Goal: Task Accomplishment & Management: Manage account settings

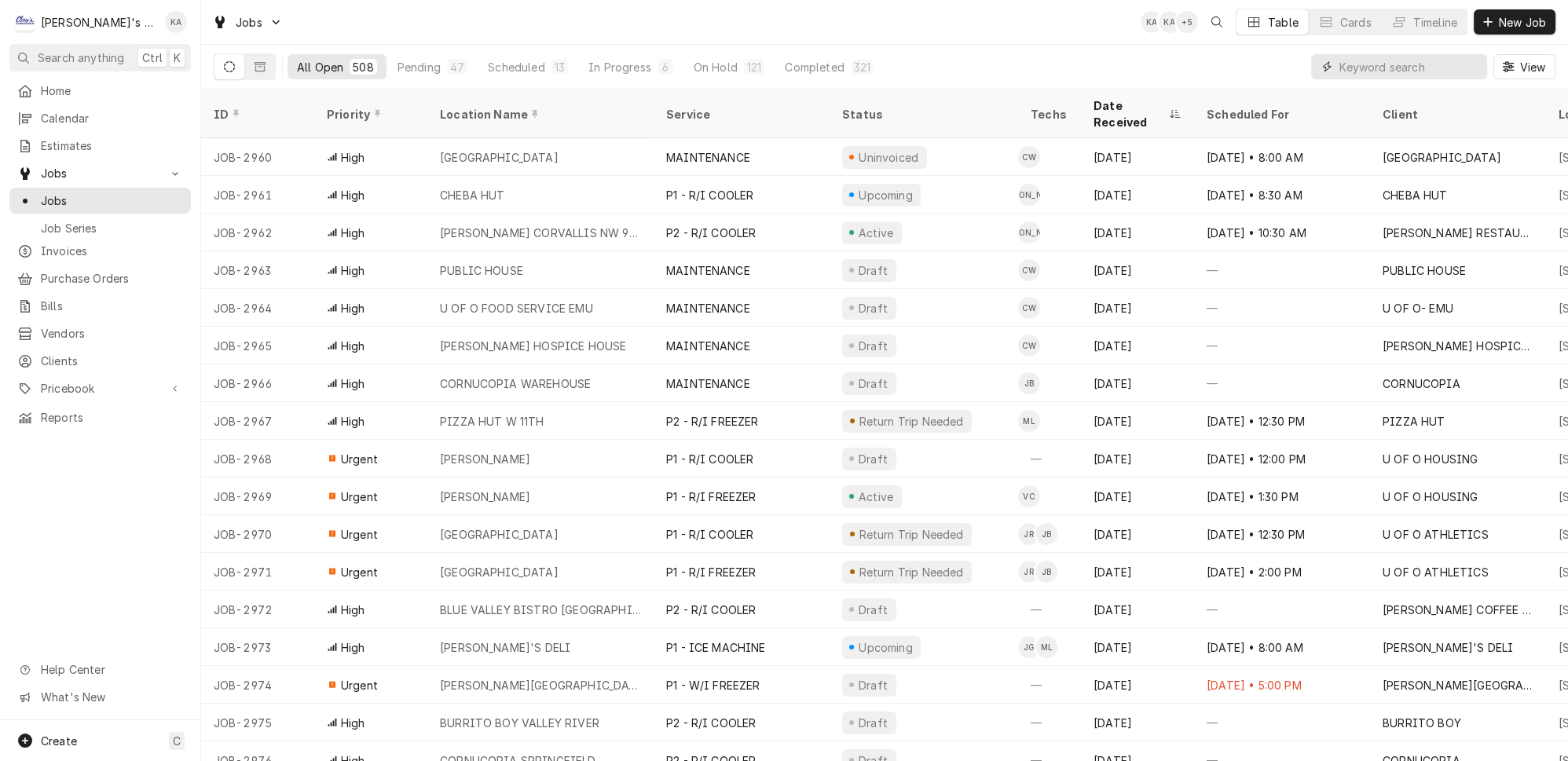
click at [1388, 63] on input "Dynamic Content Wrapper" at bounding box center [1409, 66] width 140 height 25
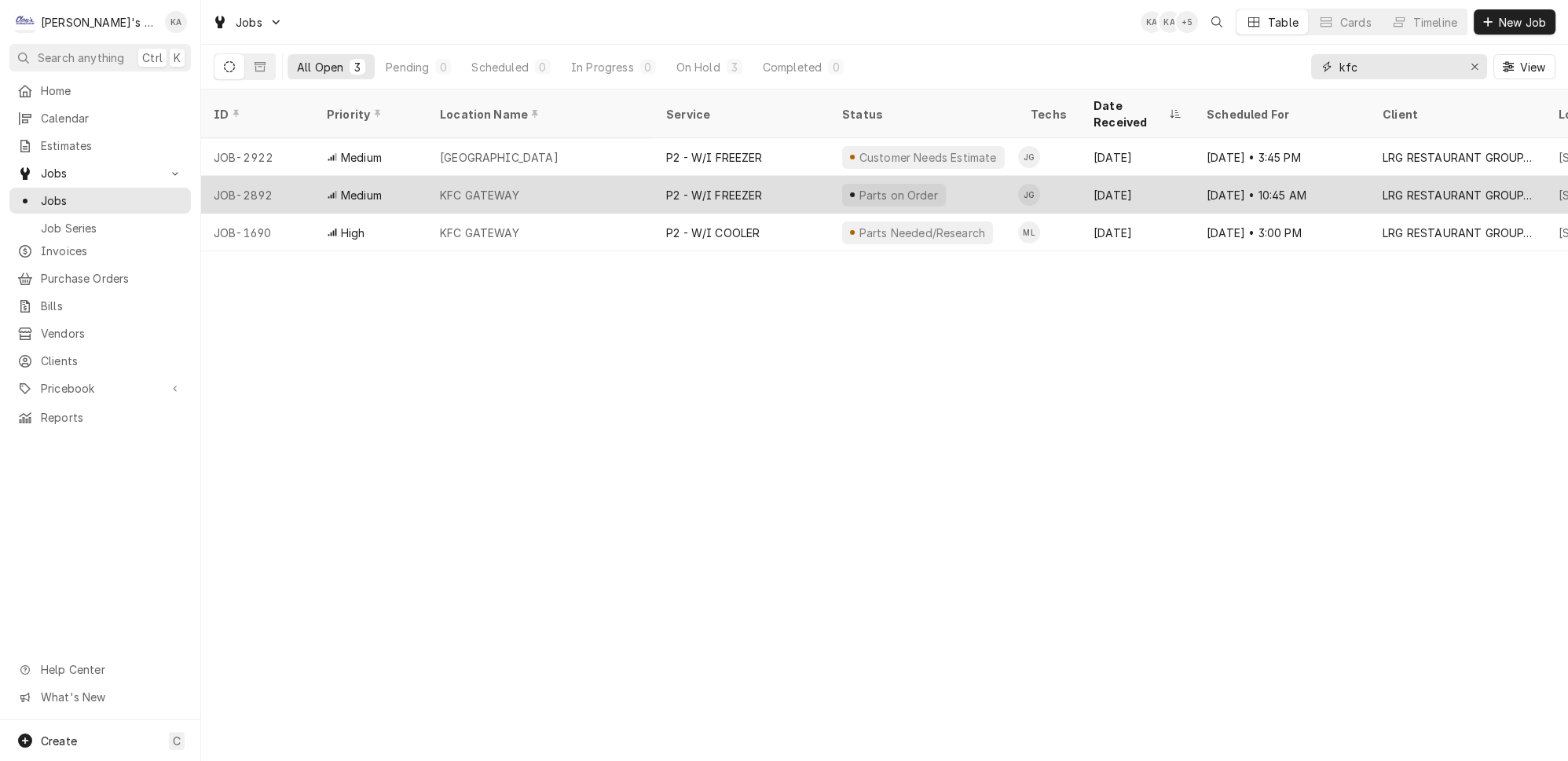
type input "kfc"
click at [538, 176] on div "KFC GATEWAY" at bounding box center [540, 194] width 226 height 38
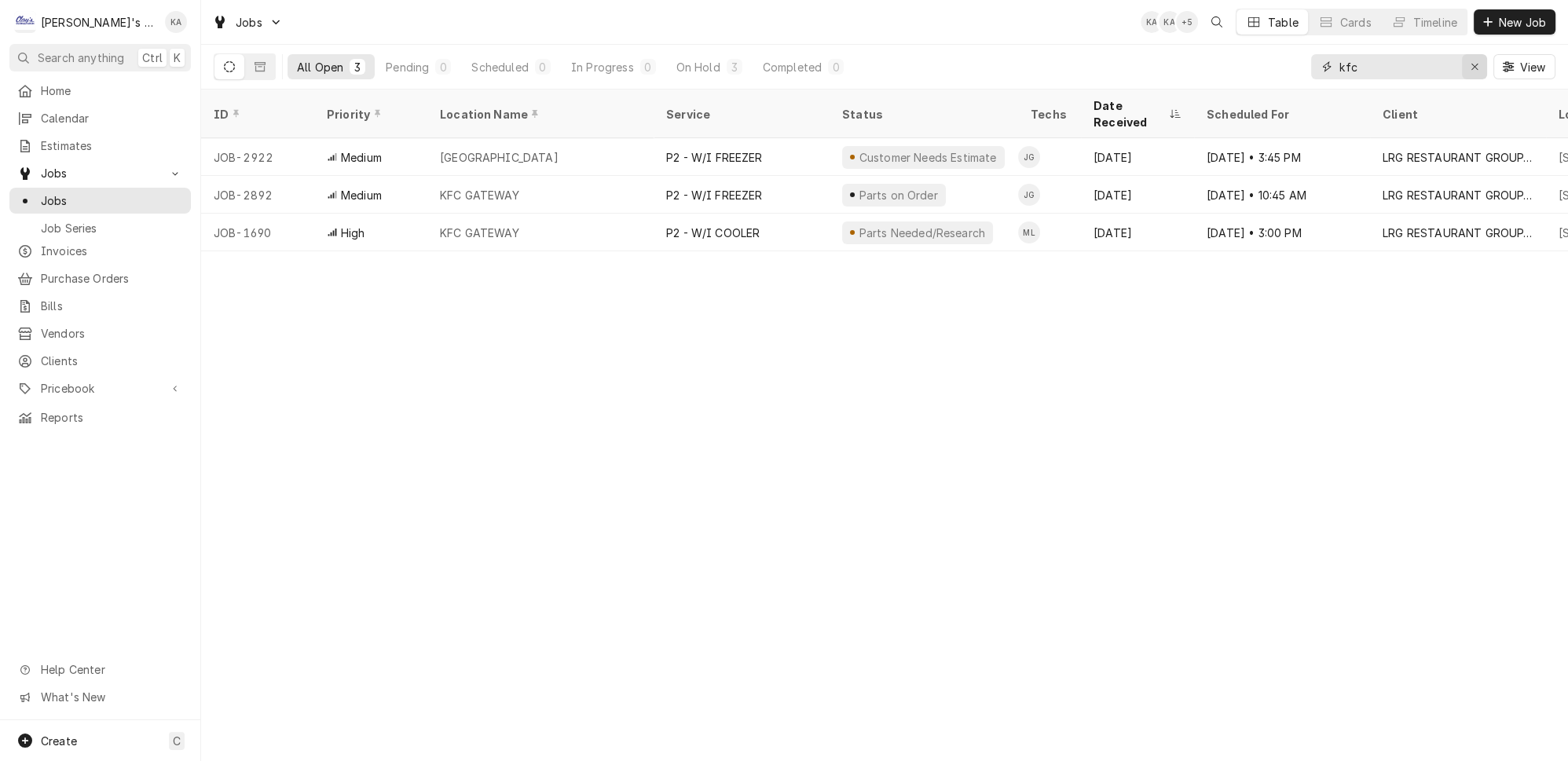
click at [1479, 61] on icon "Erase input" at bounding box center [1475, 67] width 9 height 11
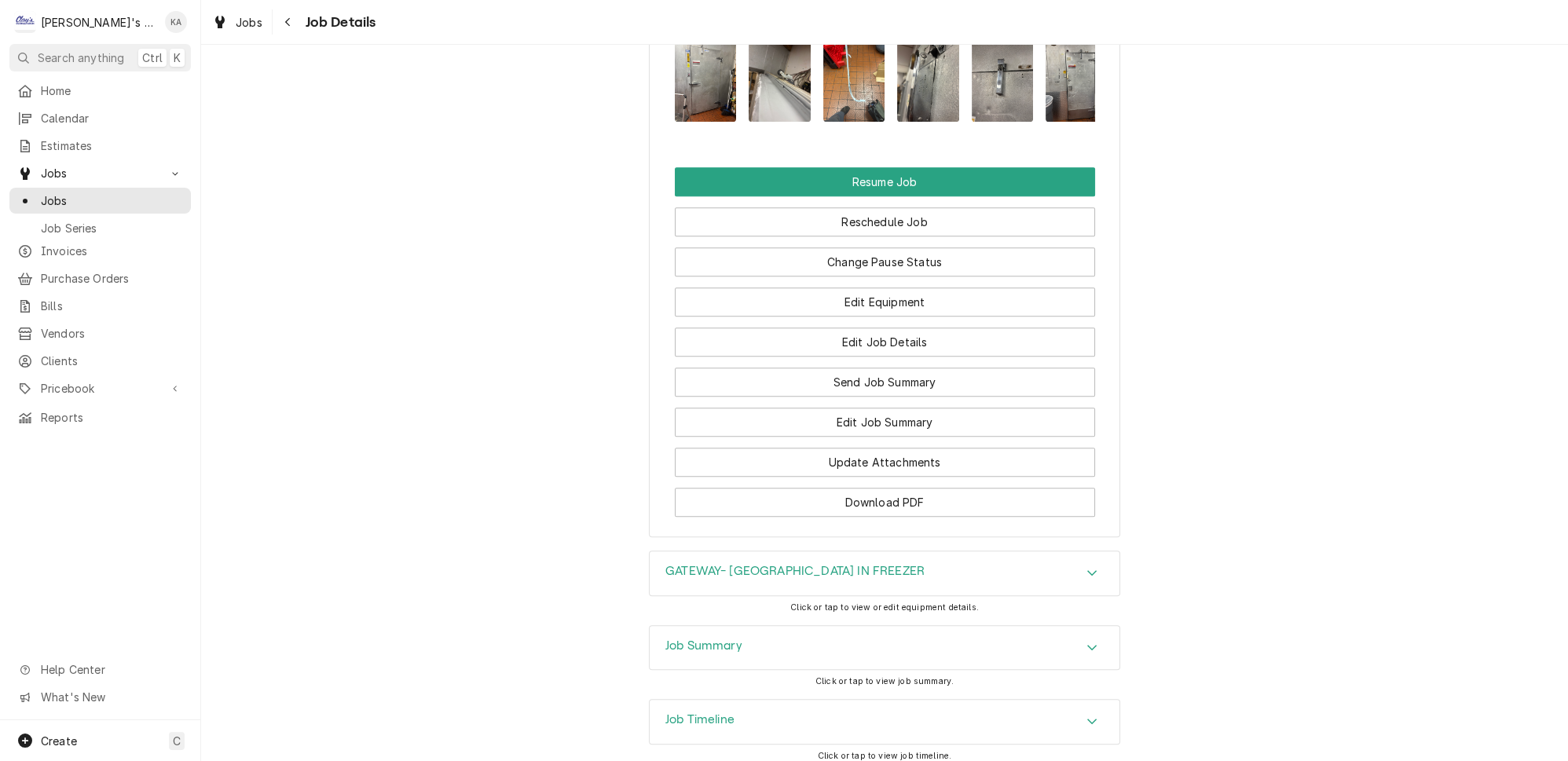
scroll to position [1884, 0]
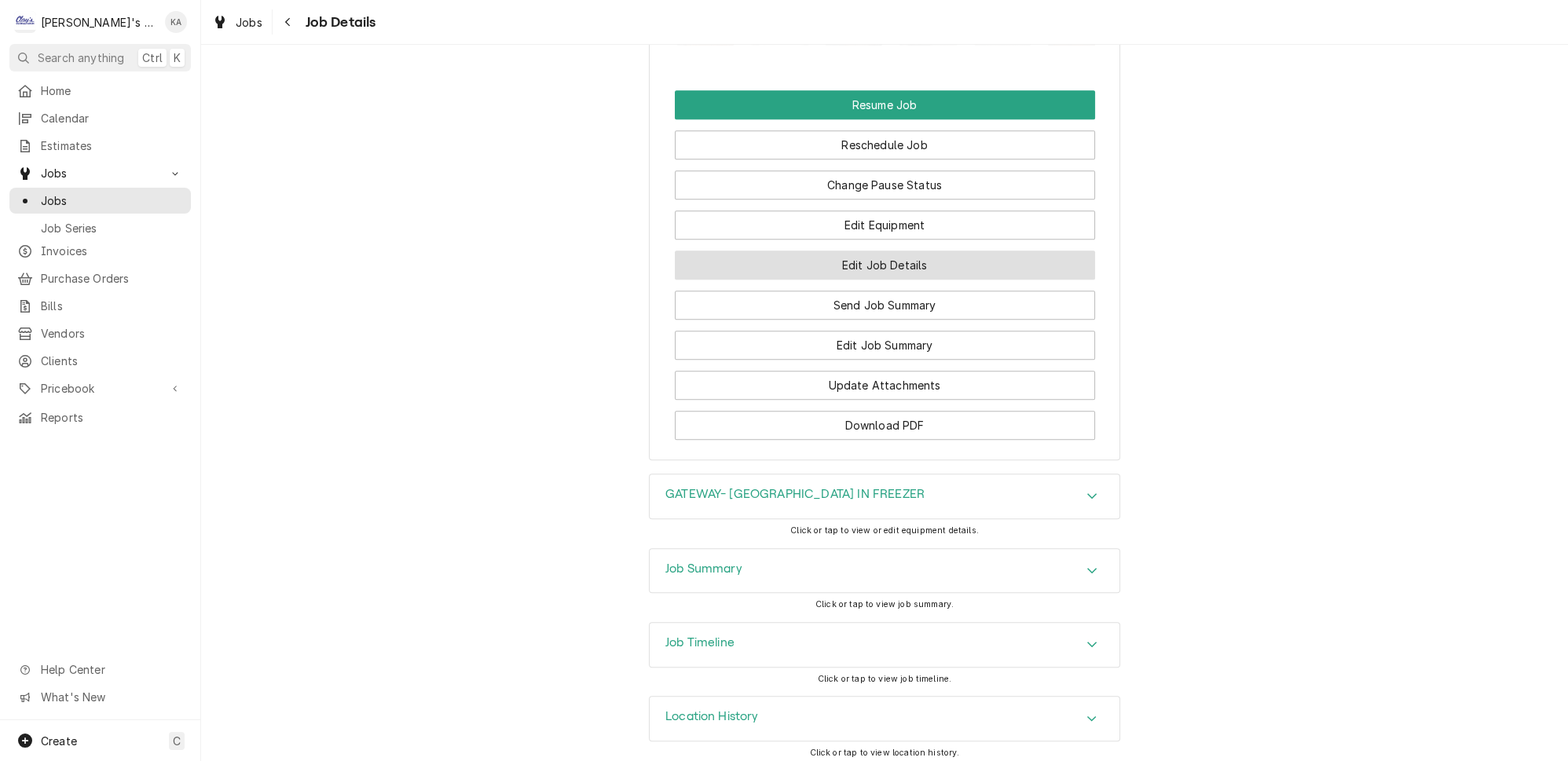
click at [919, 274] on button "Edit Job Details" at bounding box center [886, 265] width 421 height 29
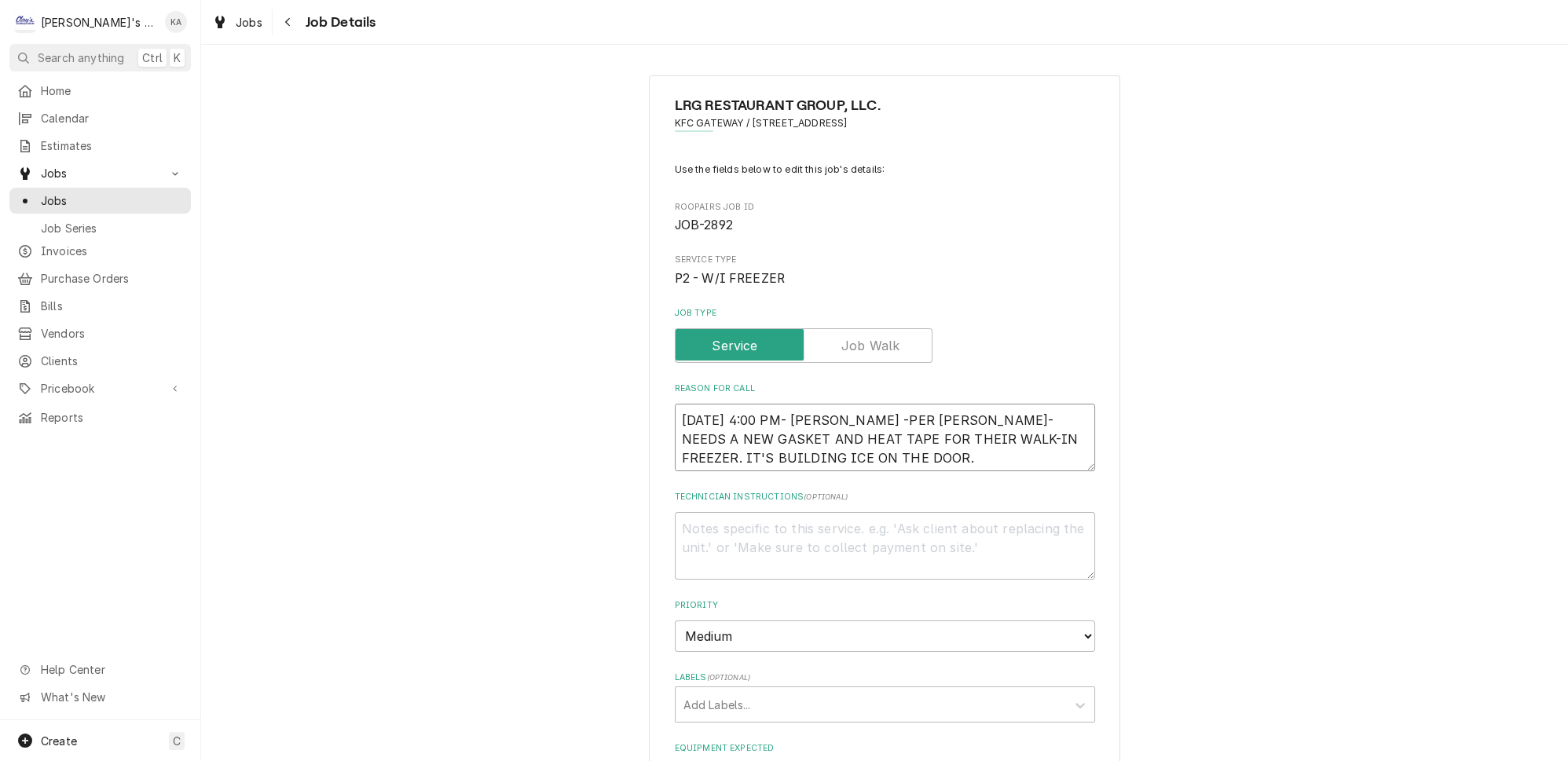
click at [842, 411] on textarea "9/8/2025 4:00 PM- KASSIE -PER JOSE- NEEDS A NEW GASKET AND HEAT TAPE FOR THEIR …" at bounding box center [886, 437] width 421 height 68
type textarea "x"
type textarea "9/8/2025 4:00 PM- KASSIE-PER JOSE- NEEDS A NEW GASKET AND HEAT TAPE FOR THEIR W…"
type textarea "x"
type textarea "9/8/2025 4:00 PM- KASSIE- PER JOSE- NEEDS A NEW GASKET AND HEAT TAPE FOR THEIR …"
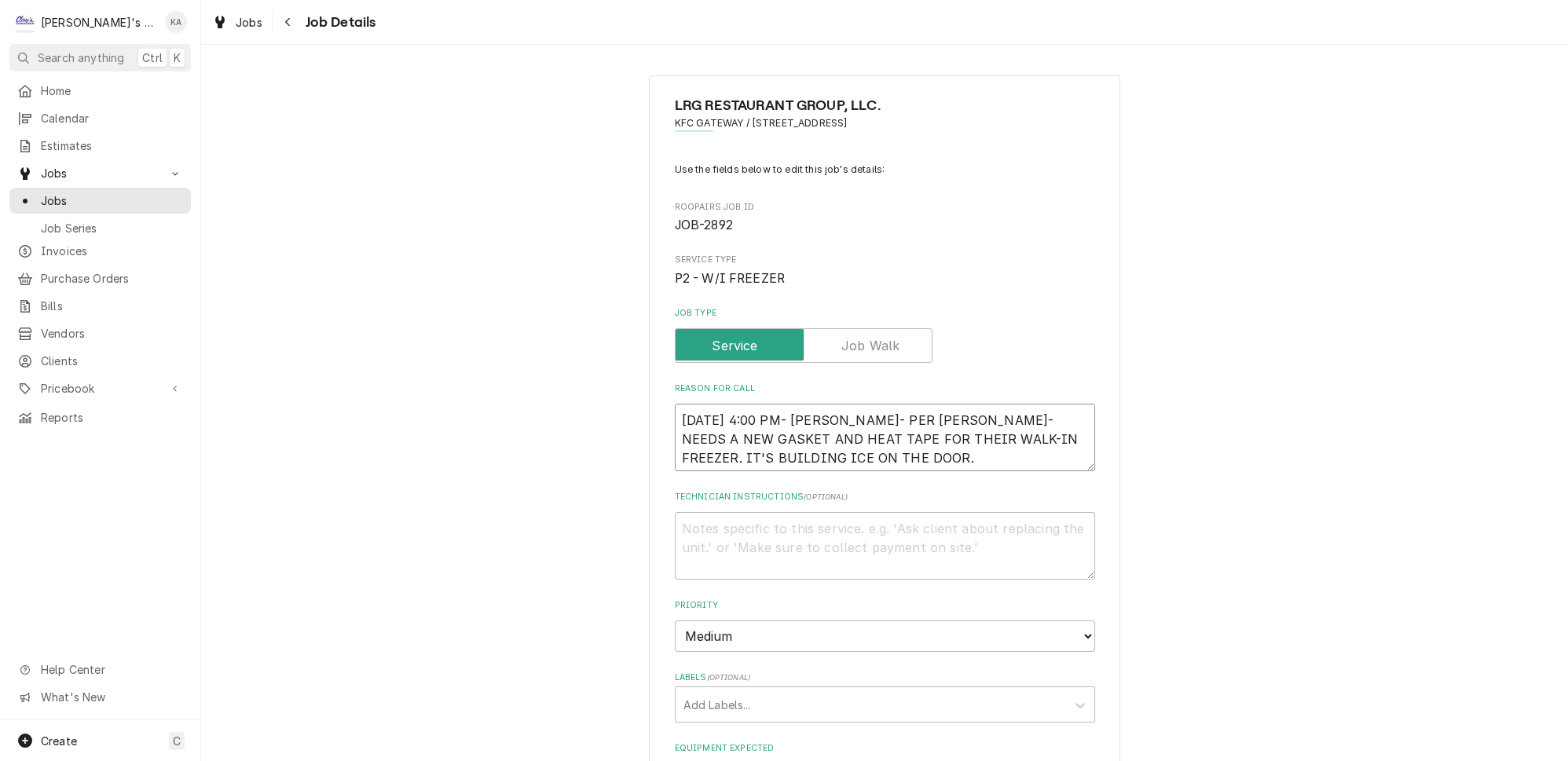
type textarea "x"
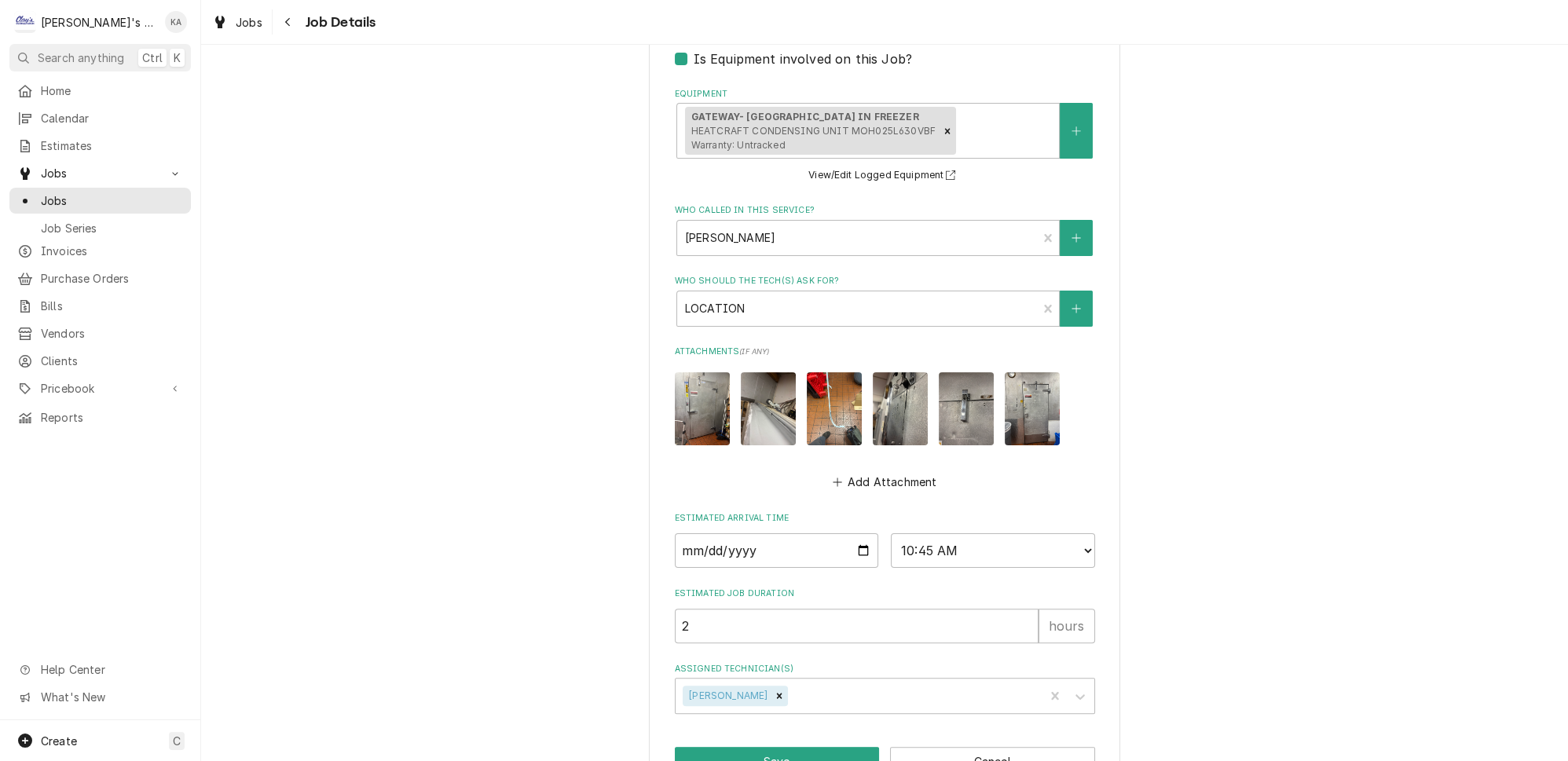
scroll to position [744, 0]
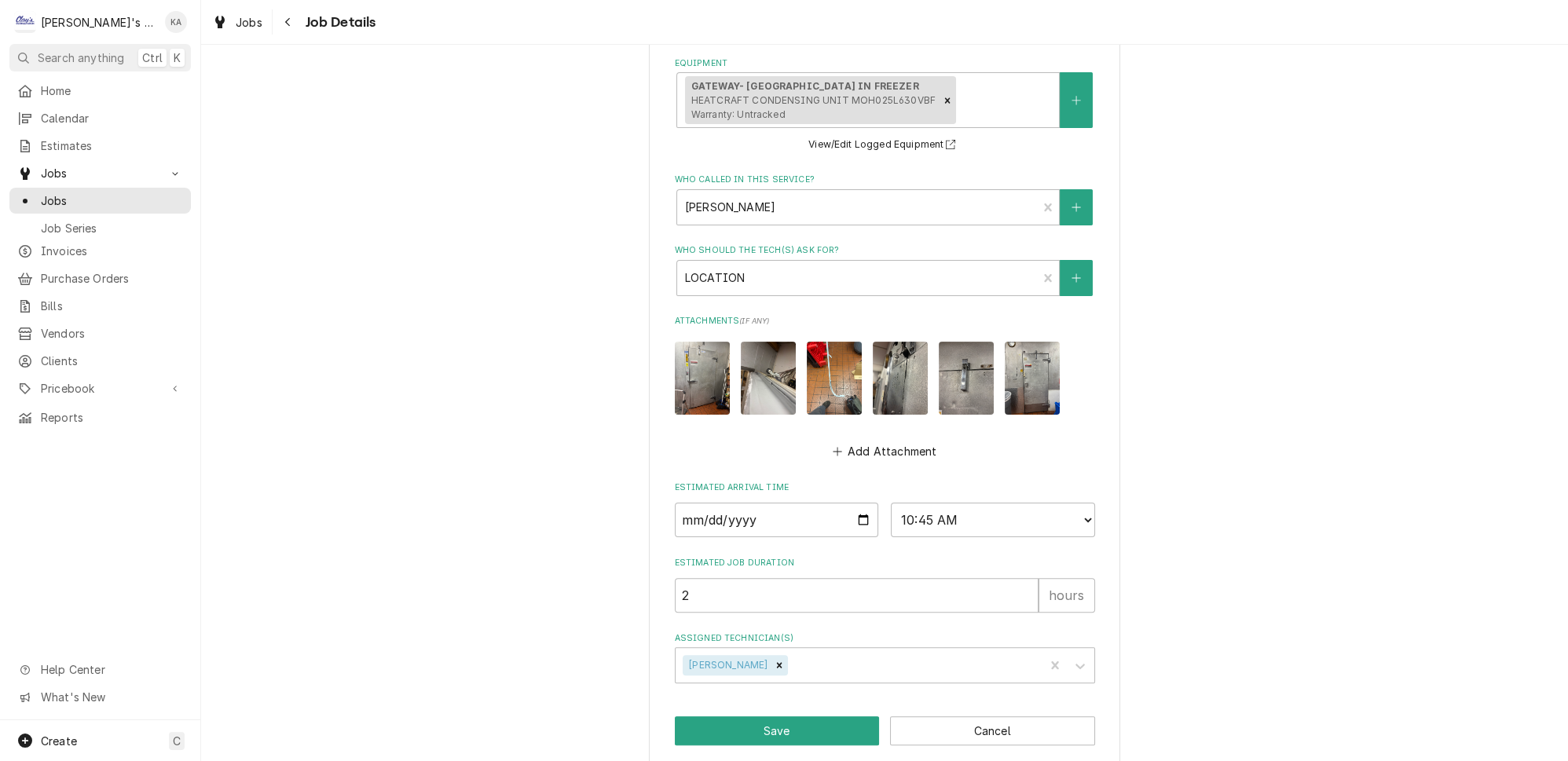
type textarea "9/8/2025 4:00 PM- KASSIE- PER JOSE- NEEDS A NEW GASKET AND HEAT TAPE FOR THEIR …"
click at [828, 376] on img "Attachments" at bounding box center [834, 378] width 55 height 73
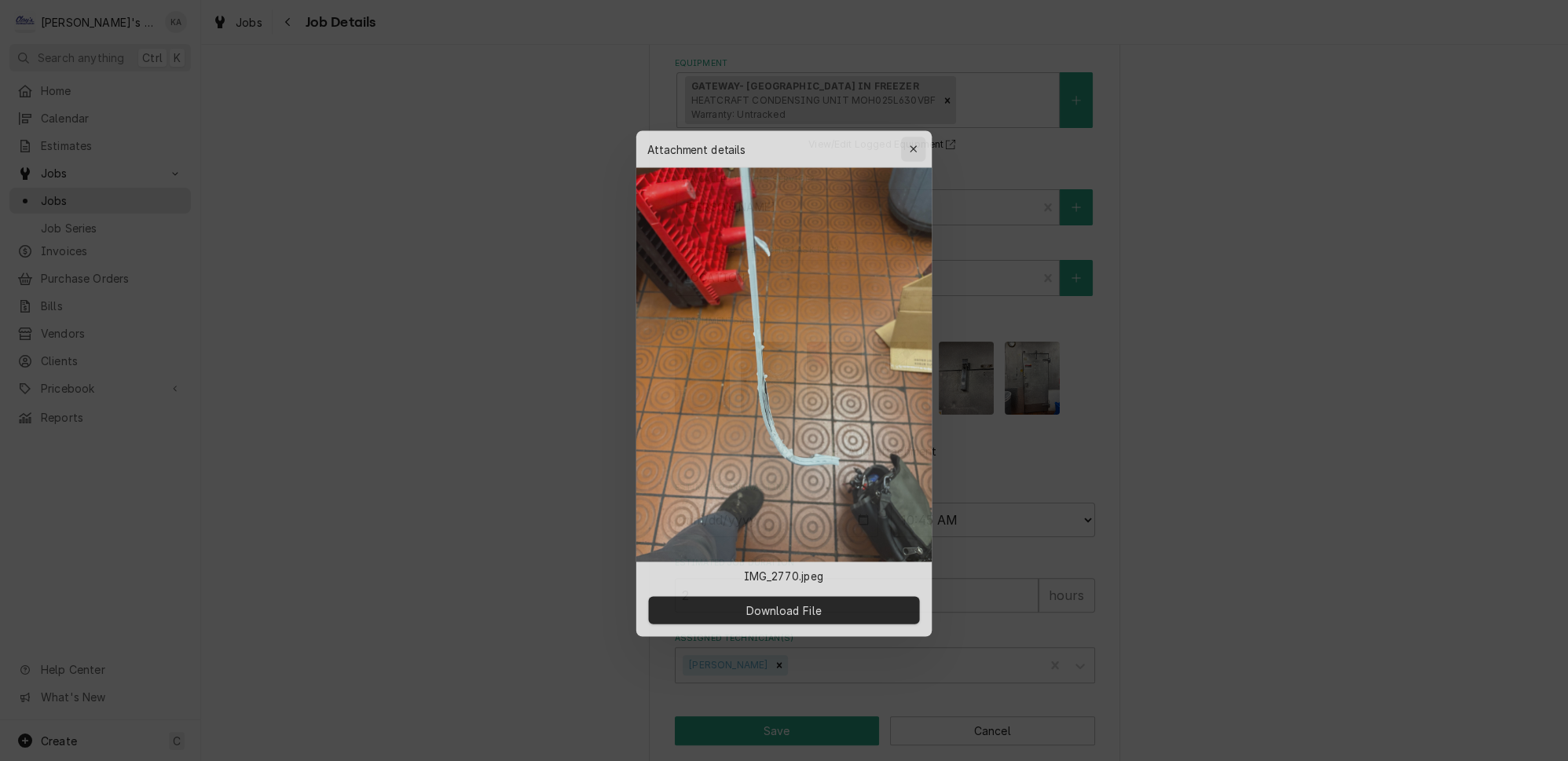
click at [912, 147] on icon "button" at bounding box center [916, 142] width 9 height 11
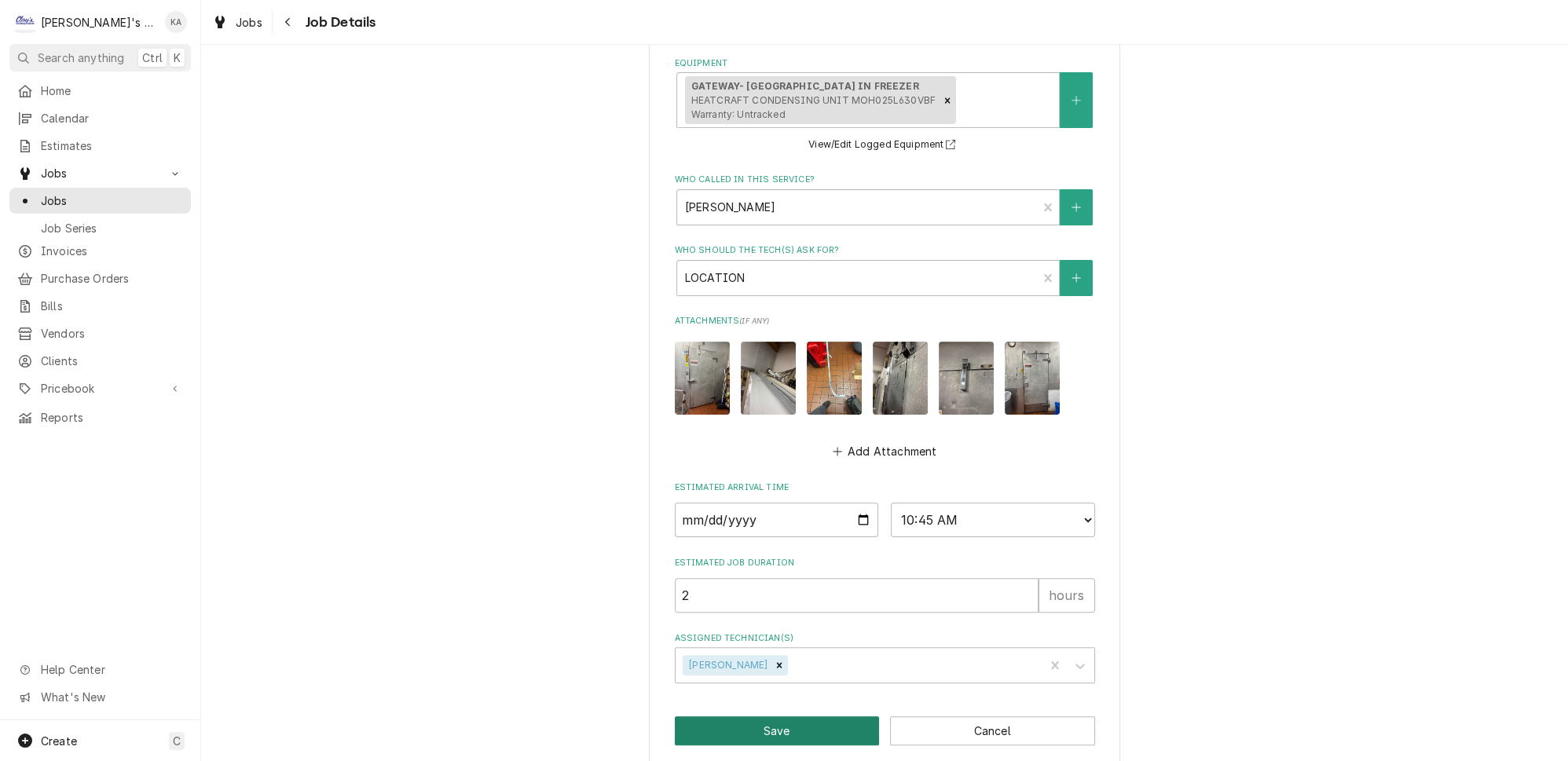
click at [828, 717] on button "Save" at bounding box center [778, 730] width 205 height 29
type textarea "x"
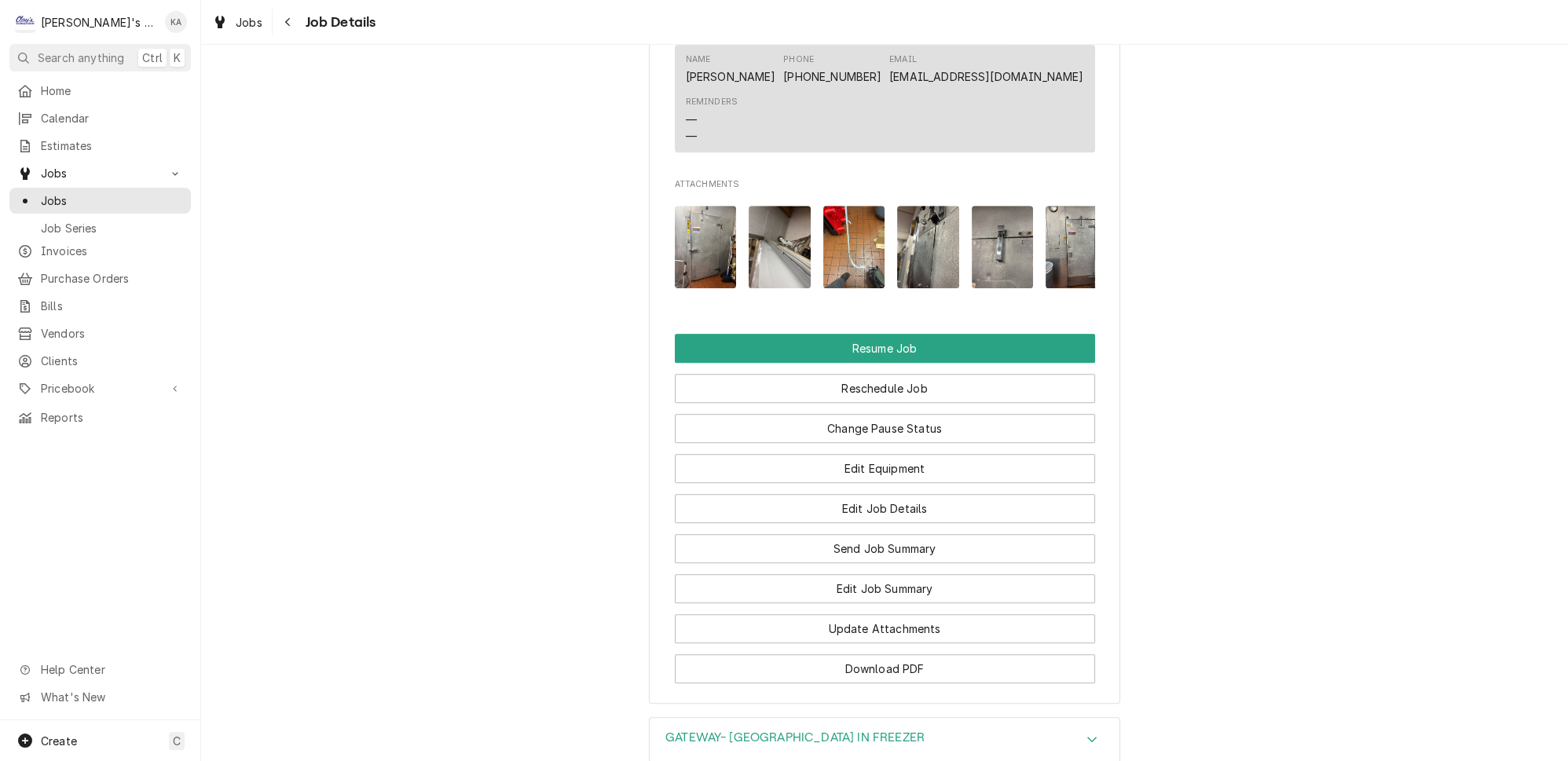
scroll to position [1884, 0]
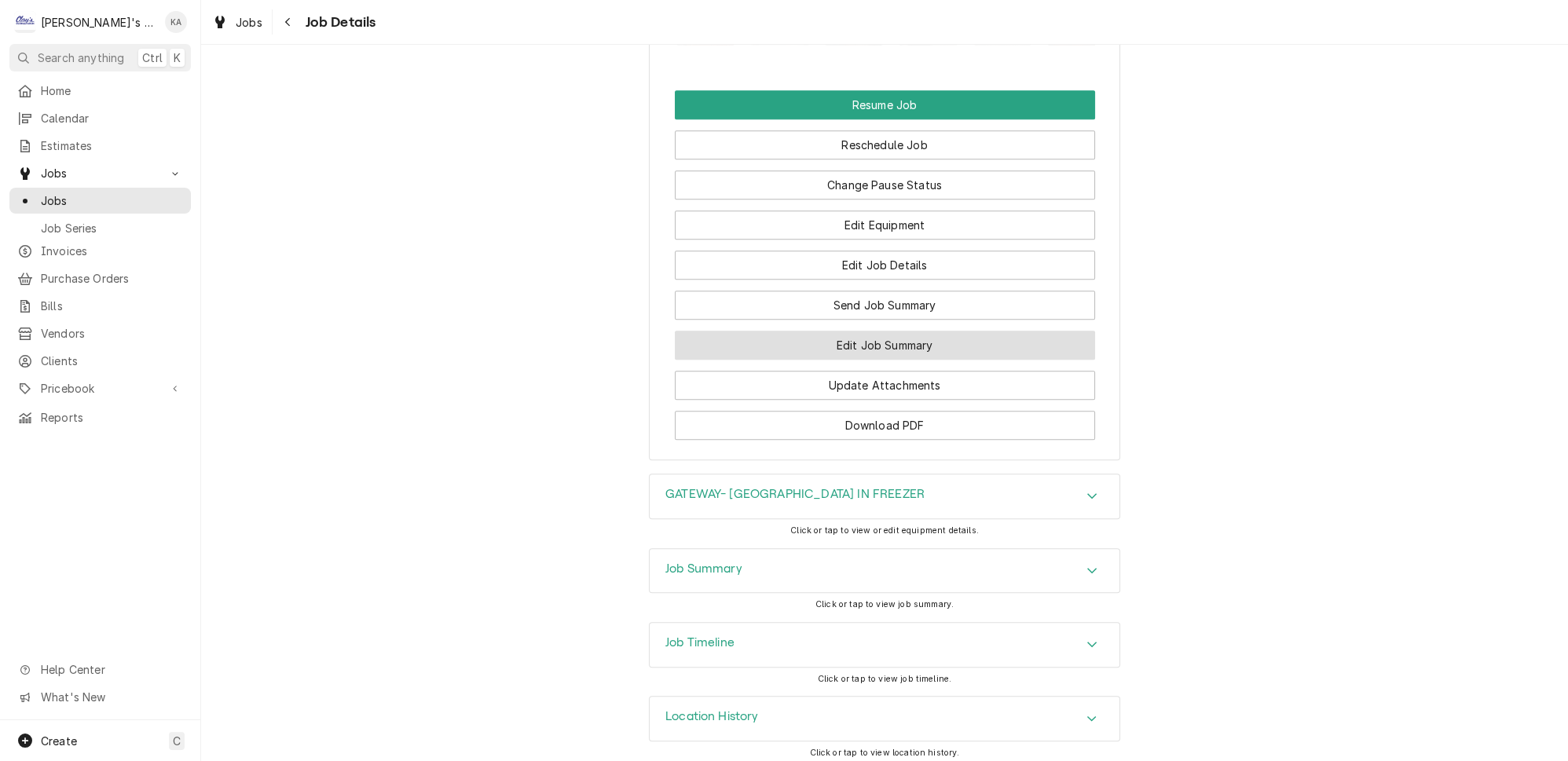
click at [941, 349] on button "Edit Job Summary" at bounding box center [886, 345] width 421 height 29
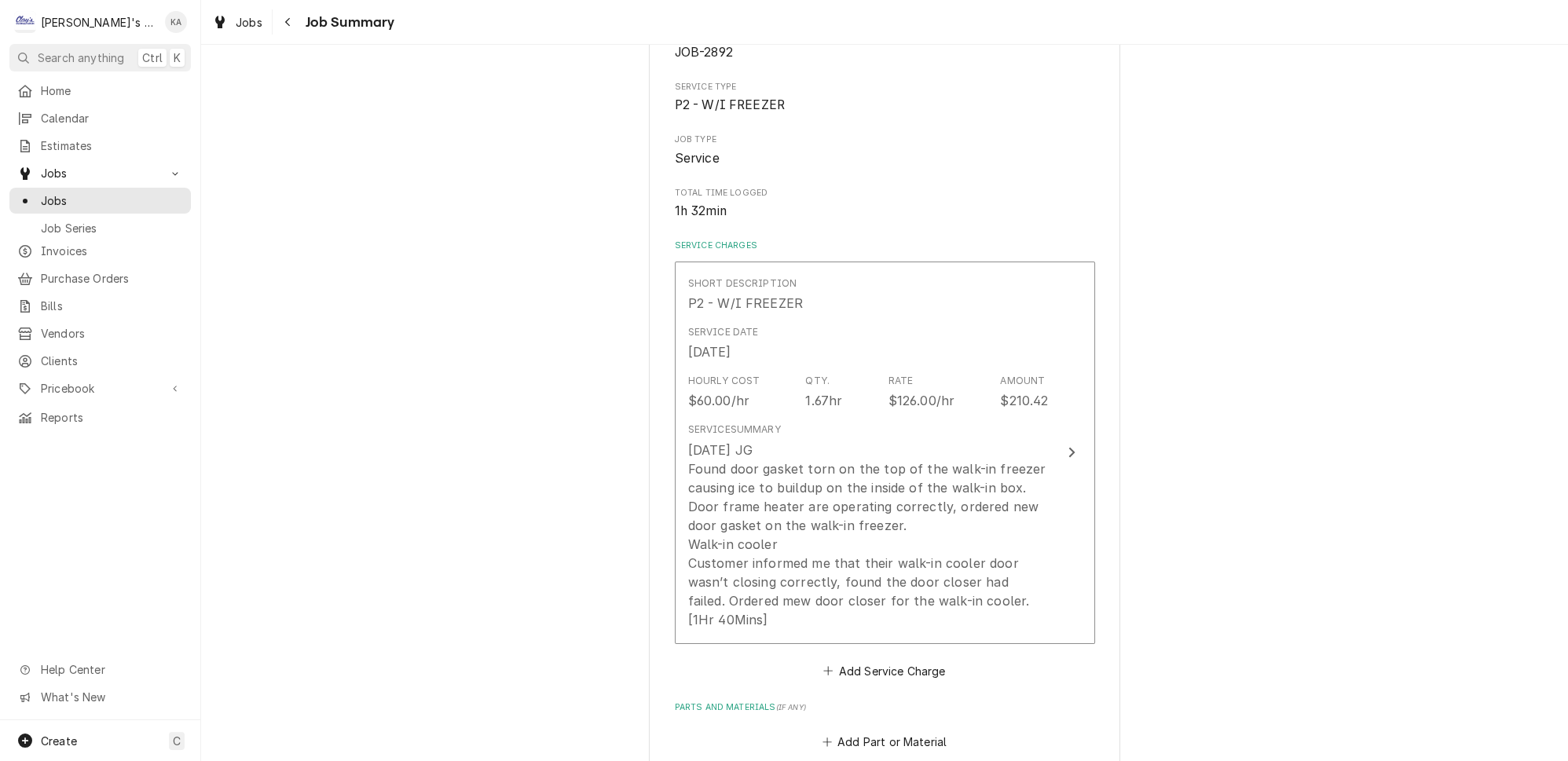
scroll to position [285, 0]
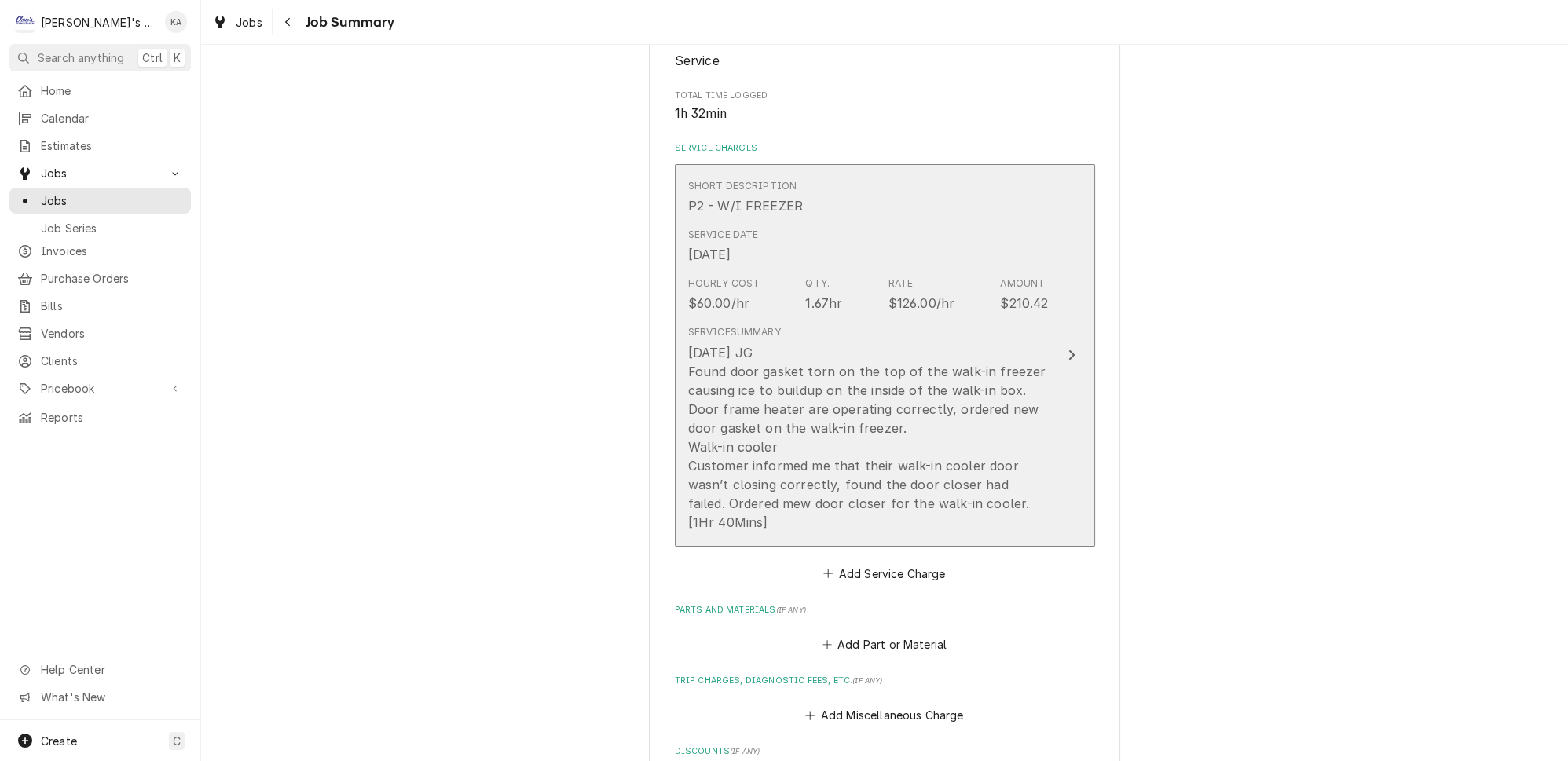
click at [1050, 424] on button "Short Description P2 - W/I FREEZER Service Date [DATE] Hourly Cost $60.00/hr Qt…" at bounding box center [886, 355] width 421 height 383
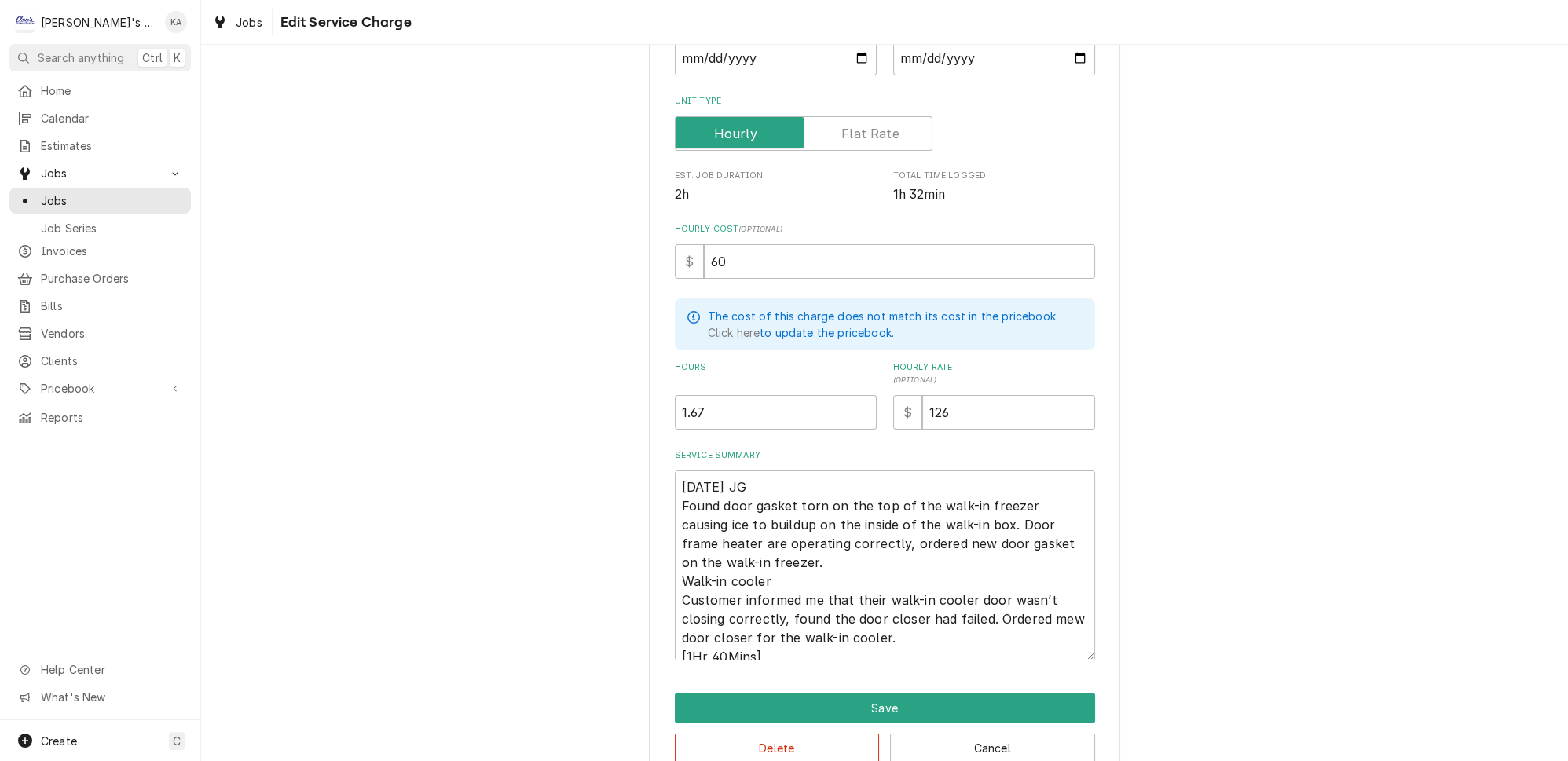
scroll to position [227, 0]
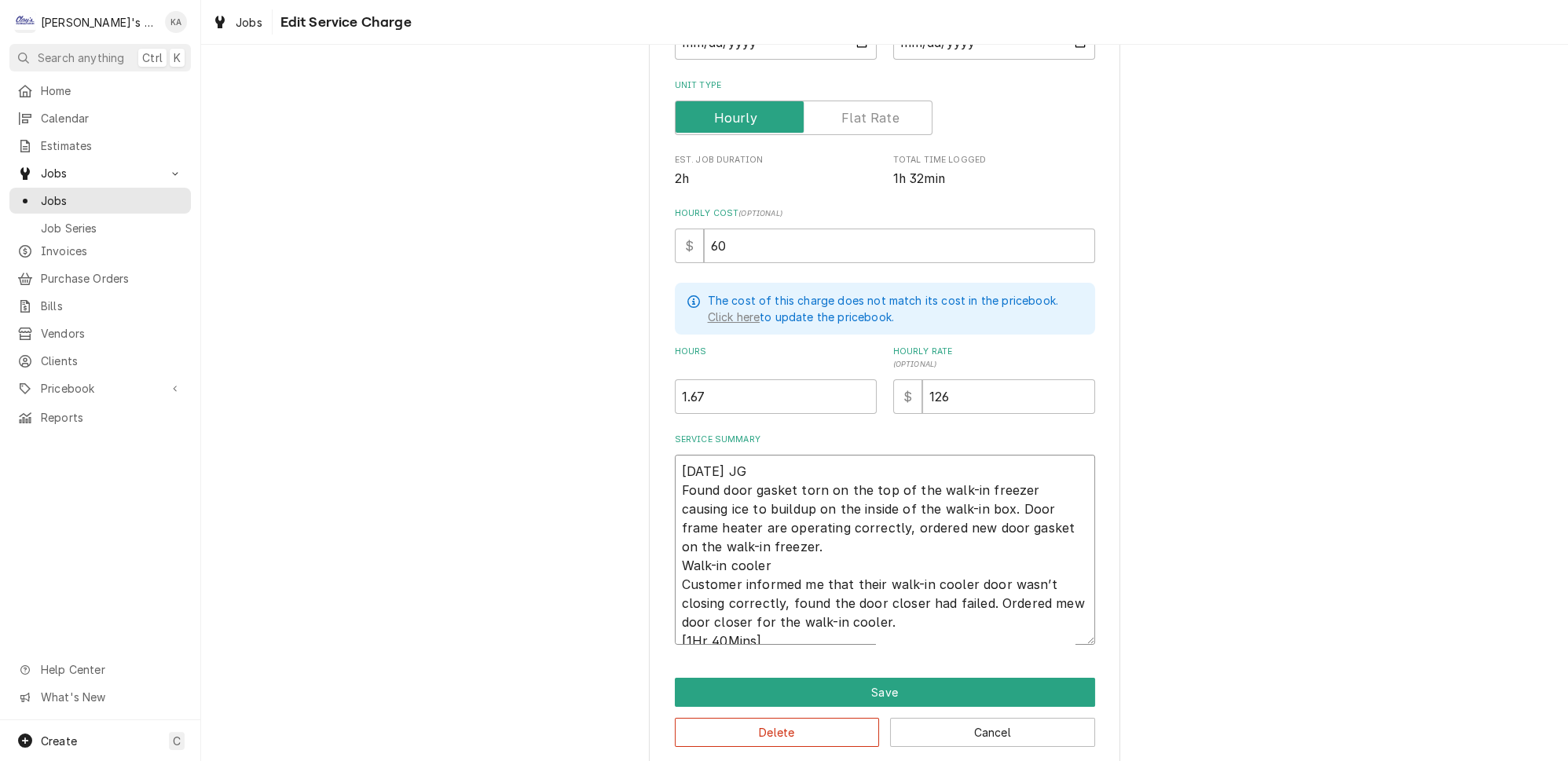
click at [745, 530] on textarea "9/11/2025 JG Found door gasket torn on the top of the walk-in freezer causing i…" at bounding box center [886, 550] width 421 height 190
type textarea "x"
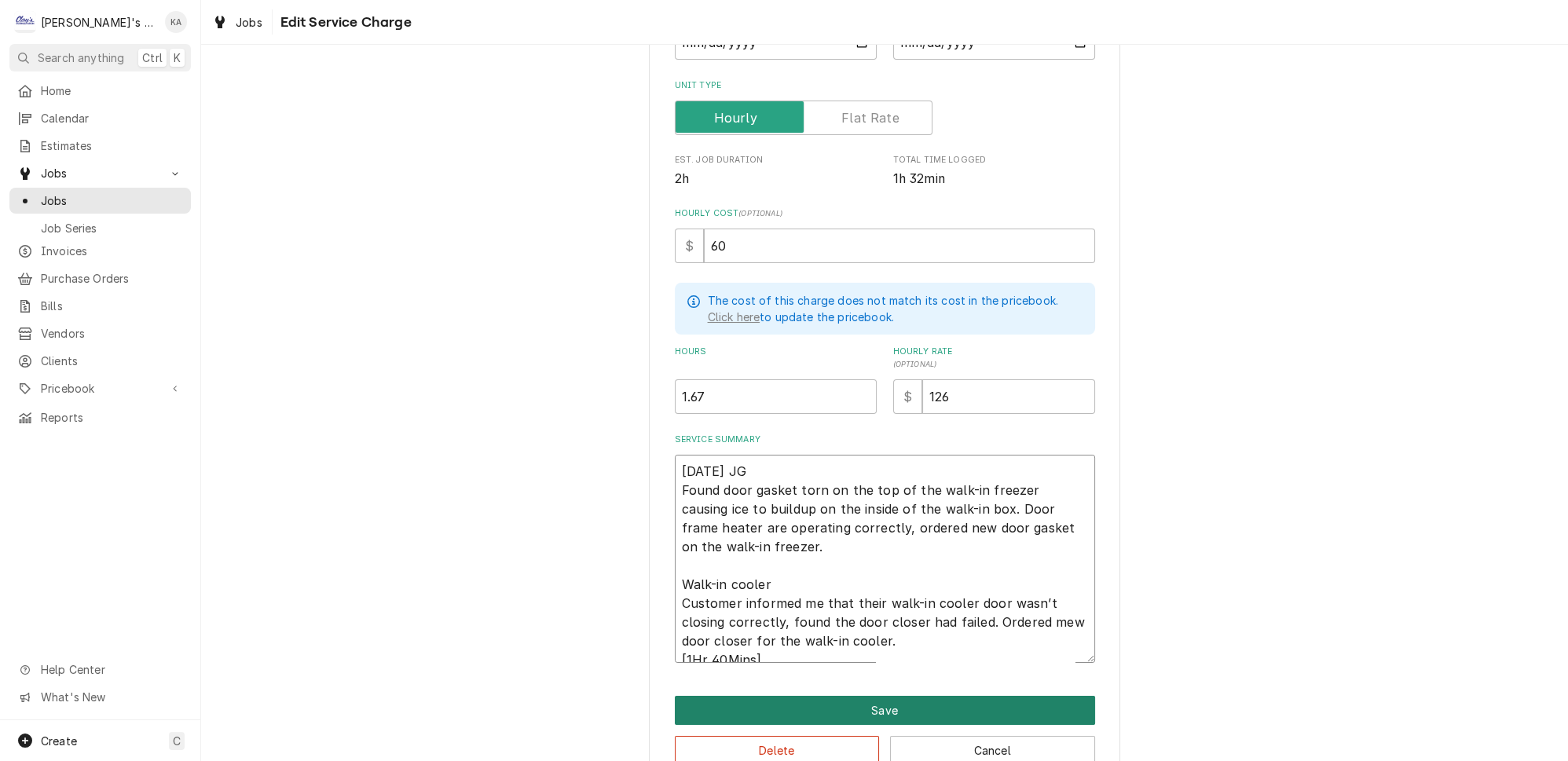
type textarea "[DATE] JG Found door gasket torn on the top of the walk-in freezer causing ice …"
click at [861, 696] on button "Save" at bounding box center [886, 710] width 421 height 29
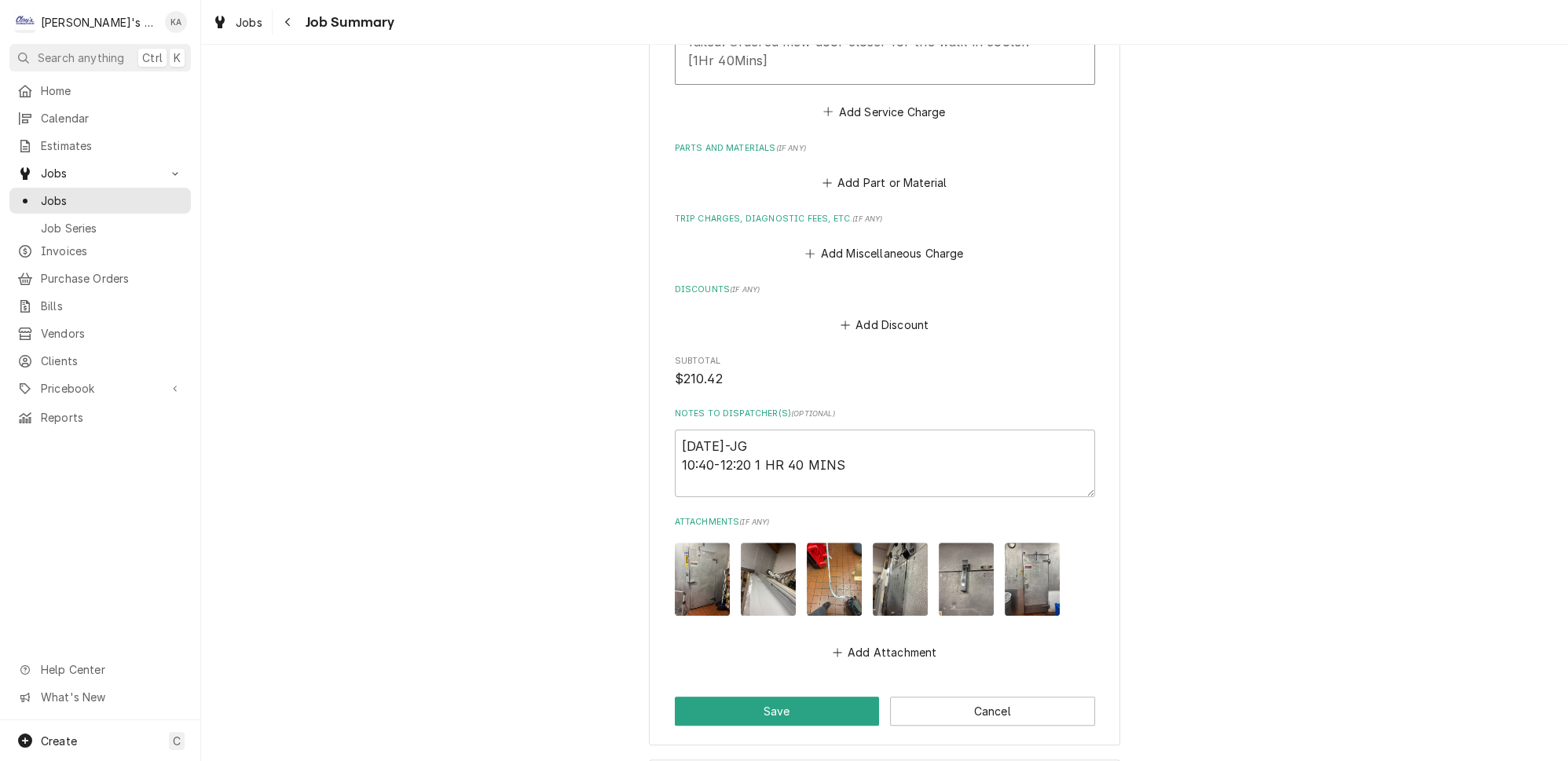
scroll to position [784, 0]
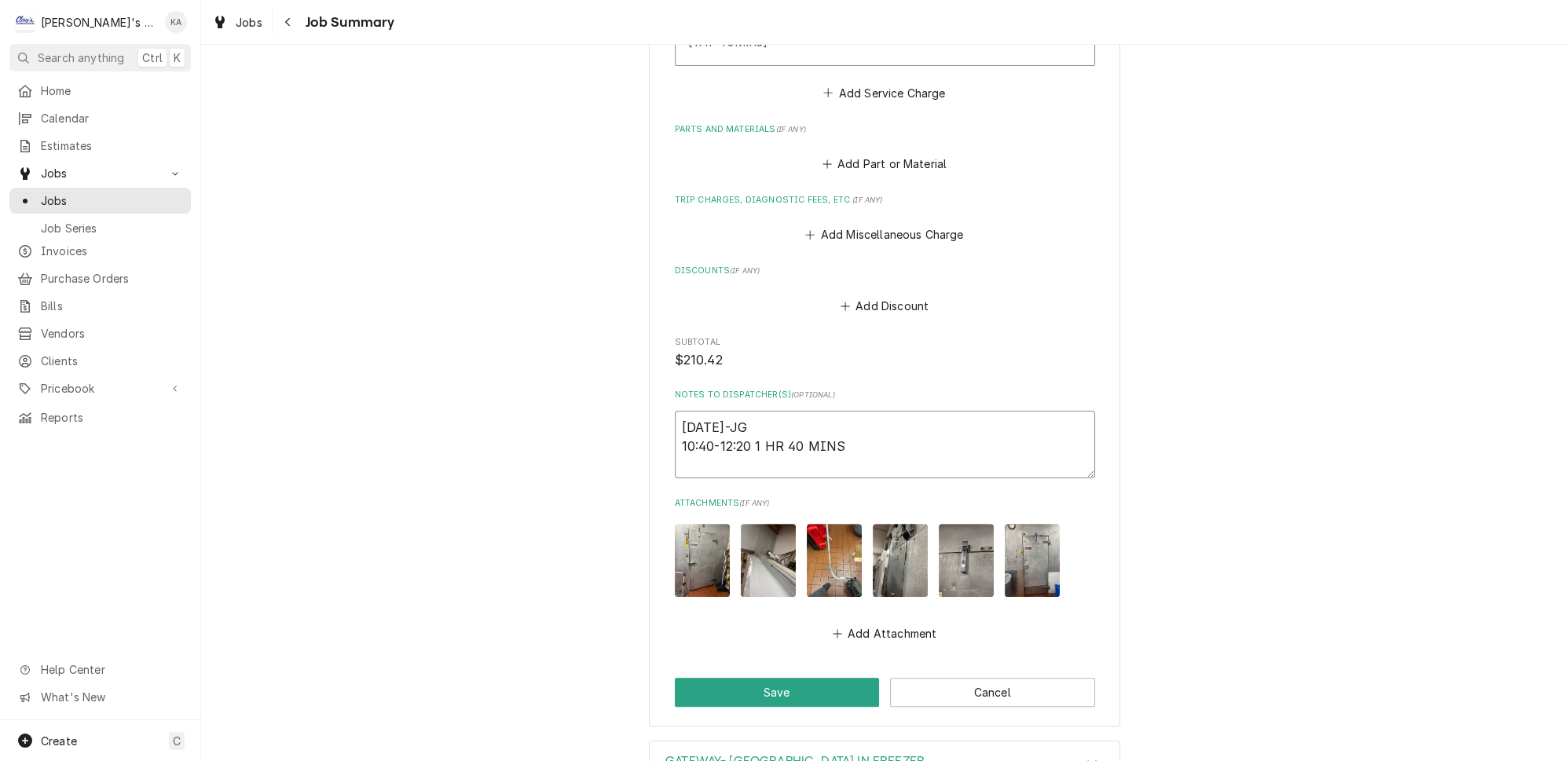
click at [744, 416] on textarea "9/12/2025-JG 10:40-12:20 1 HR 40 MINS" at bounding box center [886, 445] width 421 height 68
type textarea "x"
type textarea "9/12/2025JG 10:40-12:20 1 HR 40 MINS"
type textarea "x"
type textarea "9/12/2025 JG 10:40-12:20 1 HR 40 MINS"
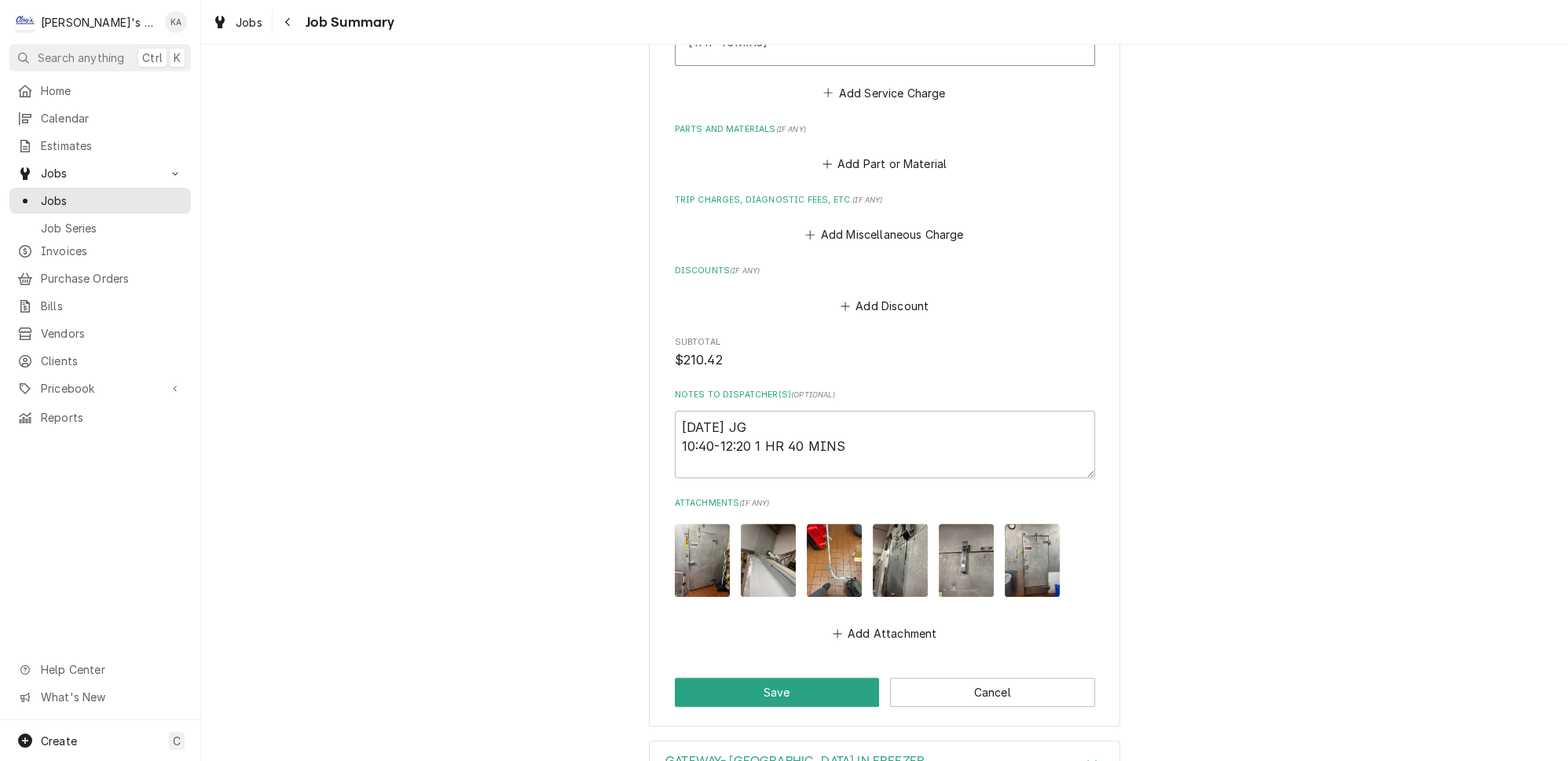
click at [952, 551] on img "Attachments" at bounding box center [966, 560] width 55 height 73
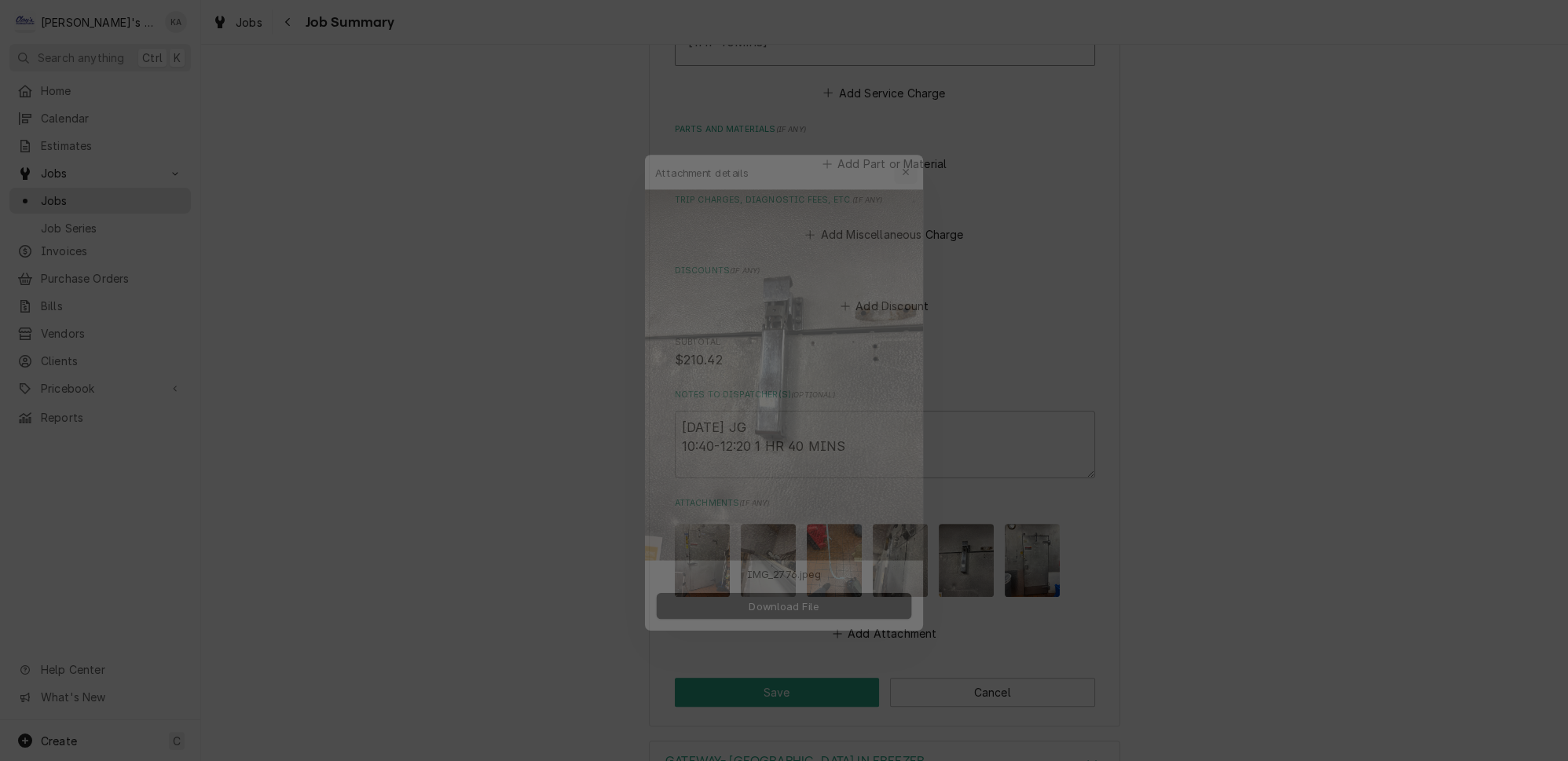
click at [912, 147] on icon "button" at bounding box center [916, 142] width 9 height 11
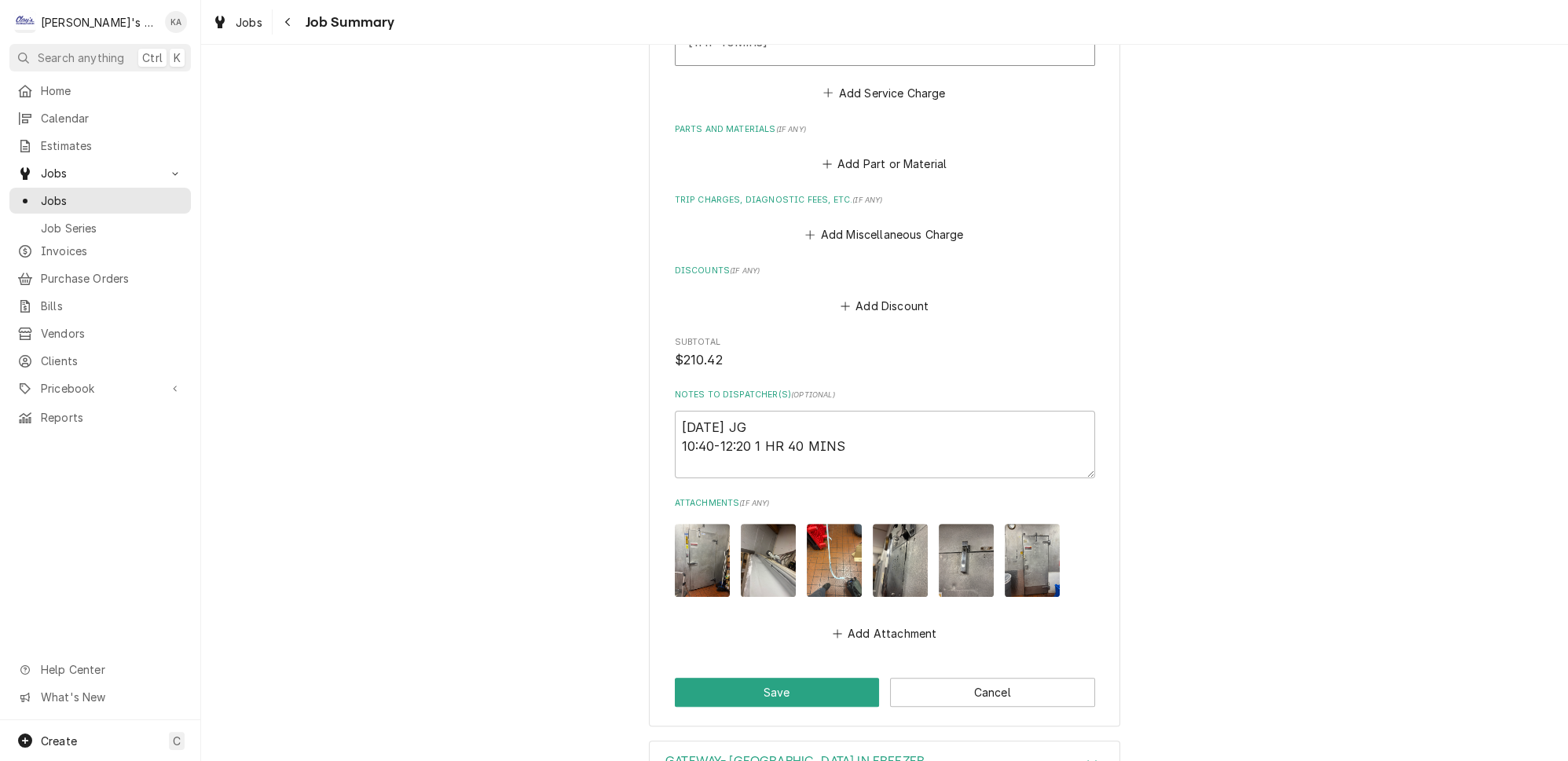
click at [769, 557] on img "Attachments" at bounding box center [768, 560] width 55 height 73
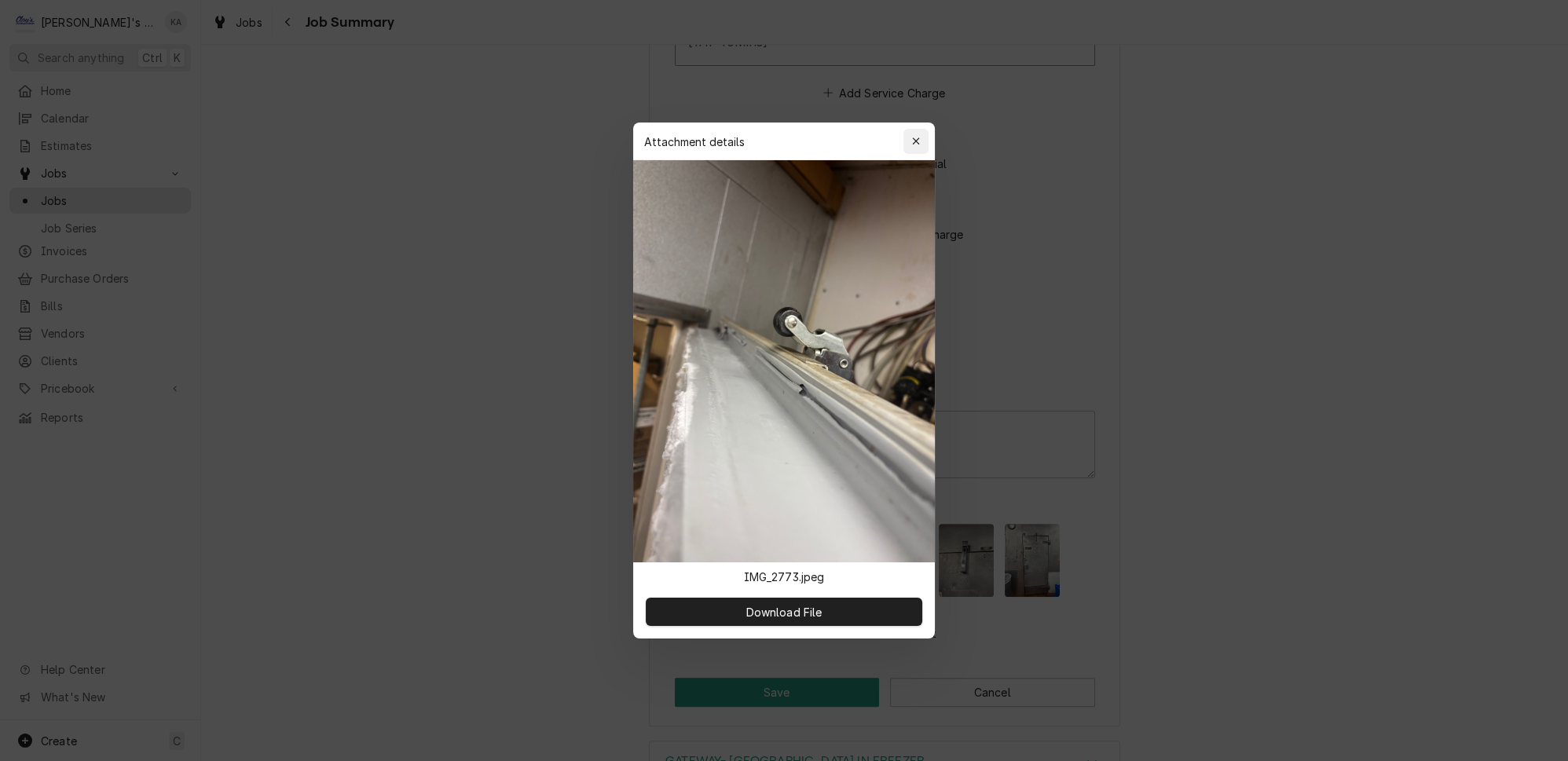
click at [912, 147] on icon "button" at bounding box center [916, 142] width 9 height 11
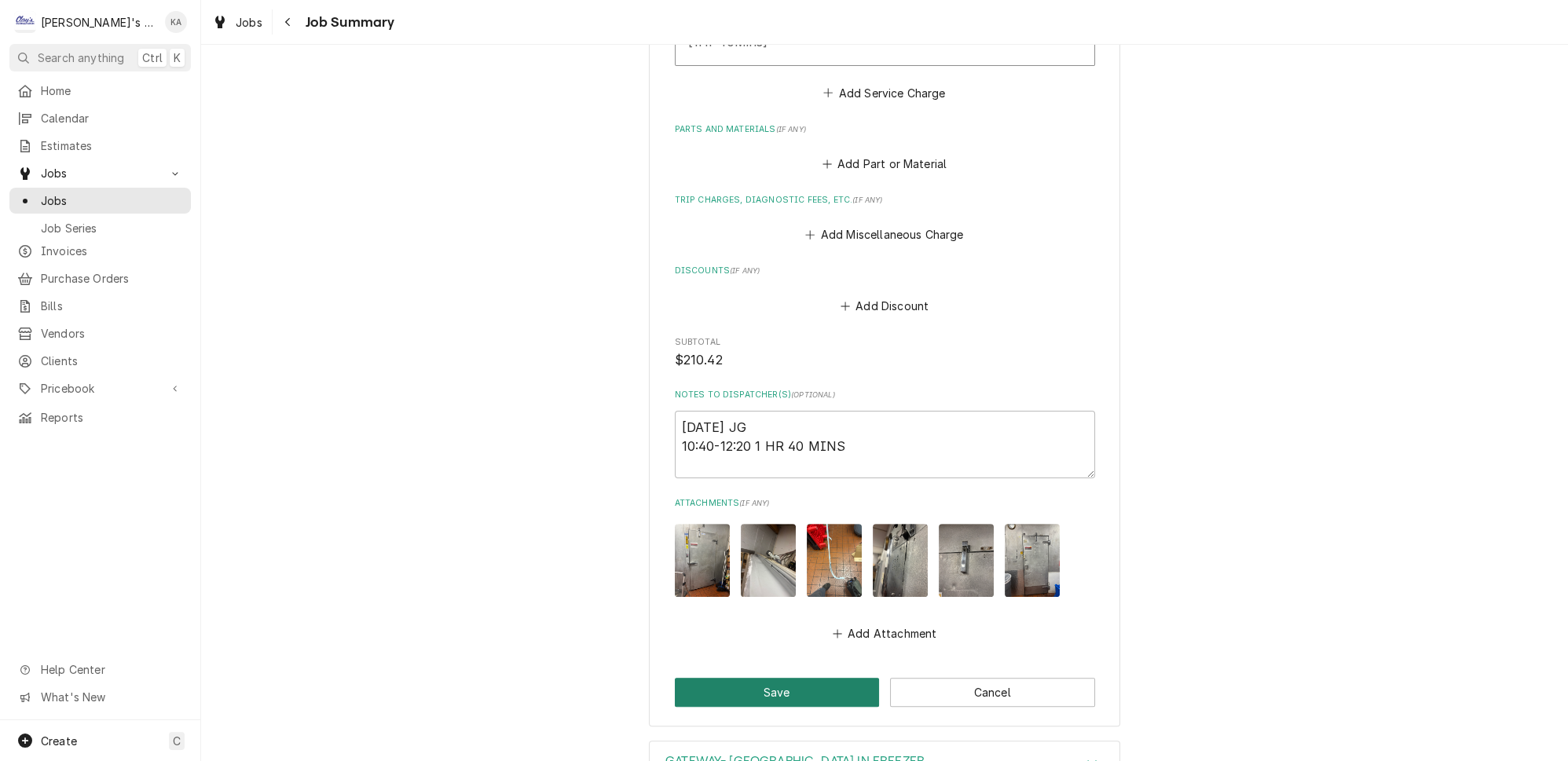
click at [760, 677] on button "Save" at bounding box center [778, 692] width 205 height 29
type textarea "x"
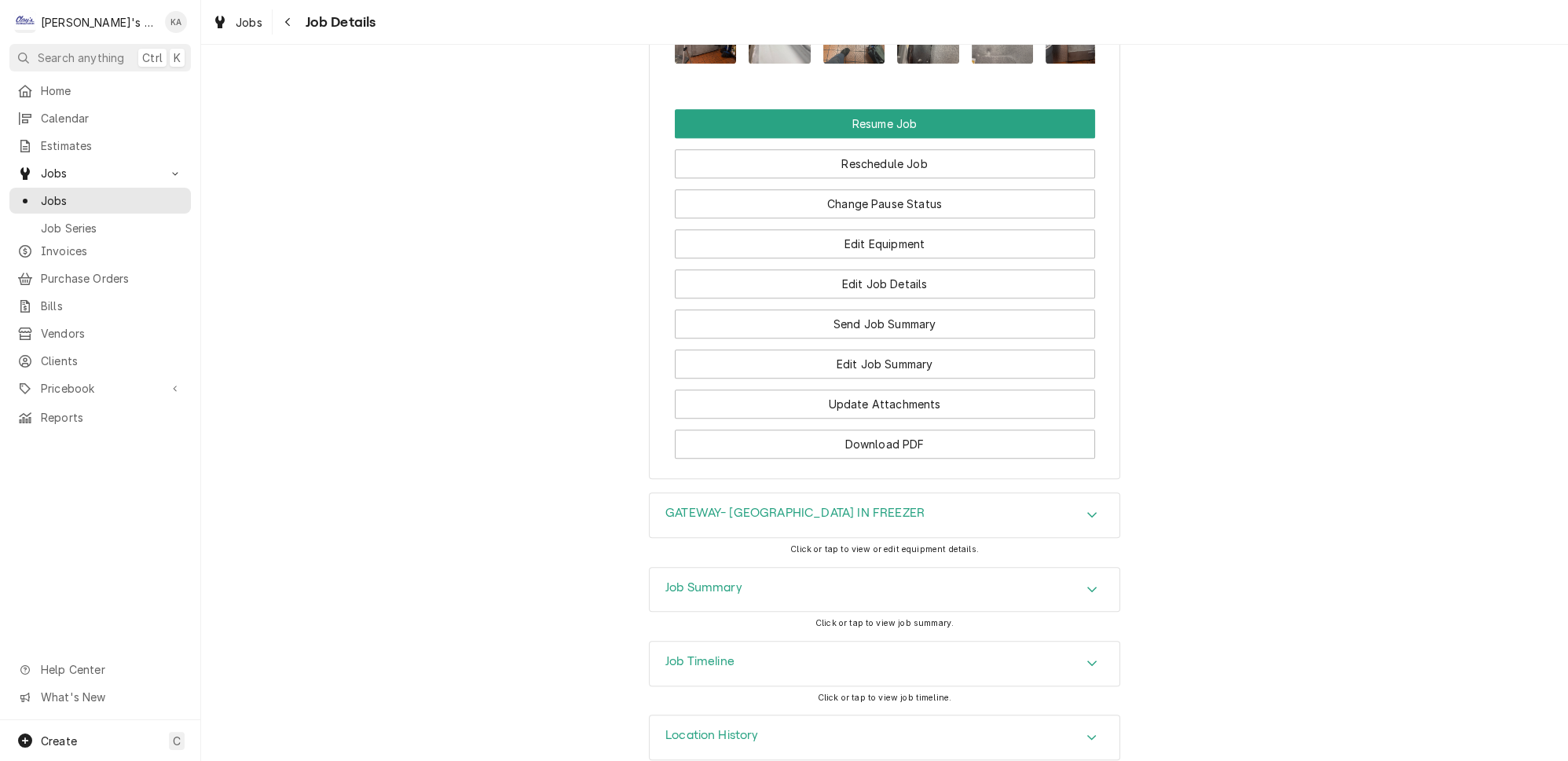
scroll to position [1884, 0]
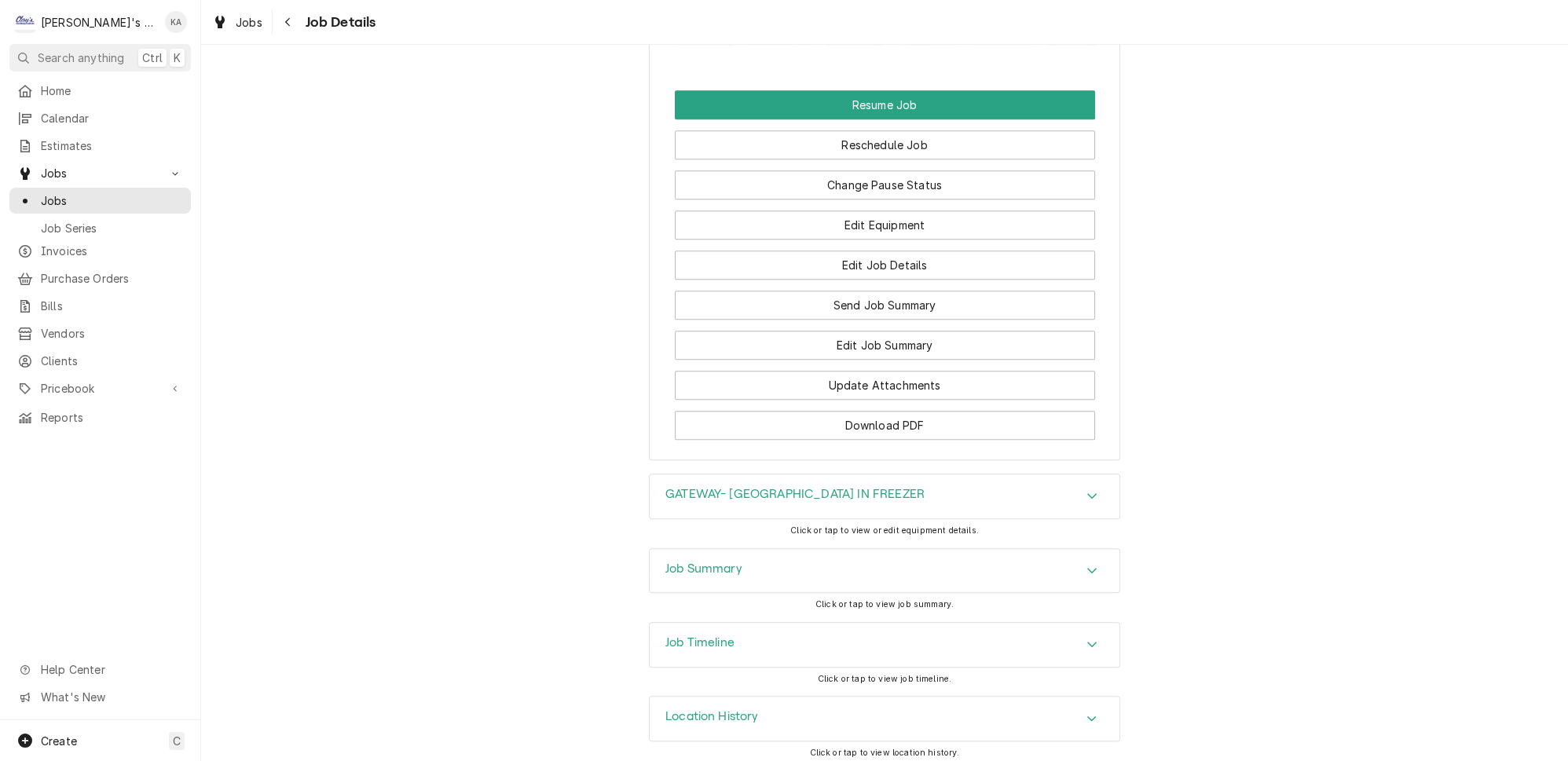
click at [1086, 639] on icon "Accordion Header" at bounding box center [1092, 644] width 11 height 13
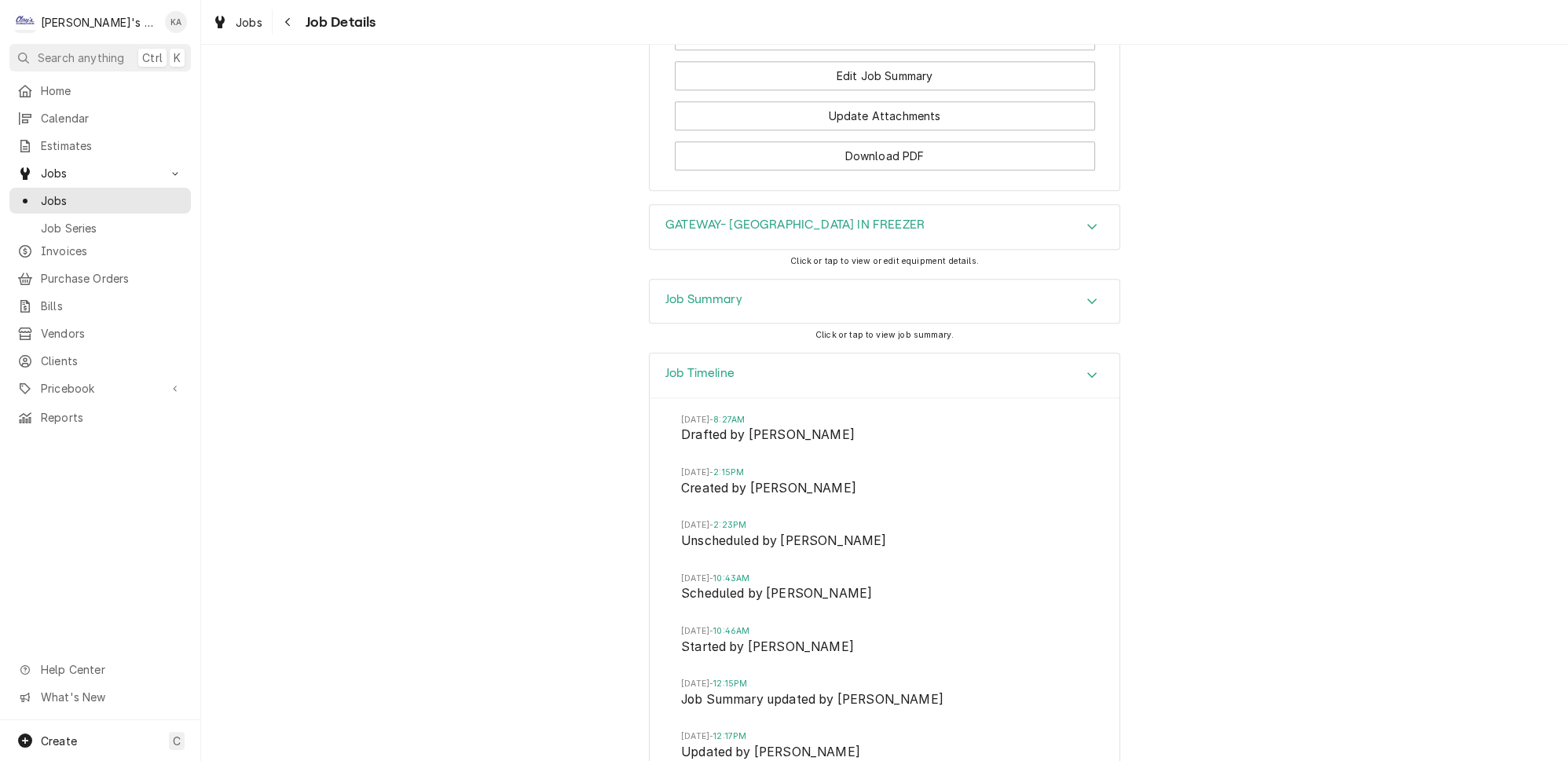
scroll to position [2000, 0]
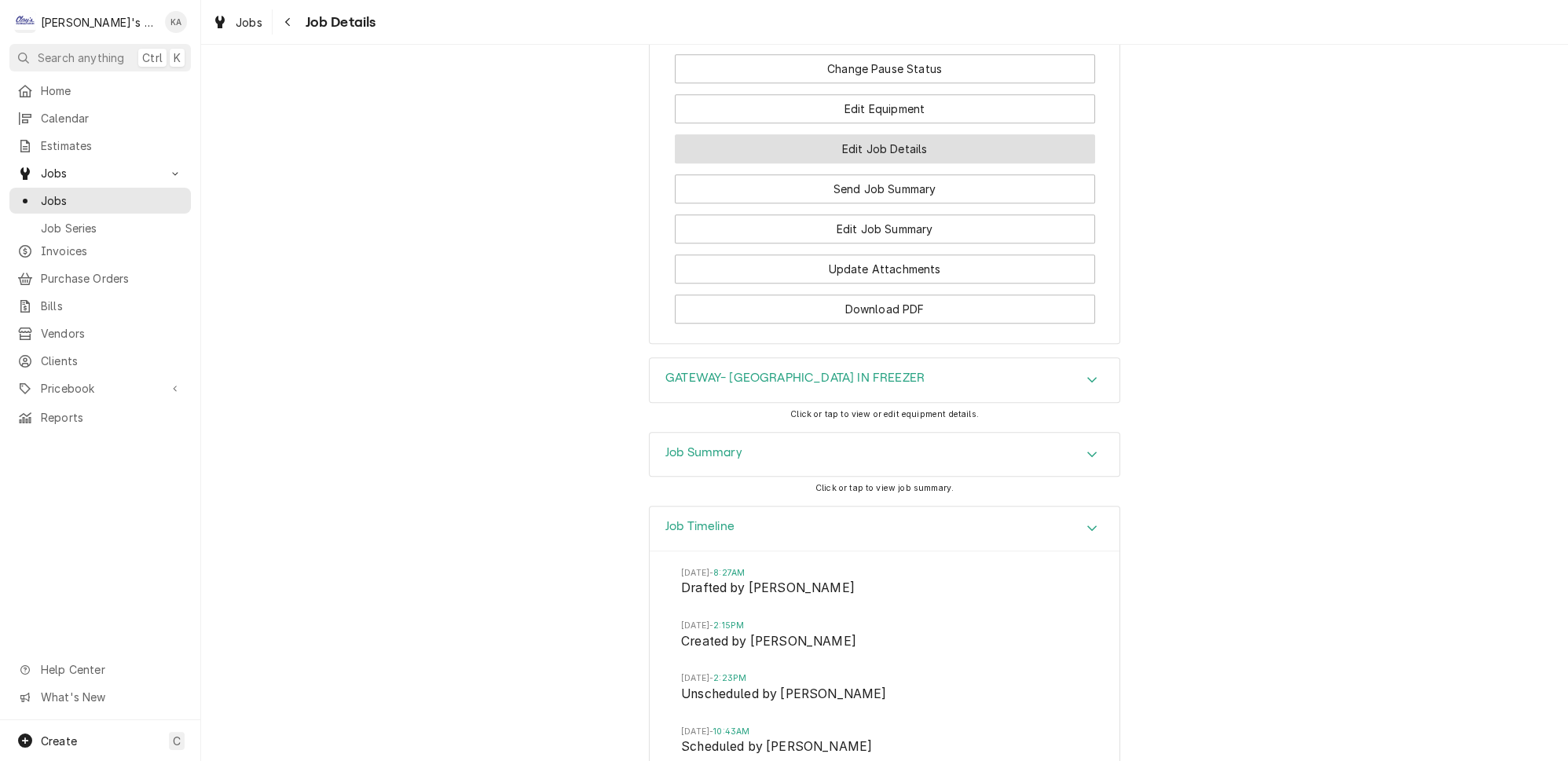
click at [902, 153] on button "Edit Job Details" at bounding box center [886, 149] width 421 height 29
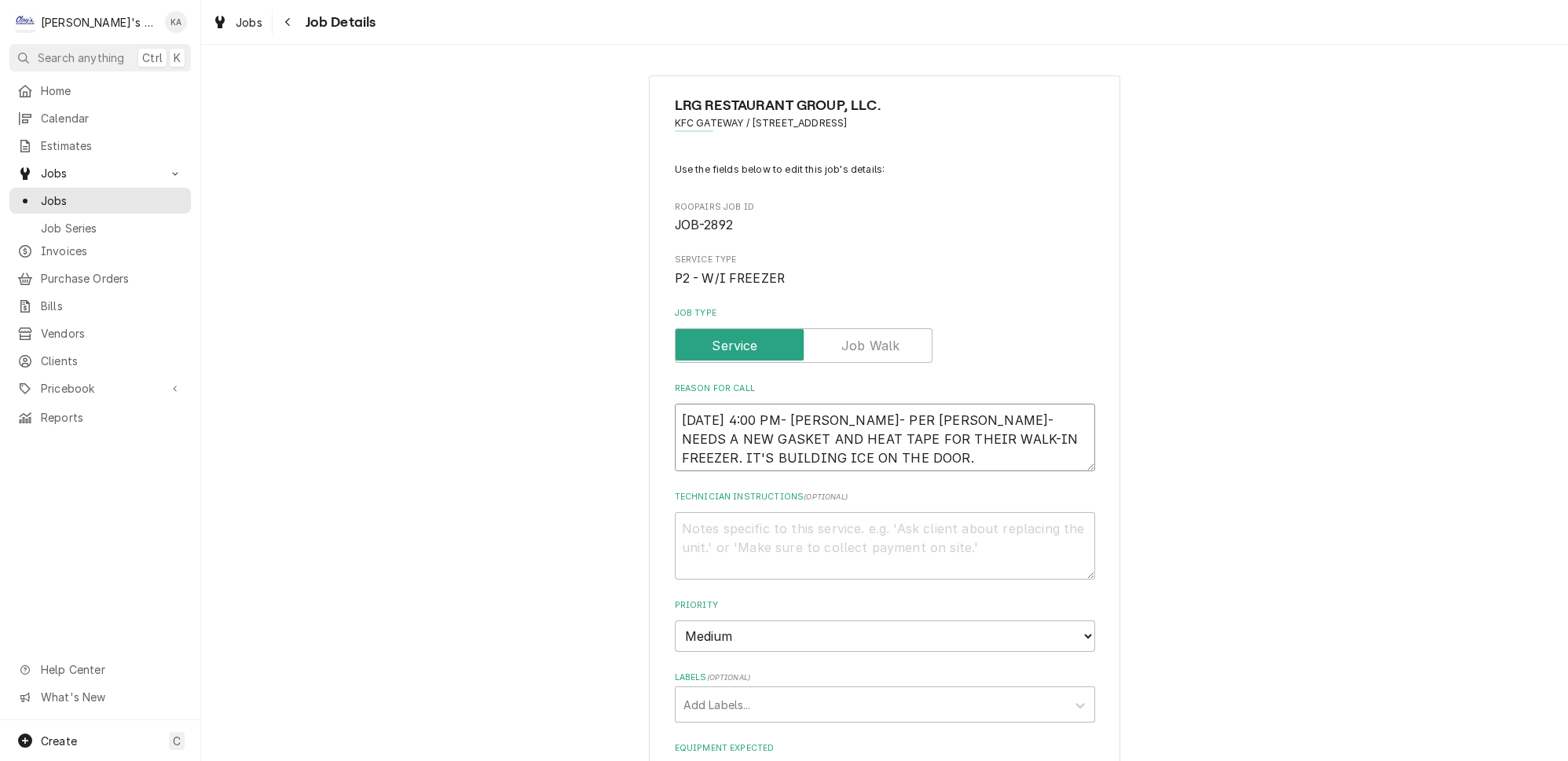
click at [852, 453] on textarea "9/8/2025 4:00 PM- KASSIE- PER JOSE- NEEDS A NEW GASKET AND HEAT TAPE FOR THEIR …" at bounding box center [886, 437] width 421 height 68
type textarea "x"
type textarea "9/8/2025 4:00 PM- KASSIE- PER JOSE- NEEDS A NEW GASKET AND HEAT TAPE FOR THEIR …"
type textarea "x"
type textarea "9/8/2025 4:00 PM- KASSIE- PER JOSE- NEEDS A NEW GASKET AND HEAT TAPE FOR THEIR …"
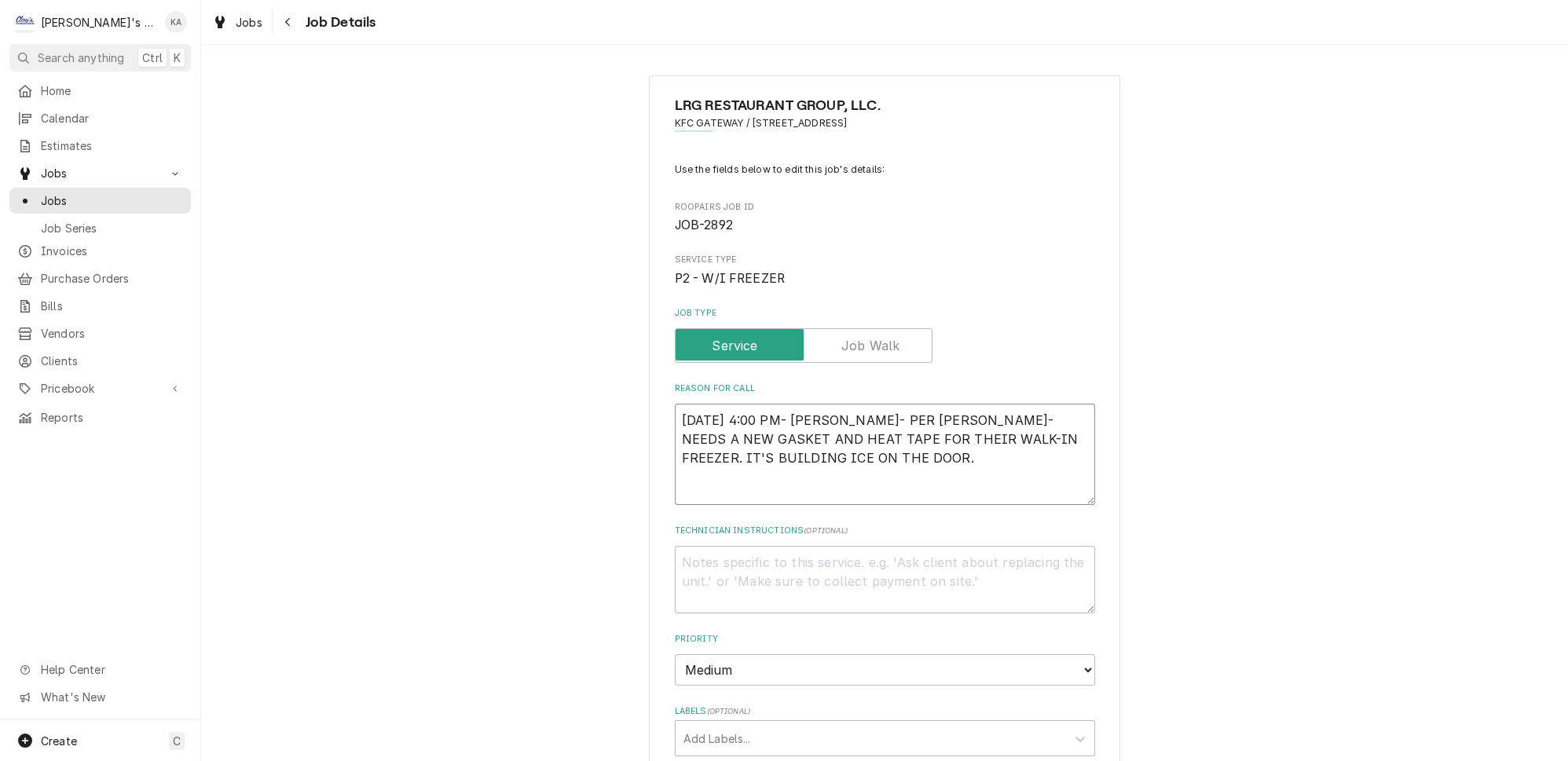
type textarea "x"
type textarea "9/8/2025 4:00 PM- KASSIE- PER JOSE- NEEDS A NEW GASKET AND HEAT TAPE FOR THEIR …"
type textarea "x"
type textarea "9/8/2025 4:00 PM- KASSIE- PER JOSE- NEEDS A NEW GASKET AND HEAT TAPE FOR THEIR …"
type textarea "x"
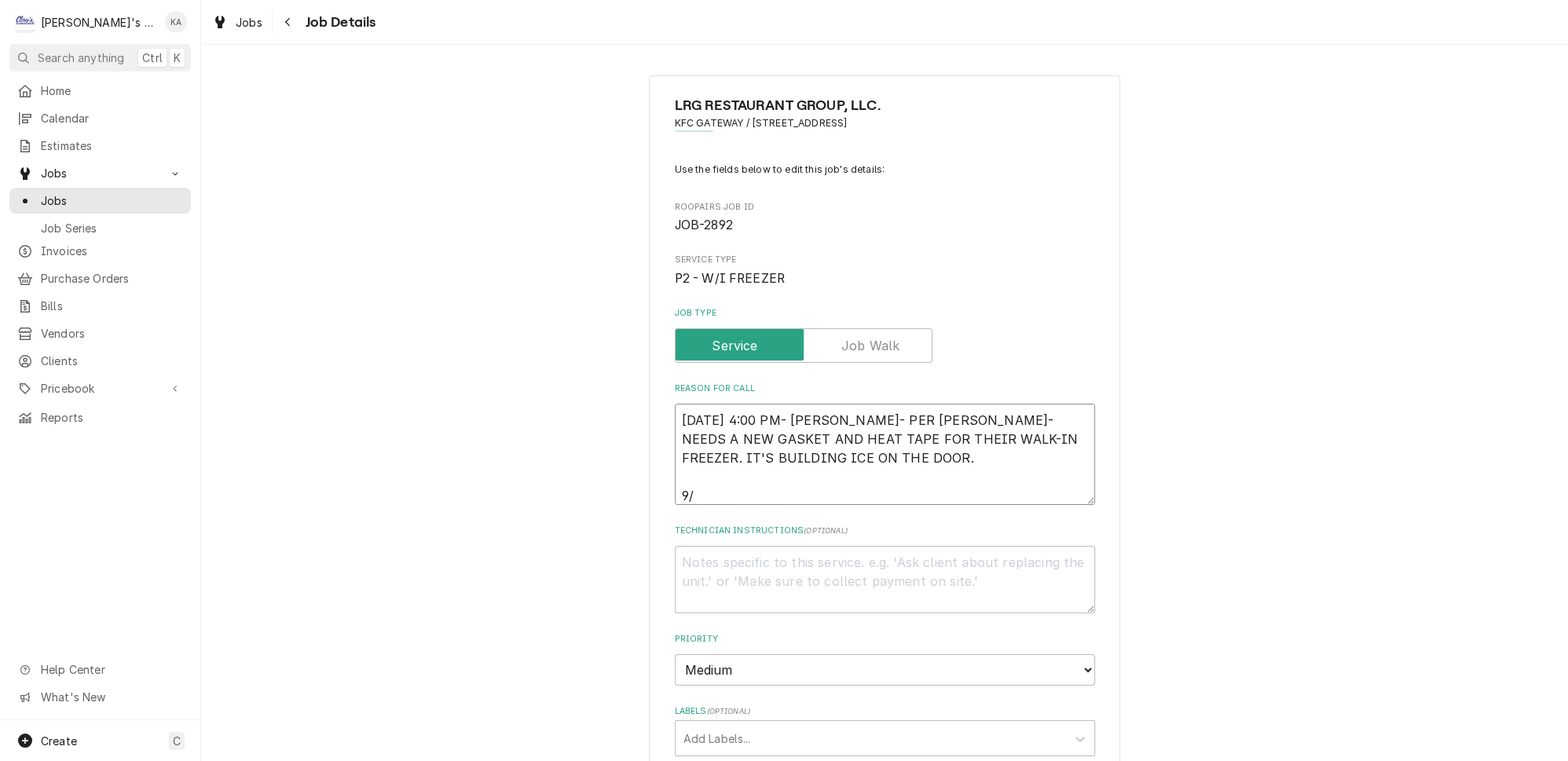
type textarea "9/8/2025 4:00 PM- KASSIE- PER JOSE- NEEDS A NEW GASKET AND HEAT TAPE FOR THEIR …"
type textarea "x"
type textarea "9/8/2025 4:00 PM- KASSIE- PER JOSE- NEEDS A NEW GASKET AND HEAT TAPE FOR THEIR …"
type textarea "x"
type textarea "9/8/2025 4:00 PM- KASSIE- PER JOSE- NEEDS A NEW GASKET AND HEAT TAPE FOR THEIR …"
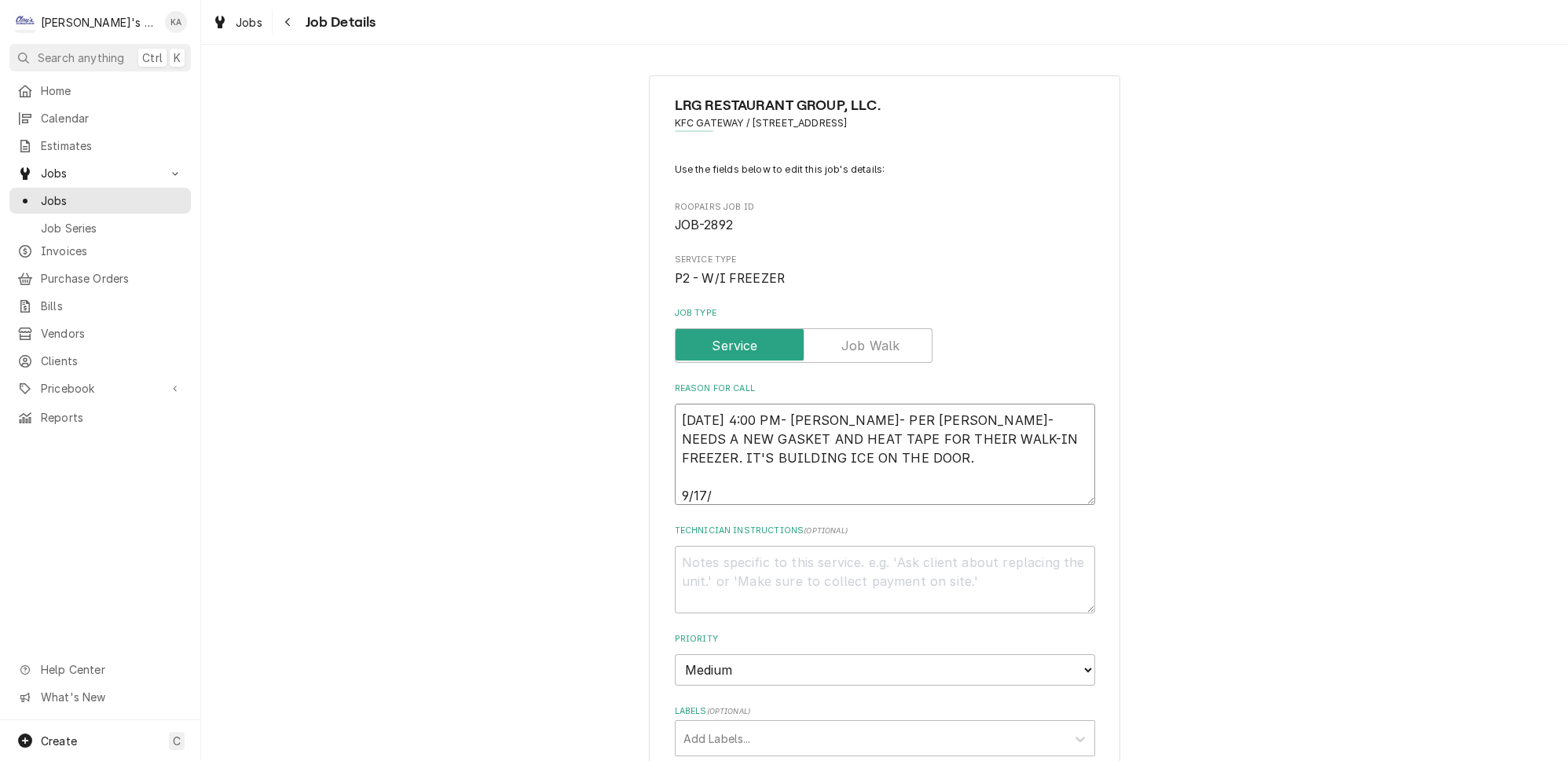
type textarea "x"
type textarea "9/8/2025 4:00 PM- KASSIE- PER JOSE- NEEDS A NEW GASKET AND HEAT TAPE FOR THEIR …"
type textarea "x"
type textarea "9/8/2025 4:00 PM- KASSIE- PER JOSE- NEEDS A NEW GASKET AND HEAT TAPE FOR THEIR …"
type textarea "x"
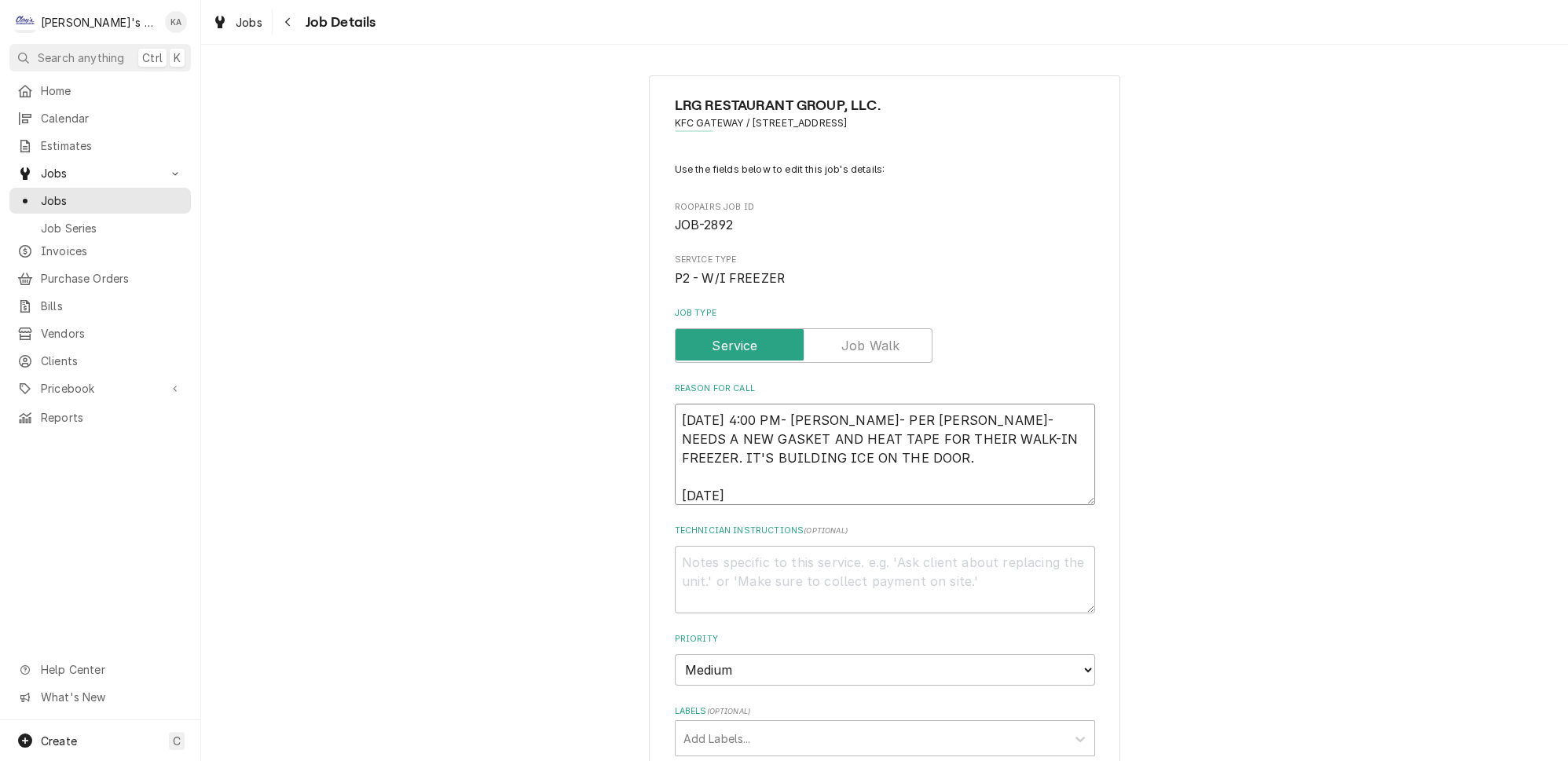
type textarea "9/8/2025 4:00 PM- KASSIE- PER JOSE- NEEDS A NEW GASKET AND HEAT TAPE FOR THEIR …"
type textarea "x"
type textarea "9/8/2025 4:00 PM- KASSIE- PER JOSE- NEEDS A NEW GASKET AND HEAT TAPE FOR THEIR …"
type textarea "x"
type textarea "9/8/2025 4:00 PM- KASSIE- PER JOSE- NEEDS A NEW GASKET AND HEAT TAPE FOR THEIR …"
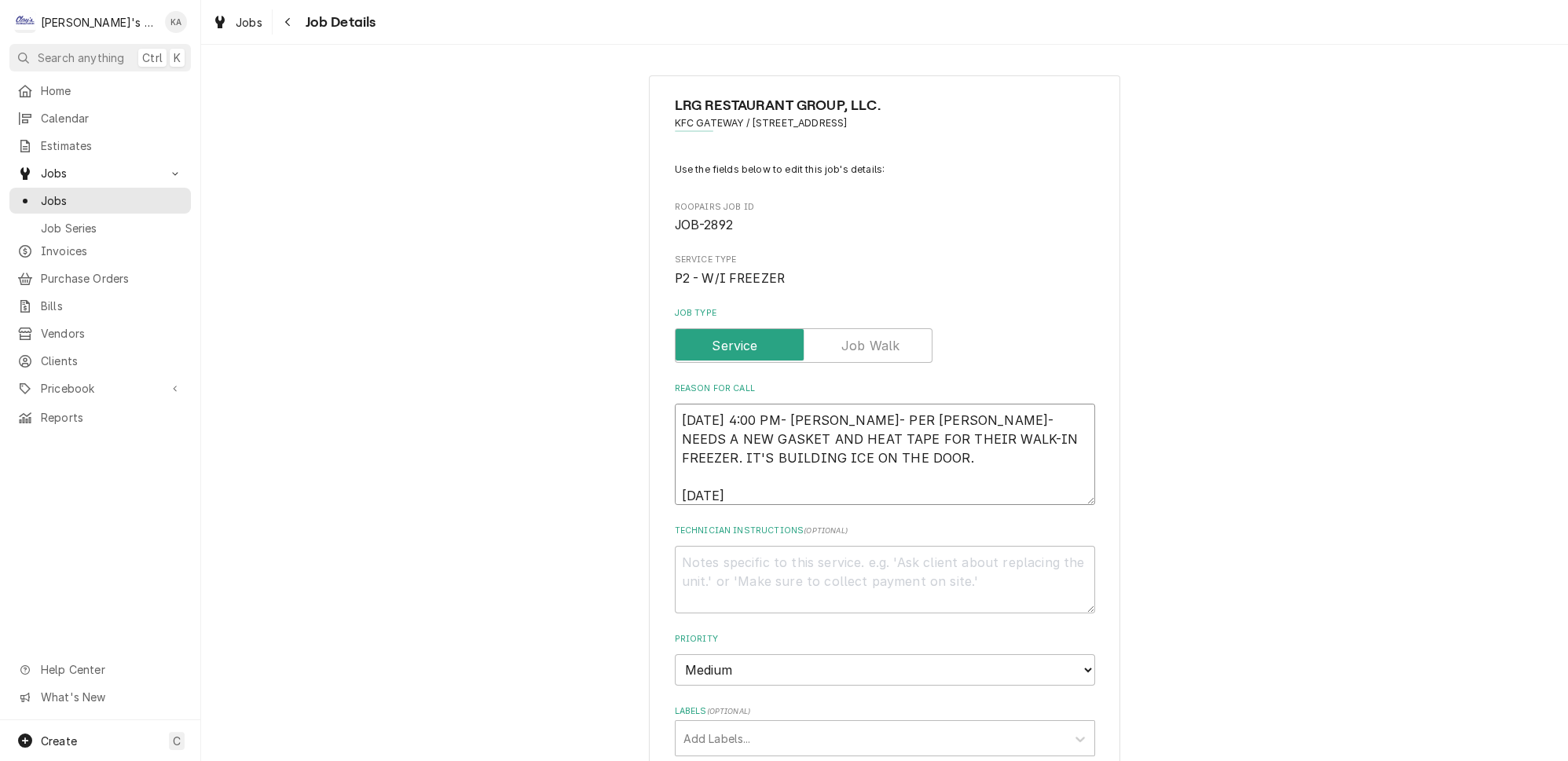
type textarea "x"
type textarea "9/8/2025 4:00 PM- KASSIE- PER JOSE- NEEDS A NEW GASKET AND HEAT TAPE FOR THEIR …"
type textarea "x"
type textarea "9/8/2025 4:00 PM- KASSIE- PER JOSE- NEEDS A NEW GASKET AND HEAT TAPE FOR THEIR …"
type textarea "x"
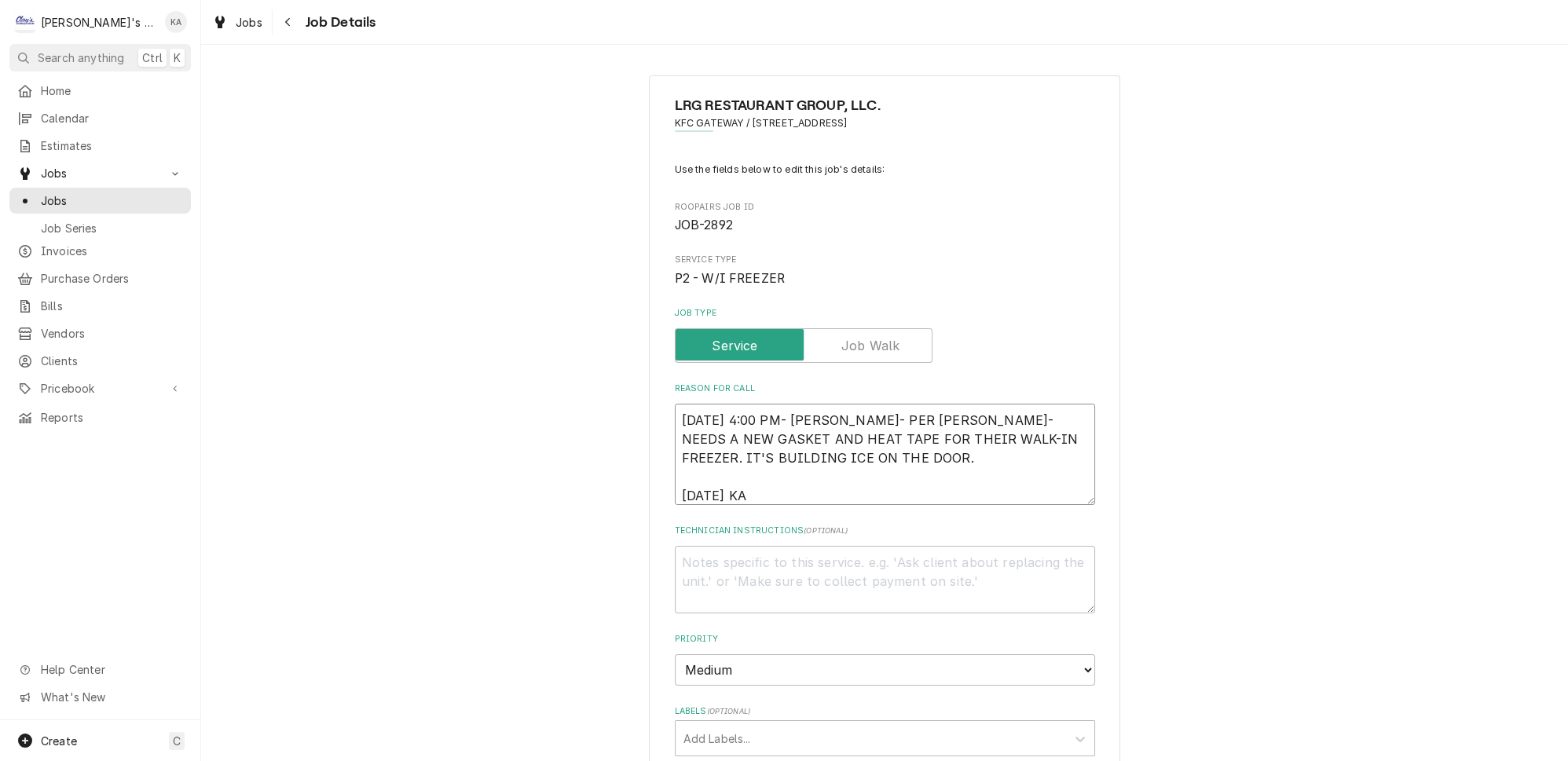
type textarea "9/8/2025 4:00 PM- KASSIE- PER JOSE- NEEDS A NEW GASKET AND HEAT TAPE FOR THEIR …"
type textarea "x"
type textarea "9/8/2025 4:00 PM- KASSIE- PER JOSE- NEEDS A NEW GASKET AND HEAT TAPE FOR THEIR …"
type textarea "x"
type textarea "9/8/2025 4:00 PM- KASSIE- PER JOSE- NEEDS A NEW GASKET AND HEAT TAPE FOR THEIR …"
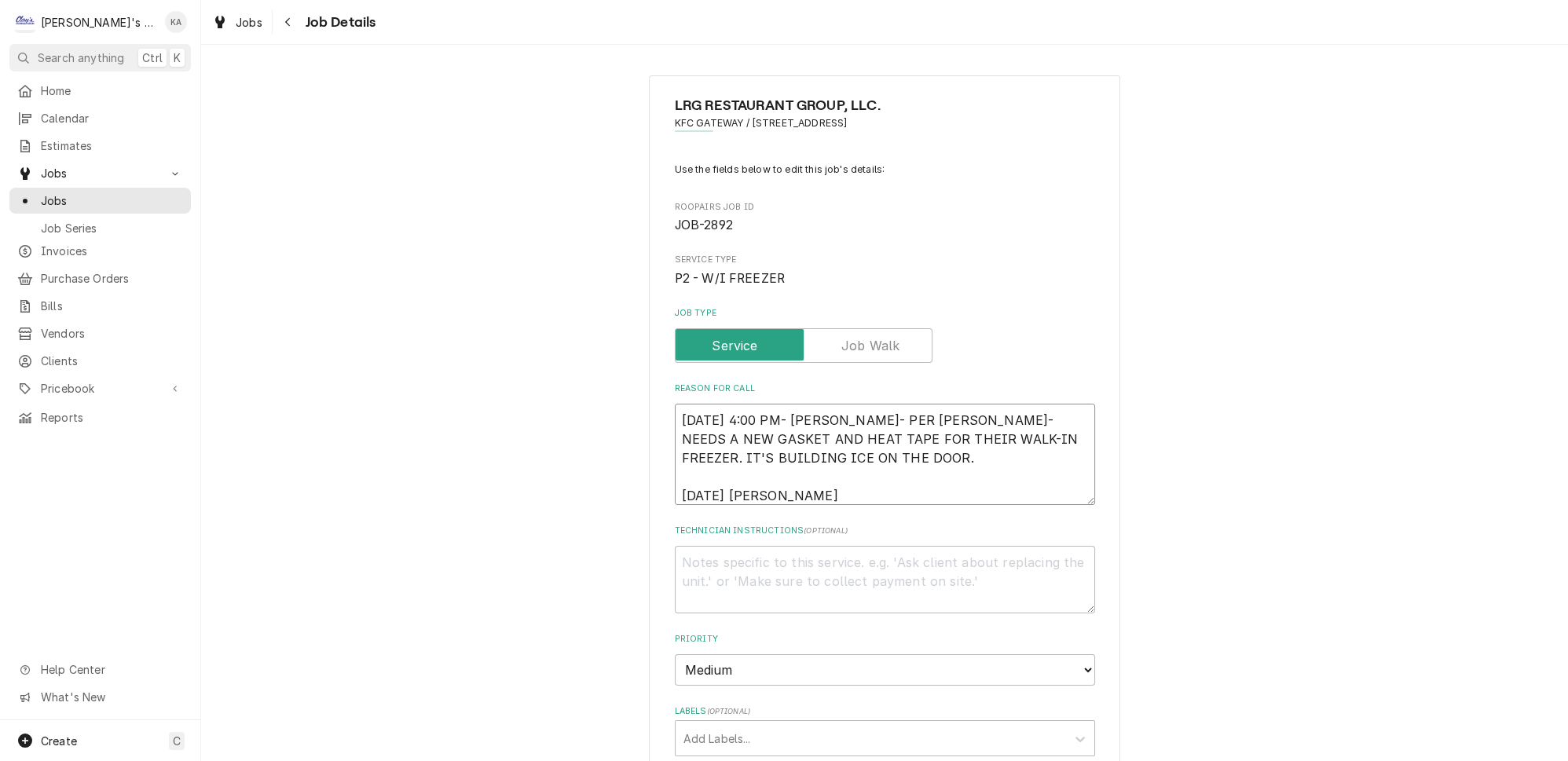
type textarea "x"
type textarea "9/8/2025 4:00 PM- KASSIE- PER JOSE- NEEDS A NEW GASKET AND HEAT TAPE FOR THEIR …"
type textarea "x"
type textarea "9/8/2025 4:00 PM- KASSIE- PER JOSE- NEEDS A NEW GASKET AND HEAT TAPE FOR THEIR …"
type textarea "x"
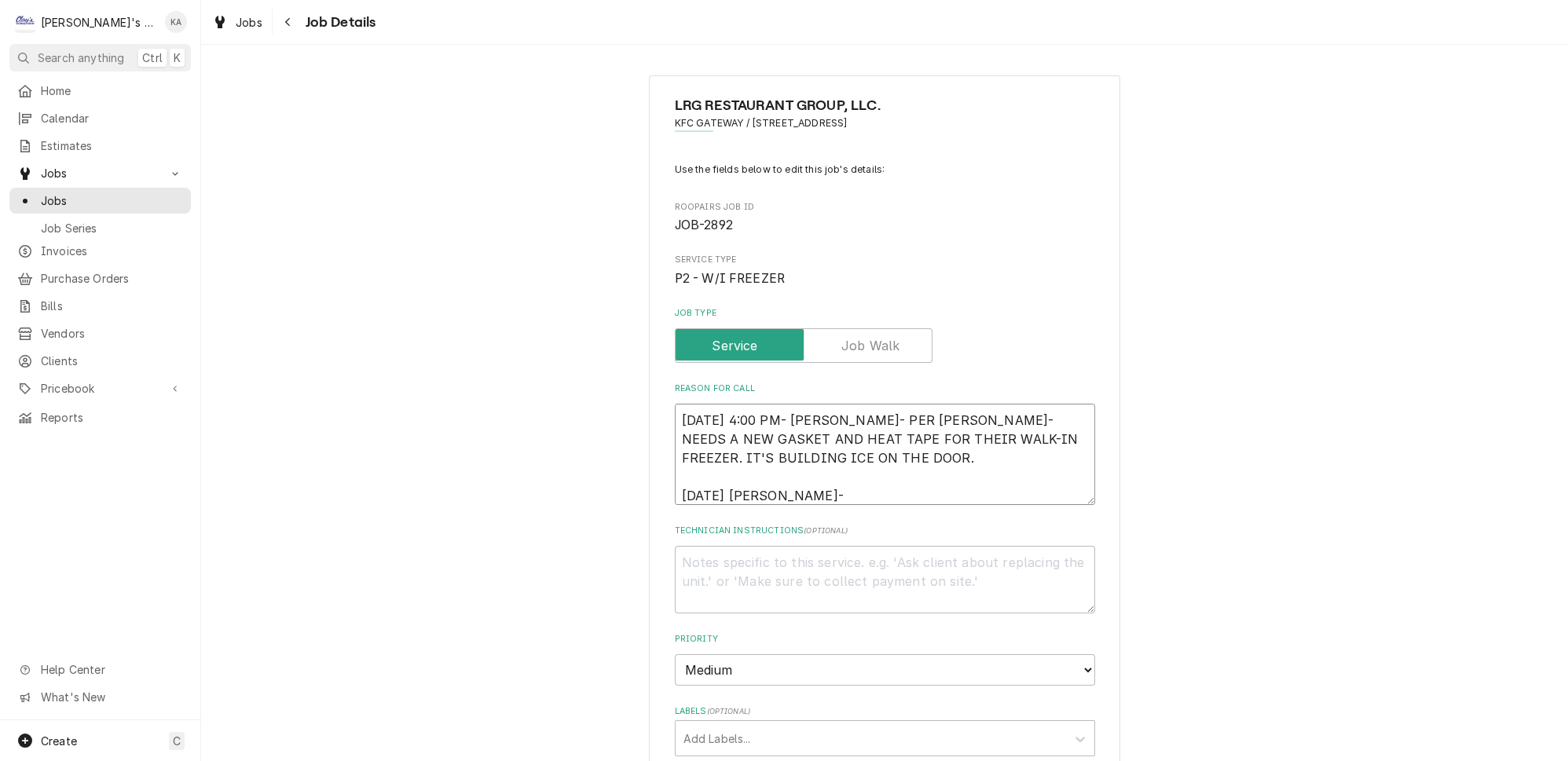
type textarea "9/8/2025 4:00 PM- KASSIE- PER JOSE- NEEDS A NEW GASKET AND HEAT TAPE FOR THEIR …"
type textarea "x"
type textarea "9/8/2025 4:00 PM- KASSIE- PER JOSE- NEEDS A NEW GASKET AND HEAT TAPE FOR THEIR …"
type textarea "x"
type textarea "9/8/2025 4:00 PM- KASSIE- PER JOSE- NEEDS A NEW GASKET AND HEAT TAPE FOR THEIR …"
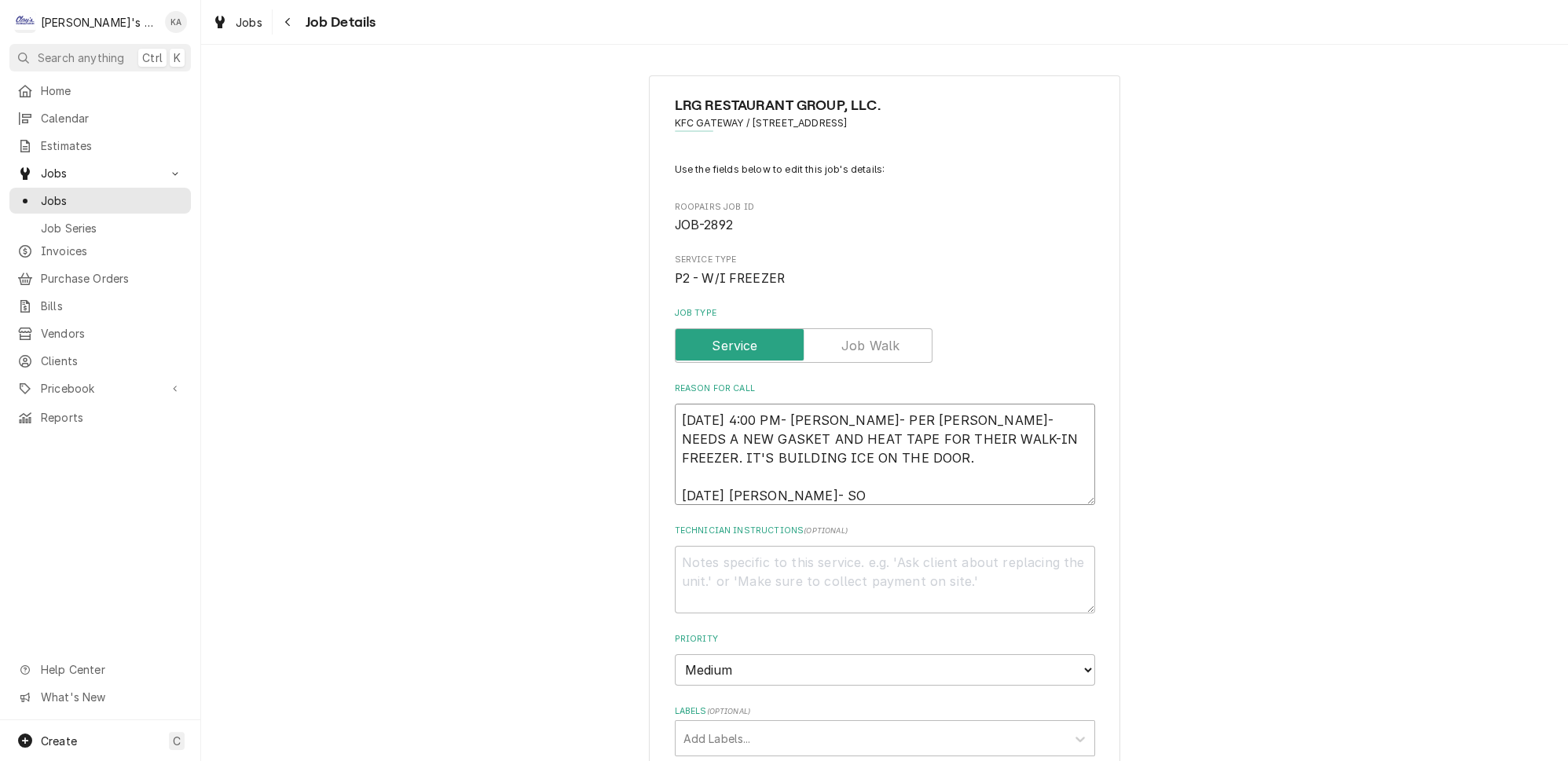
type textarea "x"
type textarea "9/8/2025 4:00 PM- KASSIE- PER JOSE- NEEDS A NEW GASKET AND HEAT TAPE FOR THEIR …"
type textarea "x"
type textarea "9/8/2025 4:00 PM- KASSIE- PER JOSE- NEEDS A NEW GASKET AND HEAT TAPE FOR THEIR …"
type textarea "x"
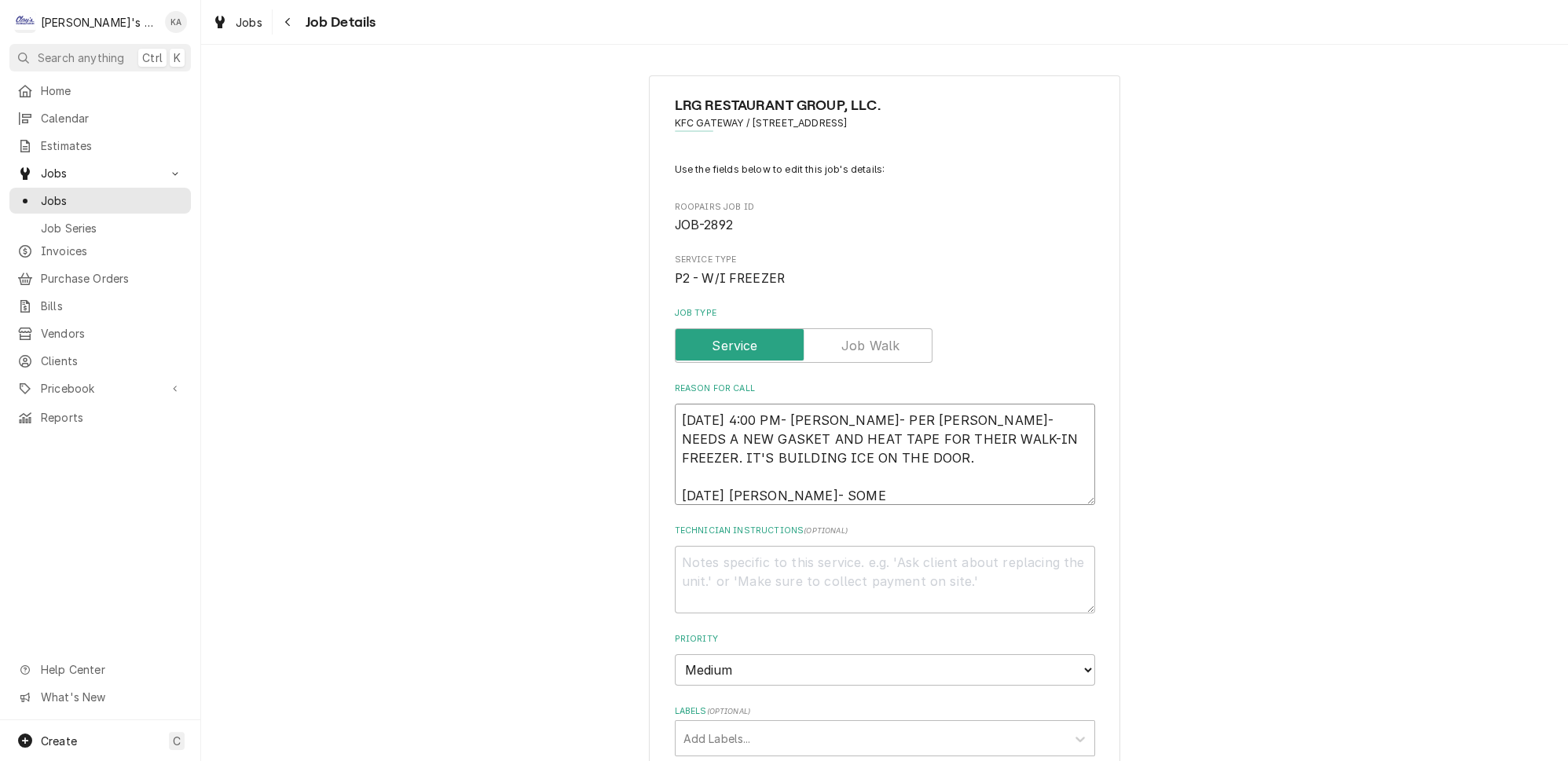
type textarea "9/8/2025 4:00 PM- KASSIE- PER JOSE- NEEDS A NEW GASKET AND HEAT TAPE FOR THEIR …"
type textarea "x"
type textarea "9/8/2025 4:00 PM- KASSIE- PER JOSE- NEEDS A NEW GASKET AND HEAT TAPE FOR THEIR …"
type textarea "x"
type textarea "9/8/2025 4:00 PM- KASSIE- PER JOSE- NEEDS A NEW GASKET AND HEAT TAPE FOR THEIR …"
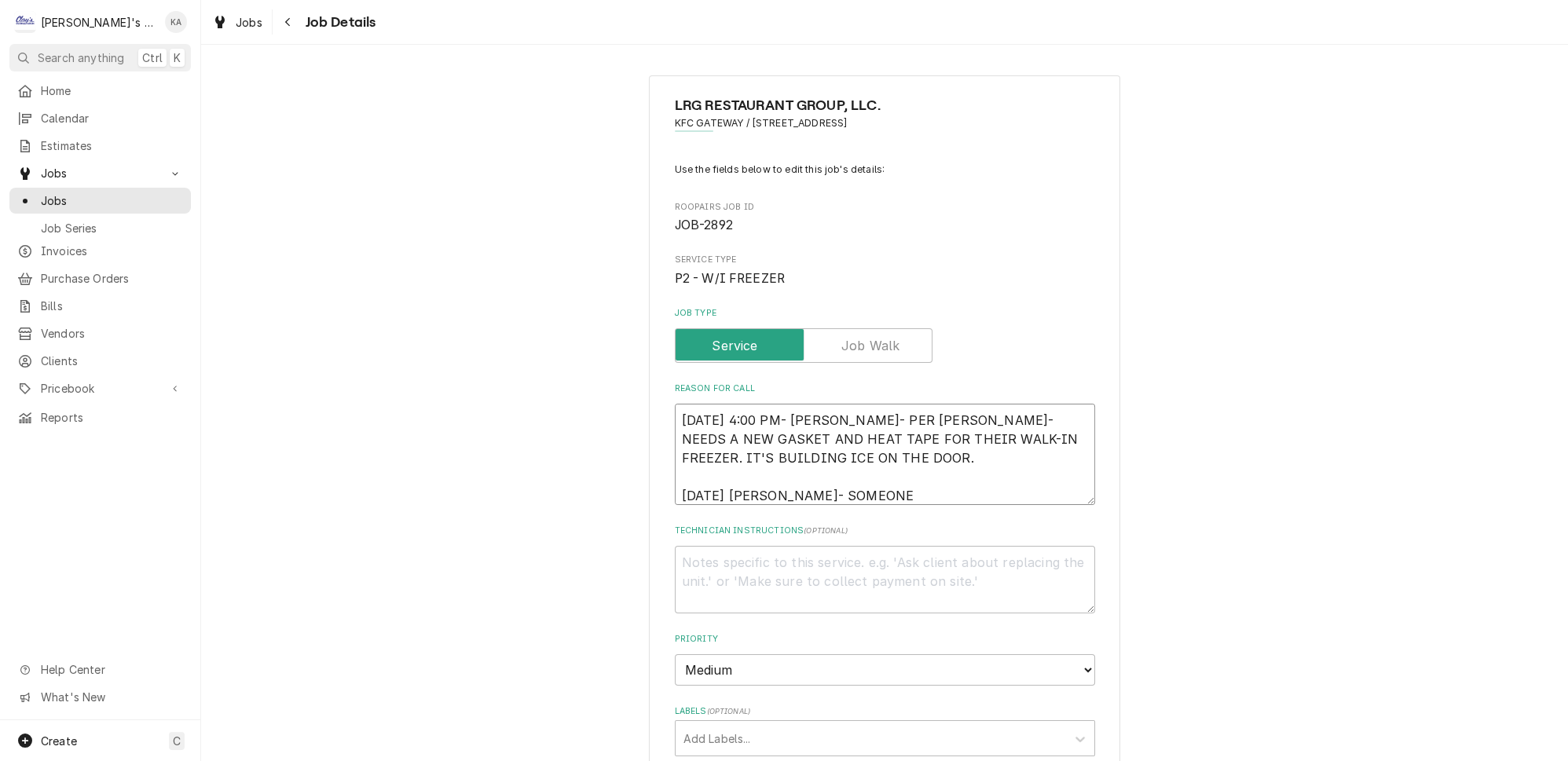
type textarea "x"
type textarea "9/8/2025 4:00 PM- KASSIE- PER JOSE- NEEDS A NEW GASKET AND HEAT TAPE FOR THEIR …"
type textarea "x"
type textarea "9/8/2025 4:00 PM- KASSIE- PER JOSE- NEEDS A NEW GASKET AND HEAT TAPE FOR THEIR …"
type textarea "x"
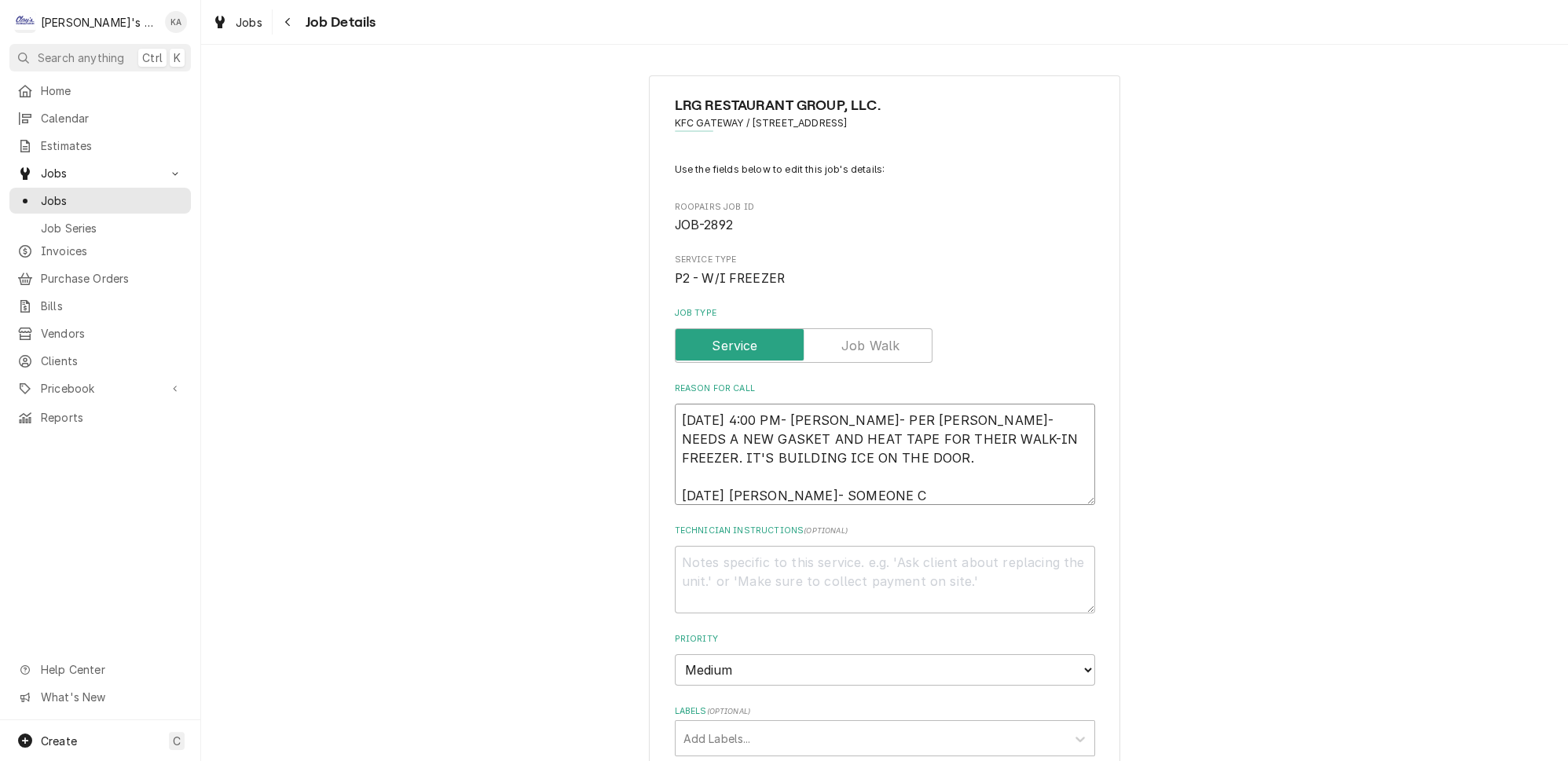
type textarea "9/8/2025 4:00 PM- KASSIE- PER JOSE- NEEDS A NEW GASKET AND HEAT TAPE FOR THEIR …"
type textarea "x"
type textarea "9/8/2025 4:00 PM- KASSIE- PER JOSE- NEEDS A NEW GASKET AND HEAT TAPE FOR THEIR …"
type textarea "x"
type textarea "9/8/2025 4:00 PM- KASSIE- PER JOSE- NEEDS A NEW GASKET AND HEAT TAPE FOR THEIR …"
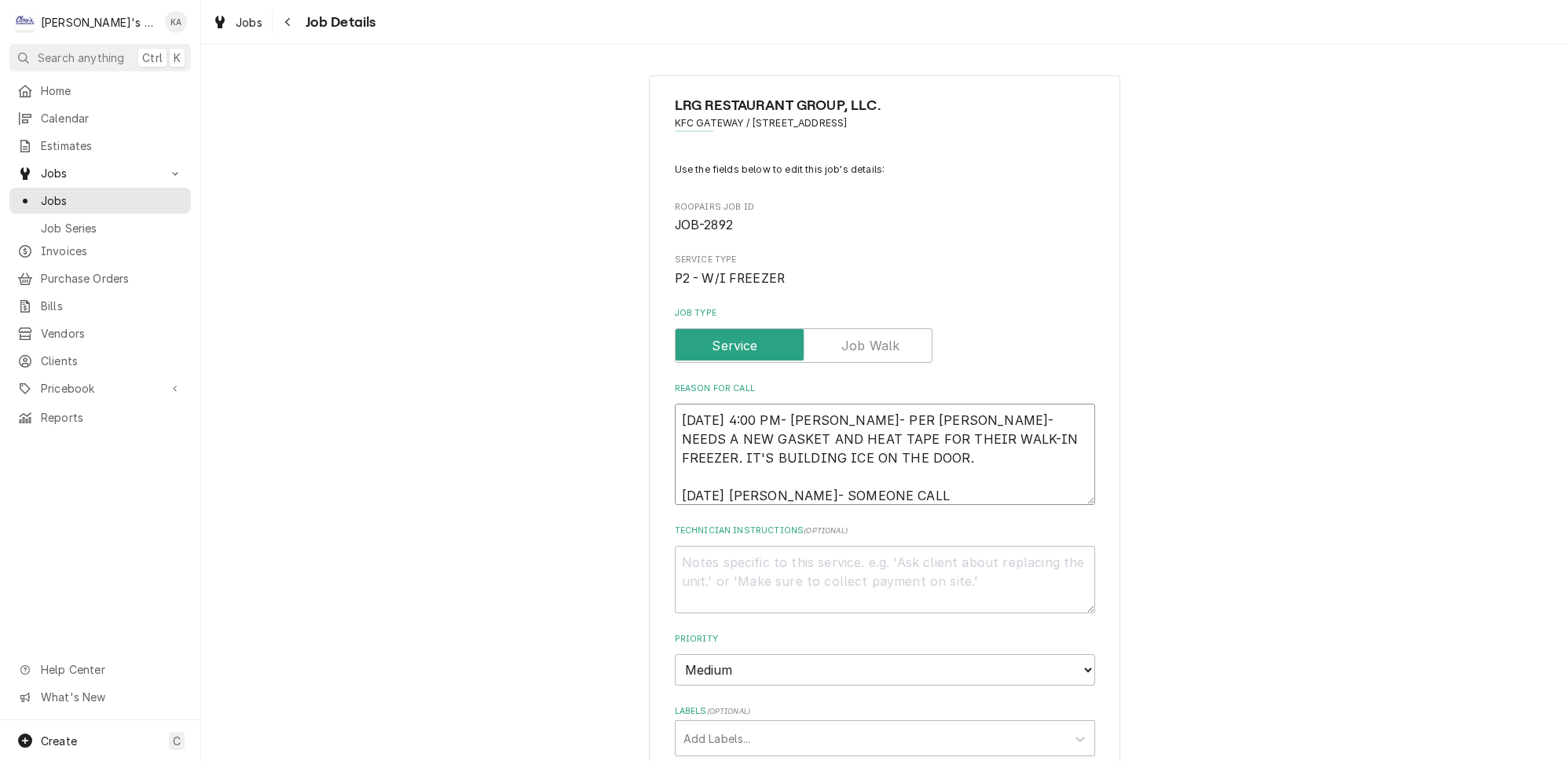
type textarea "x"
type textarea "9/8/2025 4:00 PM- KASSIE- PER JOSE- NEEDS A NEW GASKET AND HEAT TAPE FOR THEIR …"
type textarea "x"
type textarea "9/8/2025 4:00 PM- KASSIE- PER JOSE- NEEDS A NEW GASKET AND HEAT TAPE FOR THEIR …"
type textarea "x"
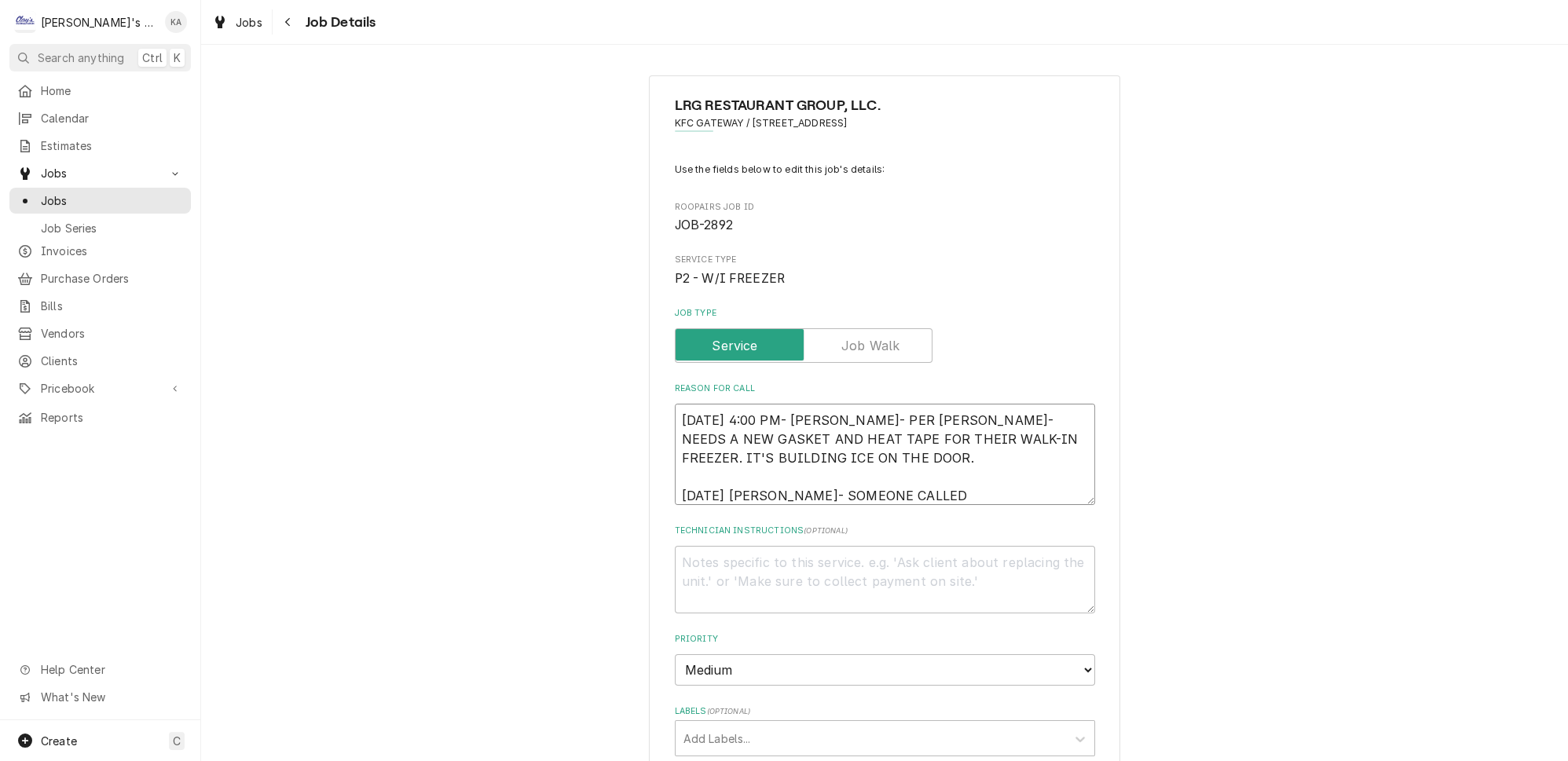
type textarea "9/8/2025 4:00 PM- KASSIE- PER JOSE- NEEDS A NEW GASKET AND HEAT TAPE FOR THEIR …"
type textarea "x"
type textarea "9/8/2025 4:00 PM- KASSIE- PER JOSE- NEEDS A NEW GASKET AND HEAT TAPE FOR THEIR …"
type textarea "x"
type textarea "9/8/2025 4:00 PM- KASSIE- PER JOSE- NEEDS A NEW GASKET AND HEAT TAPE FOR THEIR …"
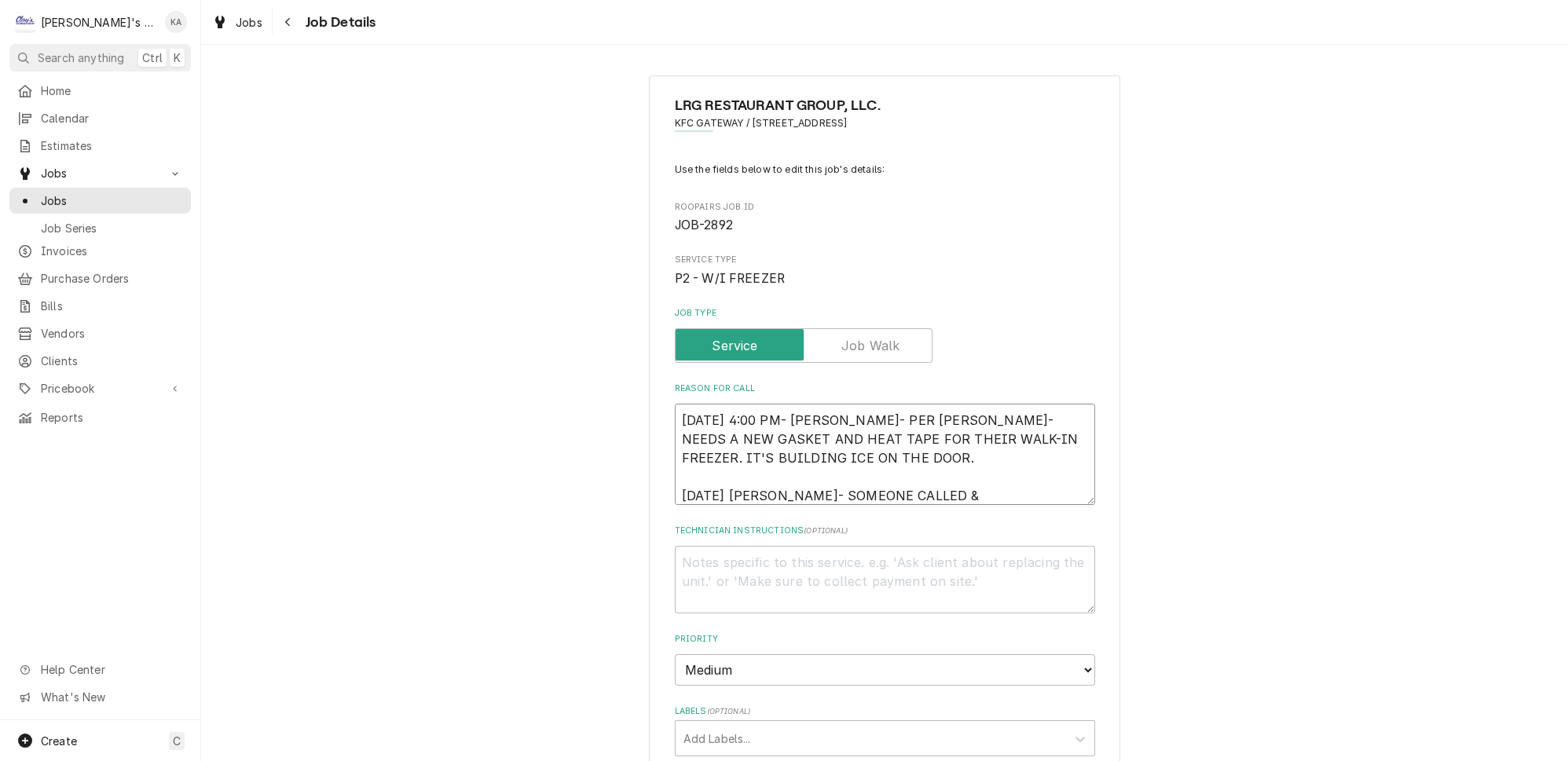
type textarea "x"
type textarea "9/8/2025 4:00 PM- KASSIE- PER JOSE- NEEDS A NEW GASKET AND HEAT TAPE FOR THEIR …"
type textarea "x"
type textarea "9/8/2025 4:00 PM- KASSIE- PER JOSE- NEEDS A NEW GASKET AND HEAT TAPE FOR THEIR …"
type textarea "x"
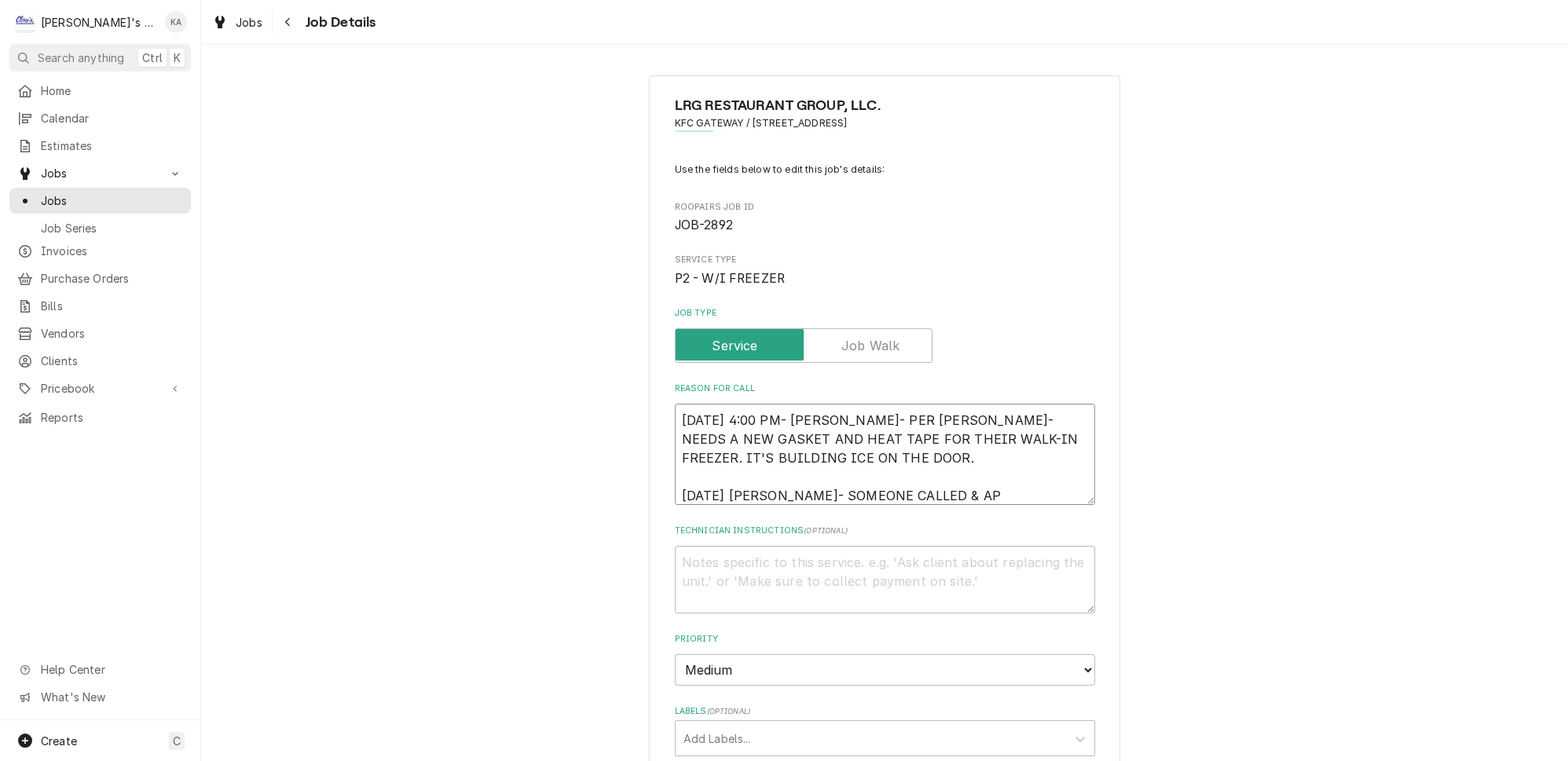
type textarea "9/8/2025 4:00 PM- KASSIE- PER JOSE- NEEDS A NEW GASKET AND HEAT TAPE FOR THEIR …"
type textarea "x"
type textarea "9/8/2025 4:00 PM- KASSIE- PER JOSE- NEEDS A NEW GASKET AND HEAT TAPE FOR THEIR …"
type textarea "x"
type textarea "9/8/2025 4:00 PM- KASSIE- PER JOSE- NEEDS A NEW GASKET AND HEAT TAPE FOR THEIR …"
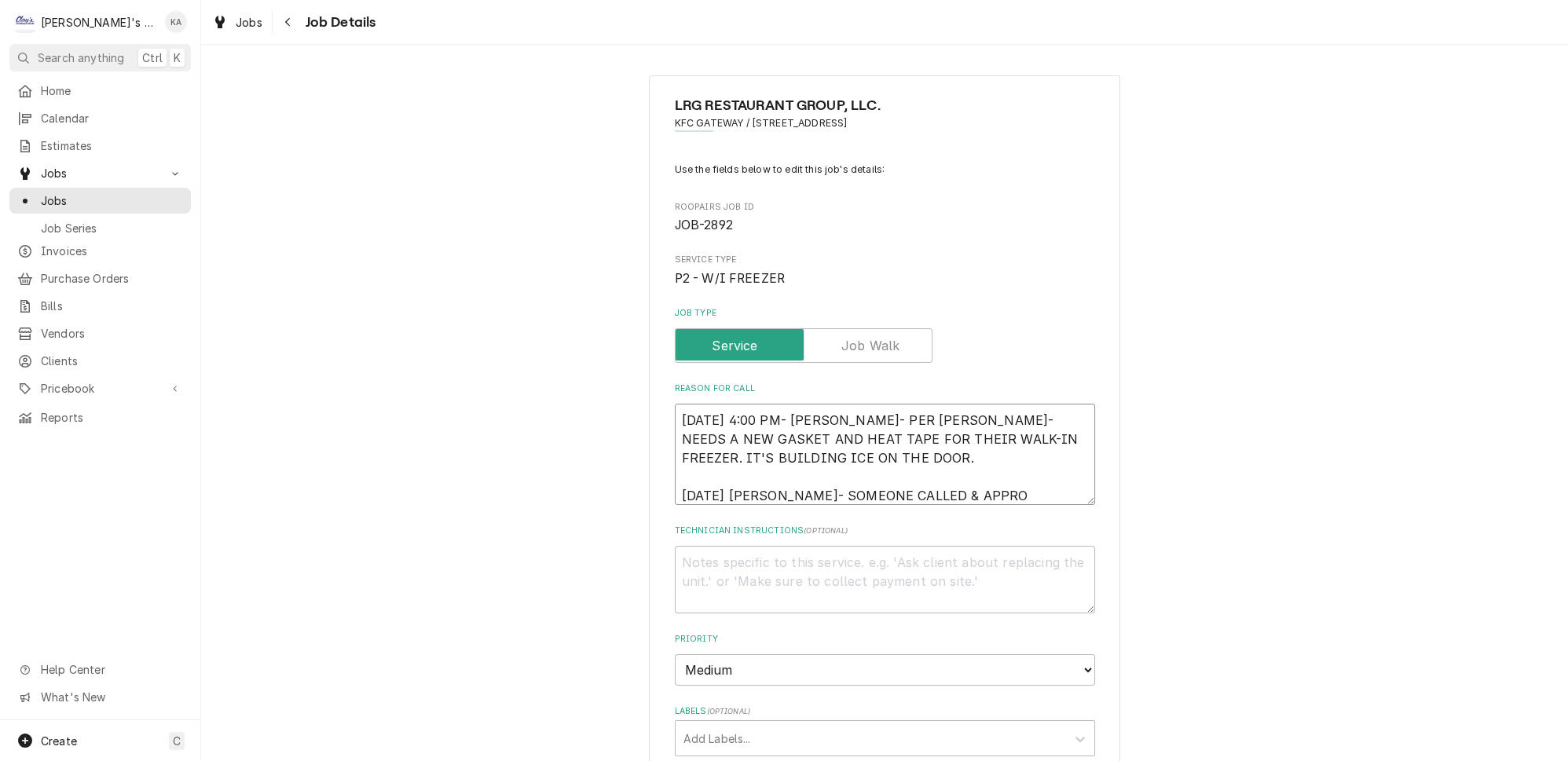
type textarea "x"
type textarea "9/8/2025 4:00 PM- KASSIE- PER JOSE- NEEDS A NEW GASKET AND HEAT TAPE FOR THEIR …"
type textarea "x"
type textarea "9/8/2025 4:00 PM- KASSIE- PER JOSE- NEEDS A NEW GASKET AND HEAT TAPE FOR THEIR …"
type textarea "x"
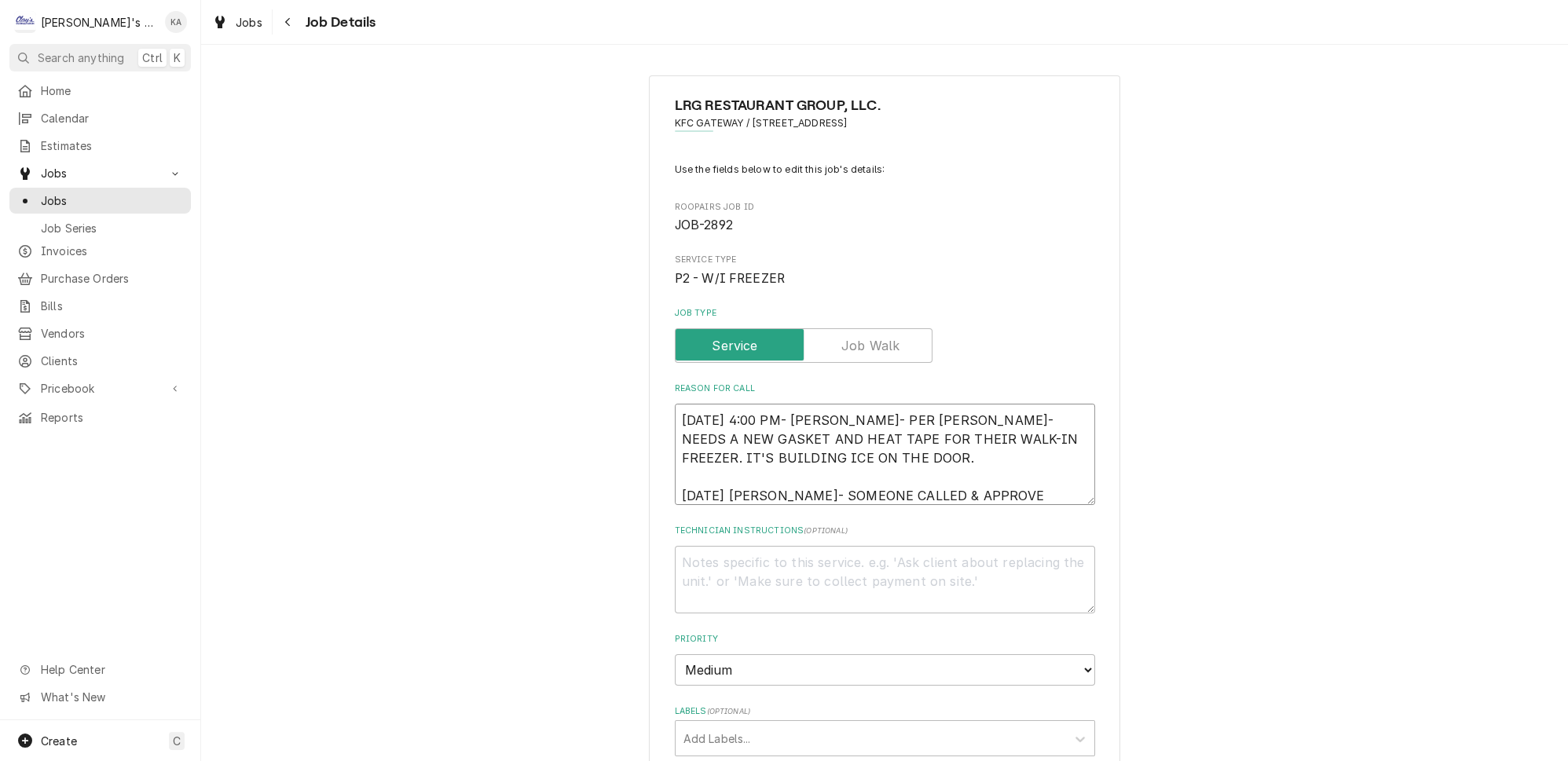
type textarea "9/8/2025 4:00 PM- KASSIE- PER JOSE- NEEDS A NEW GASKET AND HEAT TAPE FOR THEIR …"
type textarea "x"
type textarea "9/8/2025 4:00 PM- KASSIE- PER JOSE- NEEDS A NEW GASKET AND HEAT TAPE FOR THEIR …"
type textarea "x"
type textarea "9/8/2025 4:00 PM- KASSIE- PER JOSE- NEEDS A NEW GASKET AND HEAT TAPE FOR THEIR …"
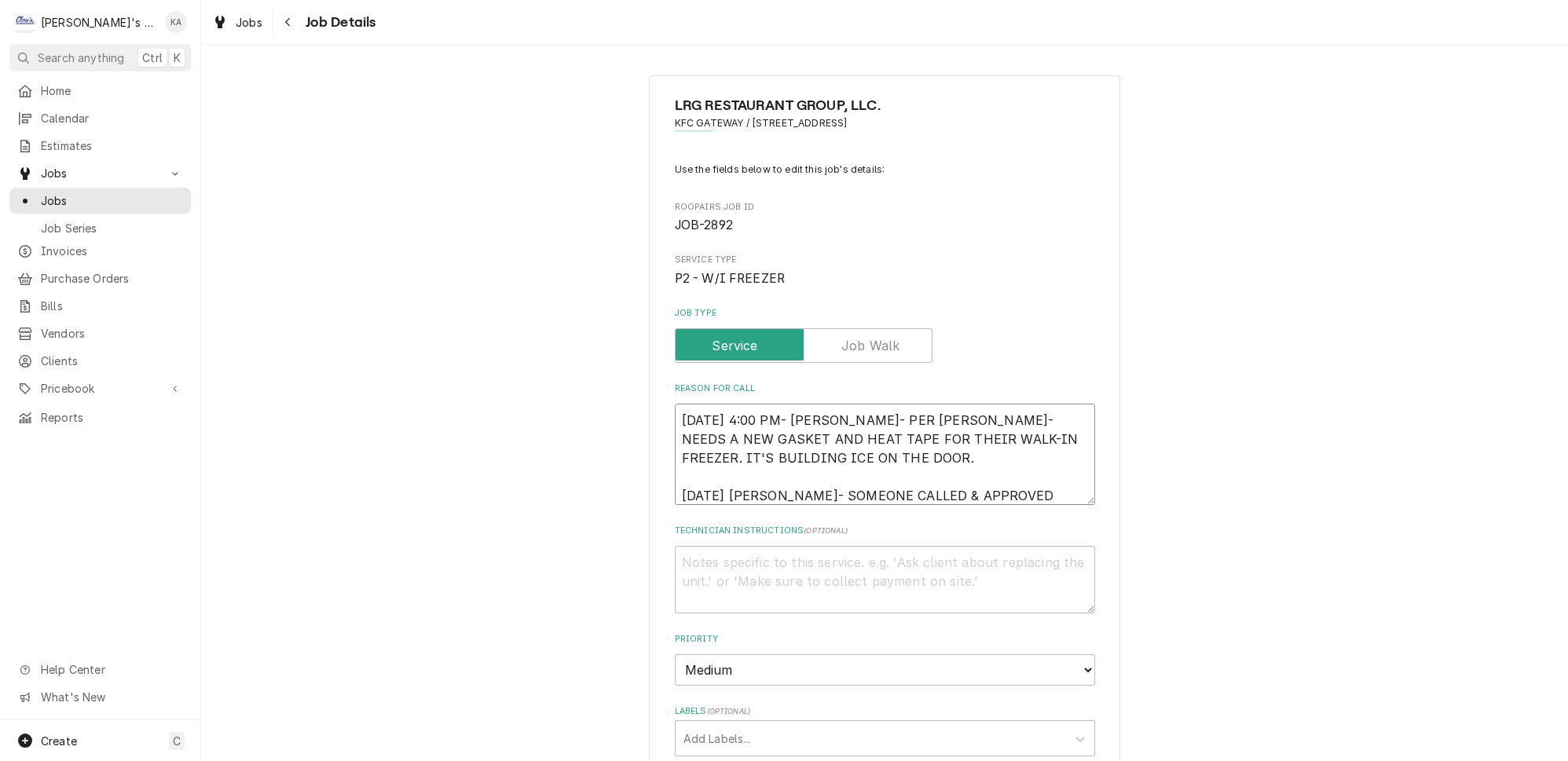
type textarea "x"
type textarea "9/8/2025 4:00 PM- KASSIE- PER JOSE- NEEDS A NEW GASKET AND HEAT TAPE FOR THEIR …"
type textarea "x"
type textarea "9/8/2025 4:00 PM- KASSIE- PER JOSE- NEEDS A NEW GASKET AND HEAT TAPE FOR THEIR …"
type textarea "x"
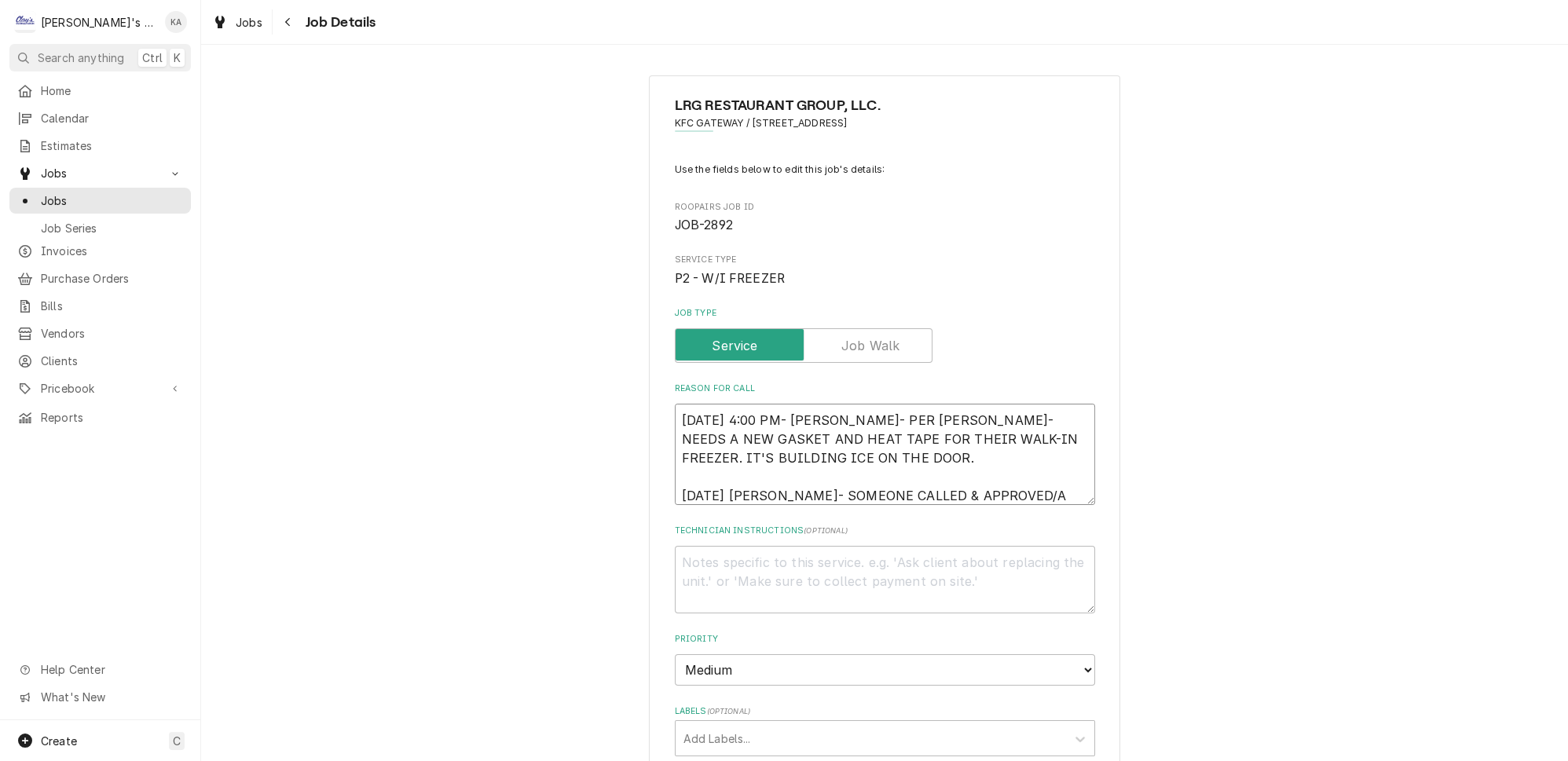
type textarea "9/8/2025 4:00 PM- KASSIE- PER JOSE- NEEDS A NEW GASKET AND HEAT TAPE FOR THEIR …"
type textarea "x"
type textarea "9/8/2025 4:00 PM- KASSIE- PER JOSE- NEEDS A NEW GASKET AND HEAT TAPE FOR THEIR …"
type textarea "x"
type textarea "9/8/2025 4:00 PM- KASSIE- PER JOSE- NEEDS A NEW GASKET AND HEAT TAPE FOR THEIR …"
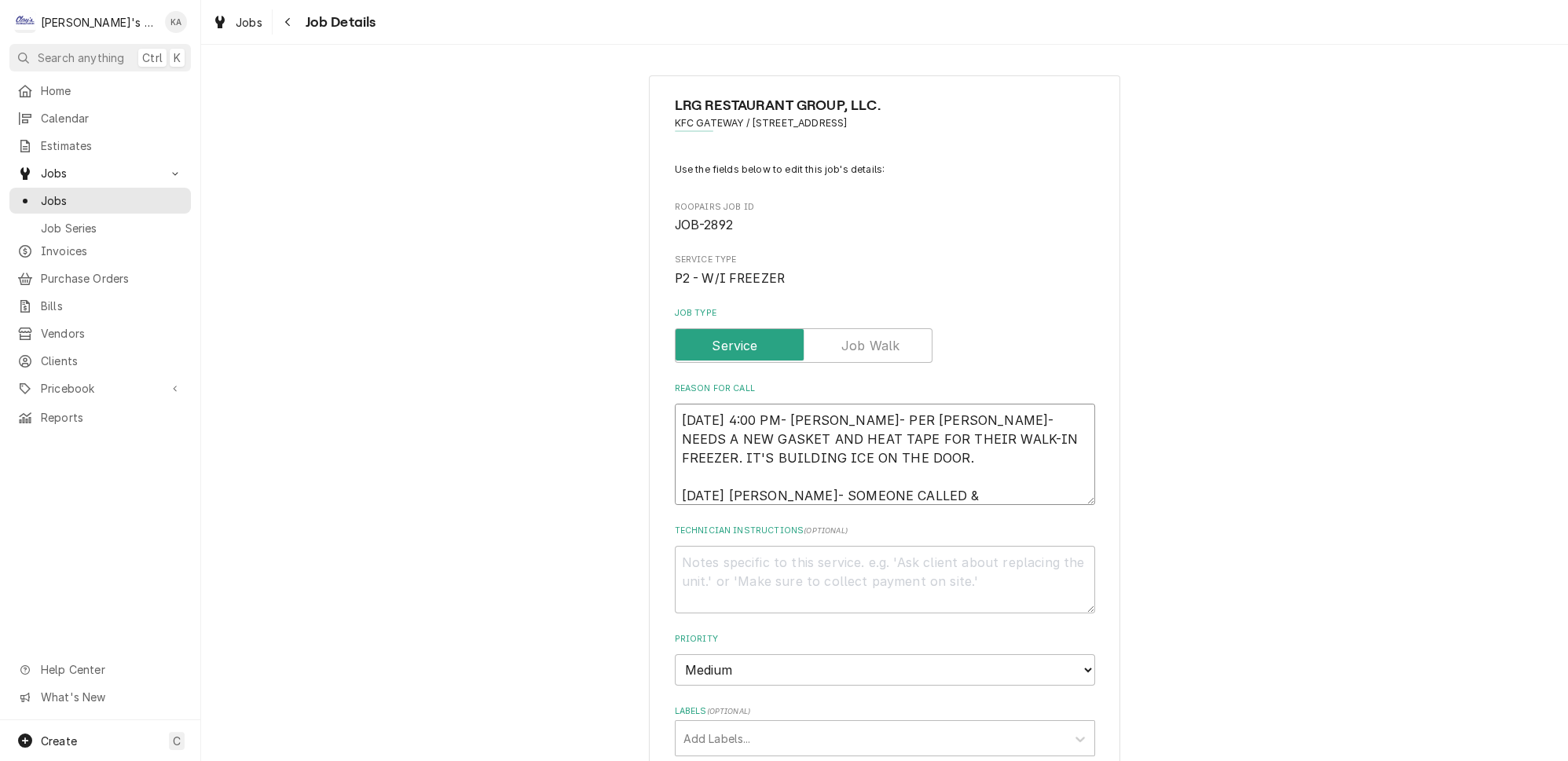
type textarea "x"
type textarea "9/8/2025 4:00 PM- KASSIE- PER JOSE- NEEDS A NEW GASKET AND HEAT TAPE FOR THEIR …"
type textarea "x"
type textarea "9/8/2025 4:00 PM- KASSIE- PER JOSE- NEEDS A NEW GASKET AND HEAT TAPE FOR THEIR …"
type textarea "x"
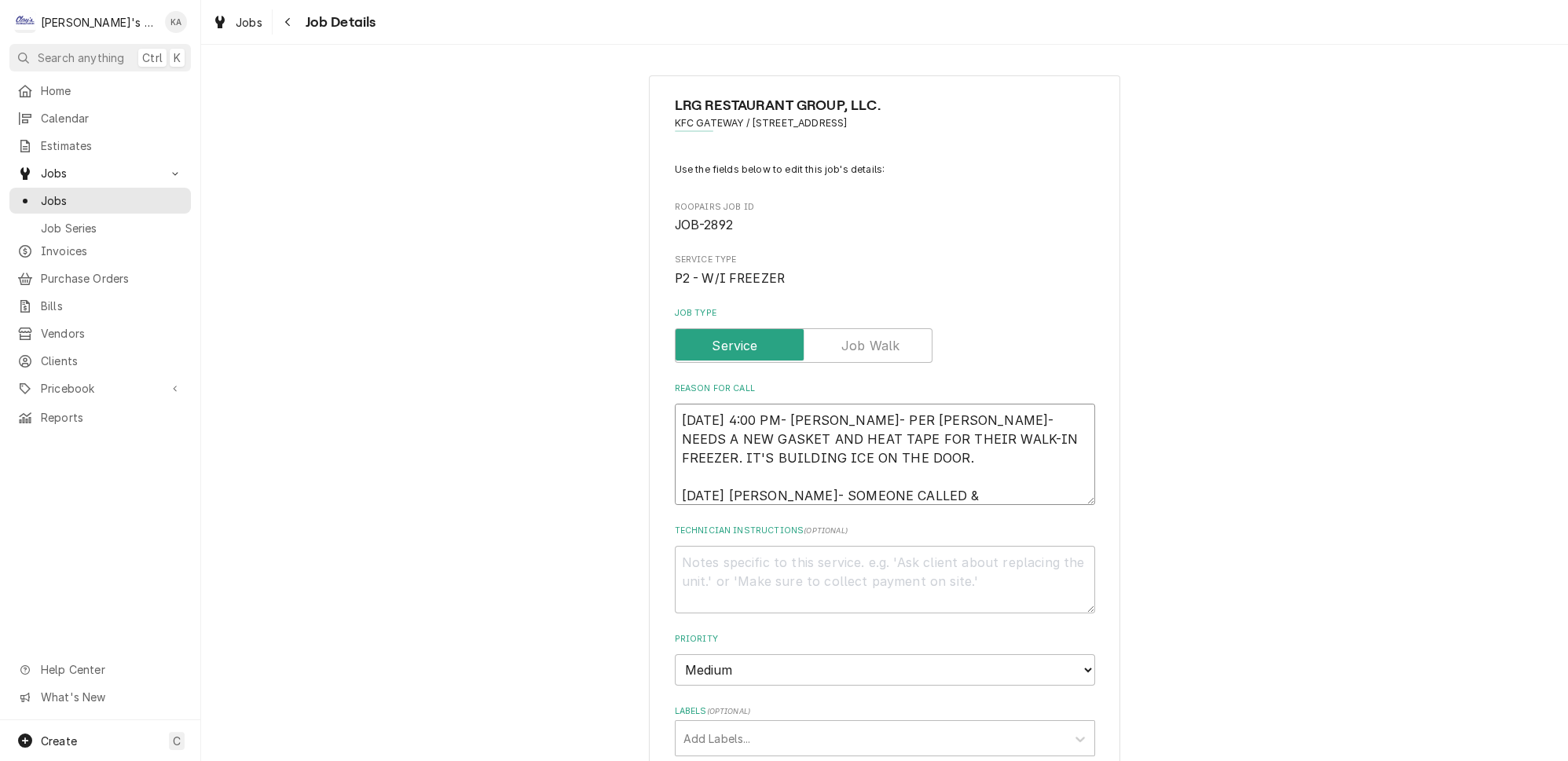
type textarea "9/8/2025 4:00 PM- KASSIE- PER JOSE- NEEDS A NEW GASKET AND HEAT TAPE FOR THEIR …"
type textarea "x"
type textarea "9/8/2025 4:00 PM- KASSIE- PER JOSE- NEEDS A NEW GASKET AND HEAT TAPE FOR THEIR …"
type textarea "x"
type textarea "9/8/2025 4:00 PM- KASSIE- PER JOSE- NEEDS A NEW GASKET AND HEAT TAPE FOR THEIR …"
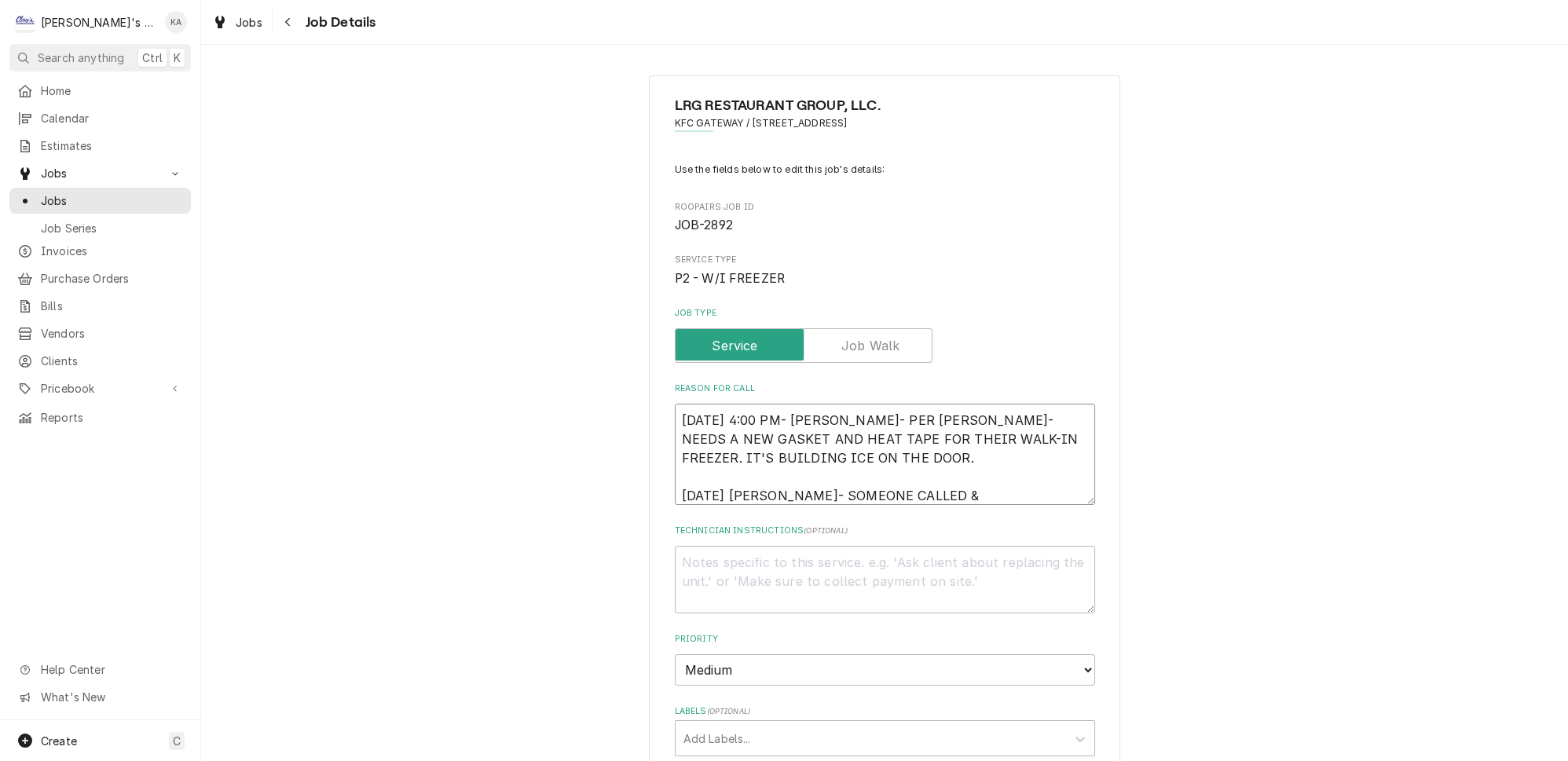
scroll to position [10, 0]
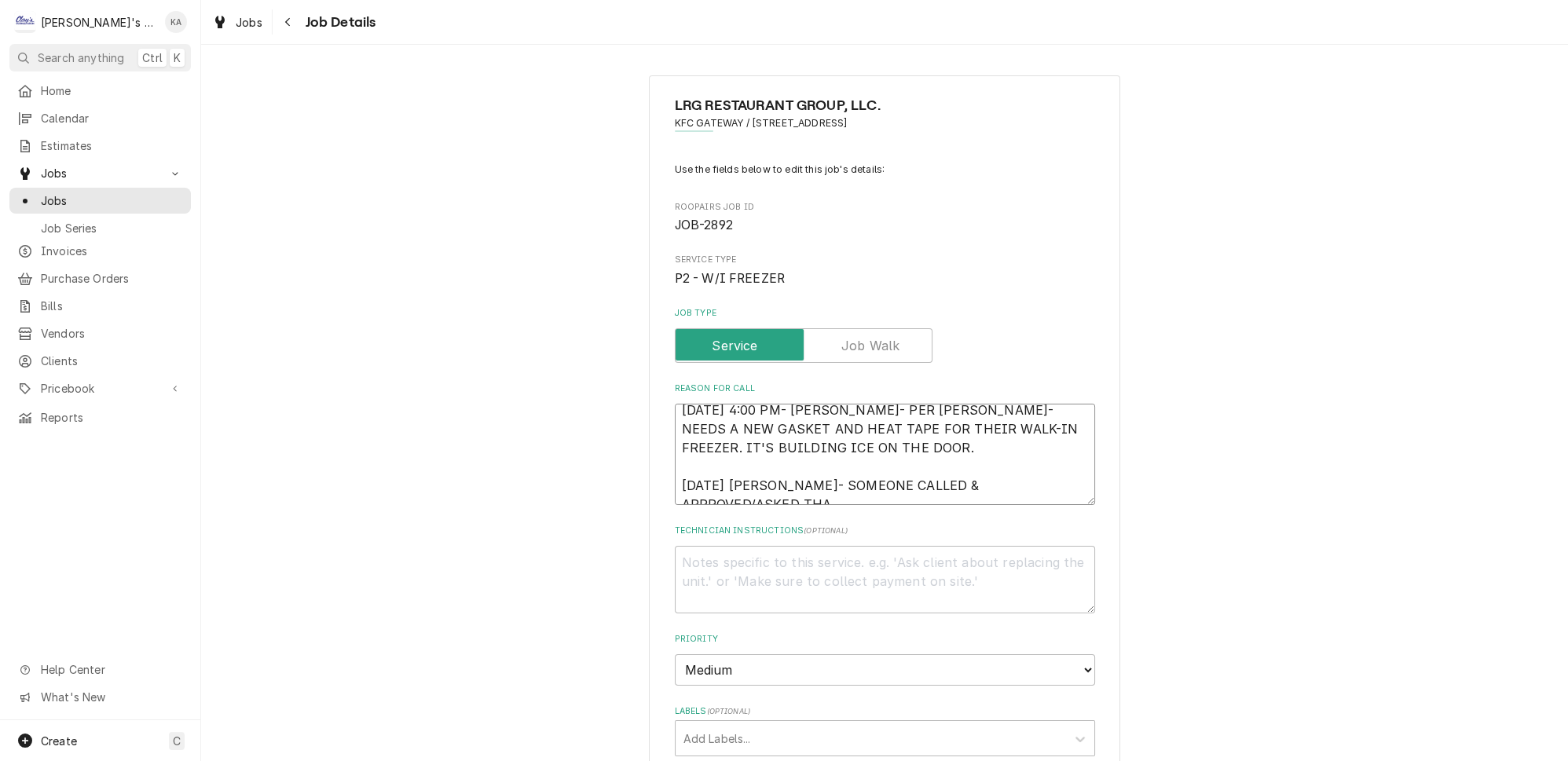
type textarea "x"
type textarea "9/8/2025 4:00 PM- KASSIE- PER JOSE- NEEDS A NEW GASKET AND HEAT TAPE FOR THEIR …"
type textarea "x"
type textarea "9/8/2025 4:00 PM- KASSIE- PER JOSE- NEEDS A NEW GASKET AND HEAT TAPE FOR THEIR …"
type textarea "x"
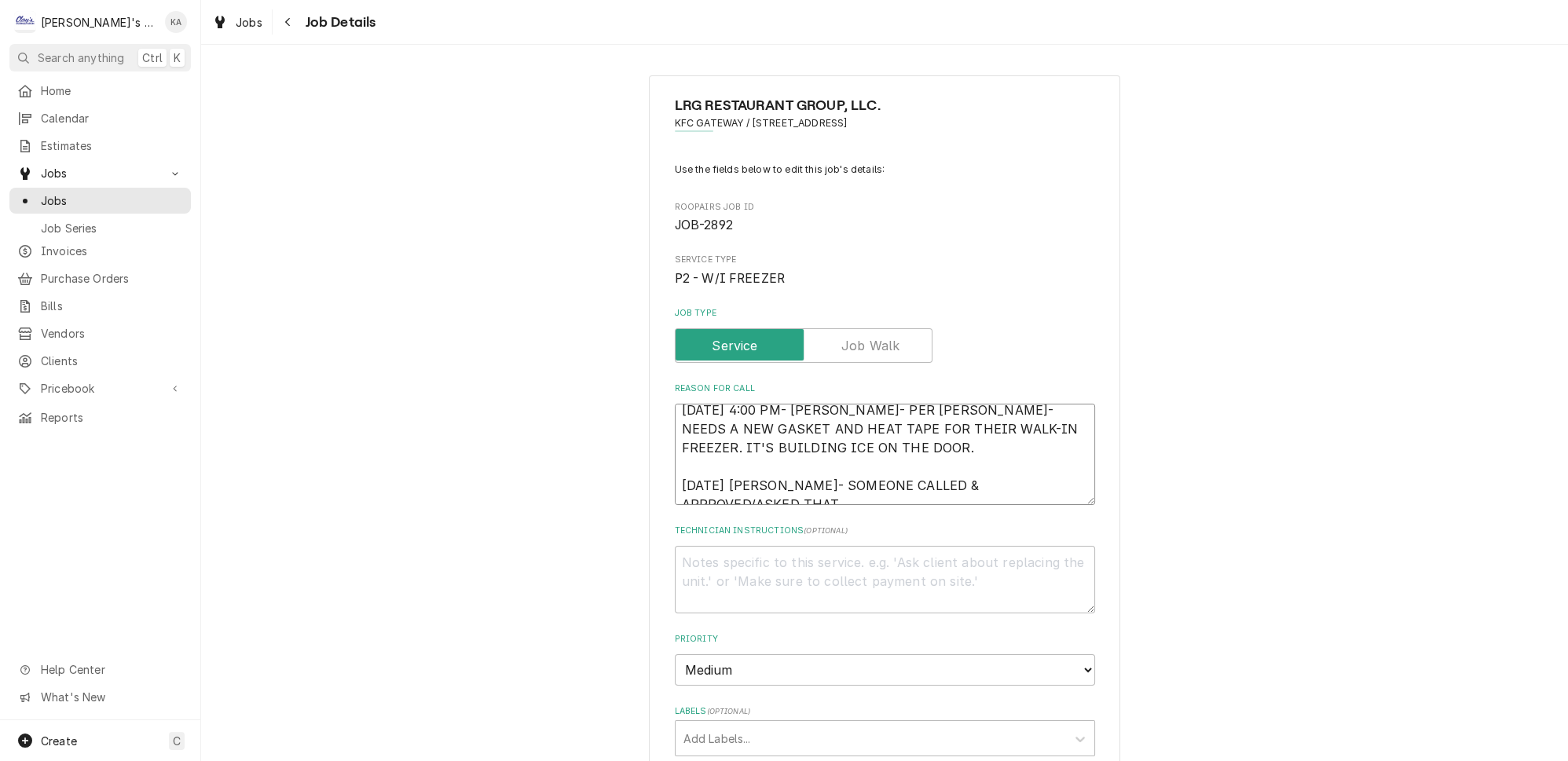
type textarea "9/8/2025 4:00 PM- KASSIE- PER JOSE- NEEDS A NEW GASKET AND HEAT TAPE FOR THEIR …"
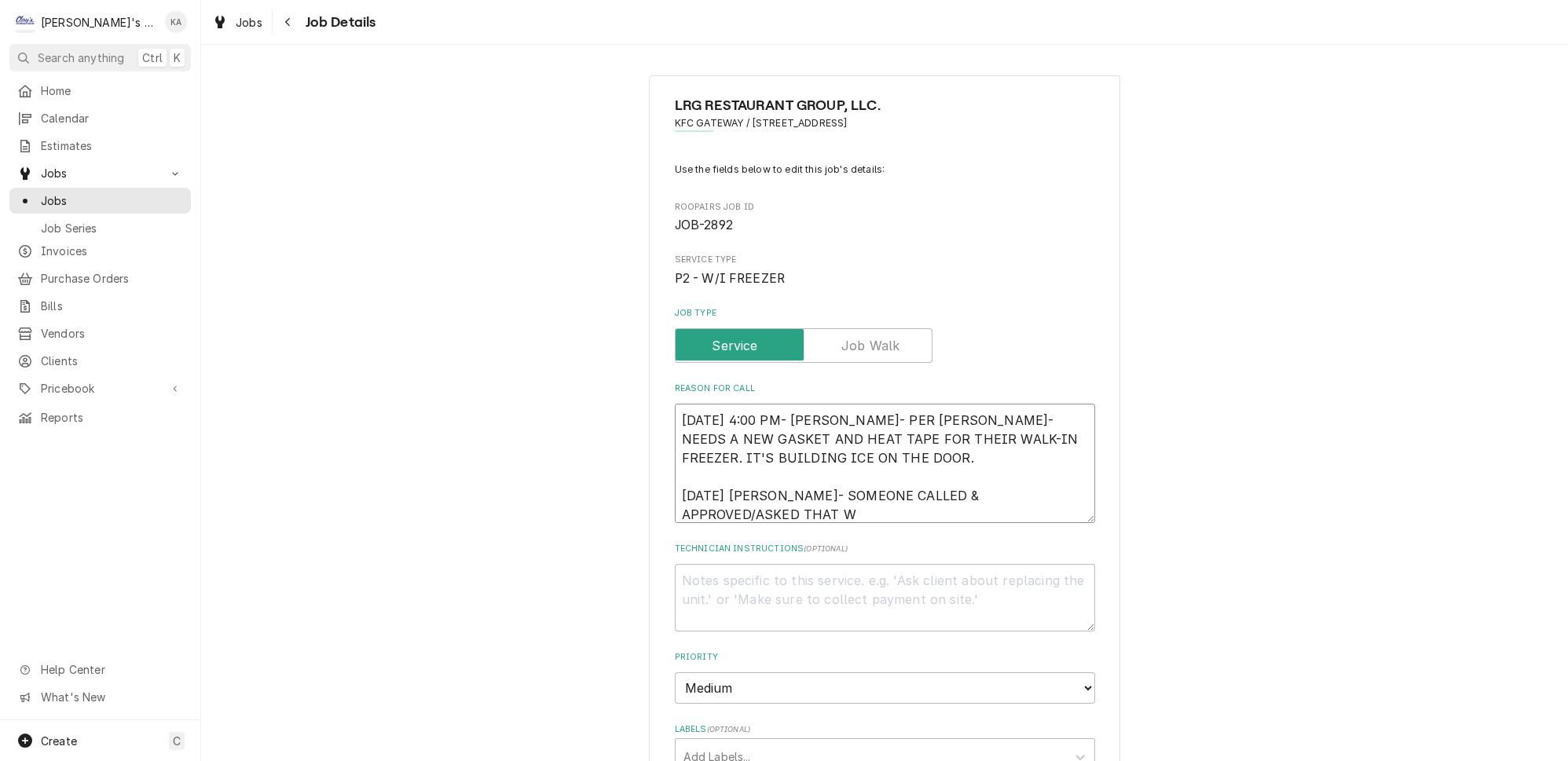
type textarea "x"
type textarea "9/8/2025 4:00 PM- KASSIE- PER JOSE- NEEDS A NEW GASKET AND HEAT TAPE FOR THEIR …"
type textarea "x"
type textarea "9/8/2025 4:00 PM- KASSIE- PER JOSE- NEEDS A NEW GASKET AND HEAT TAPE FOR THEIR …"
type textarea "x"
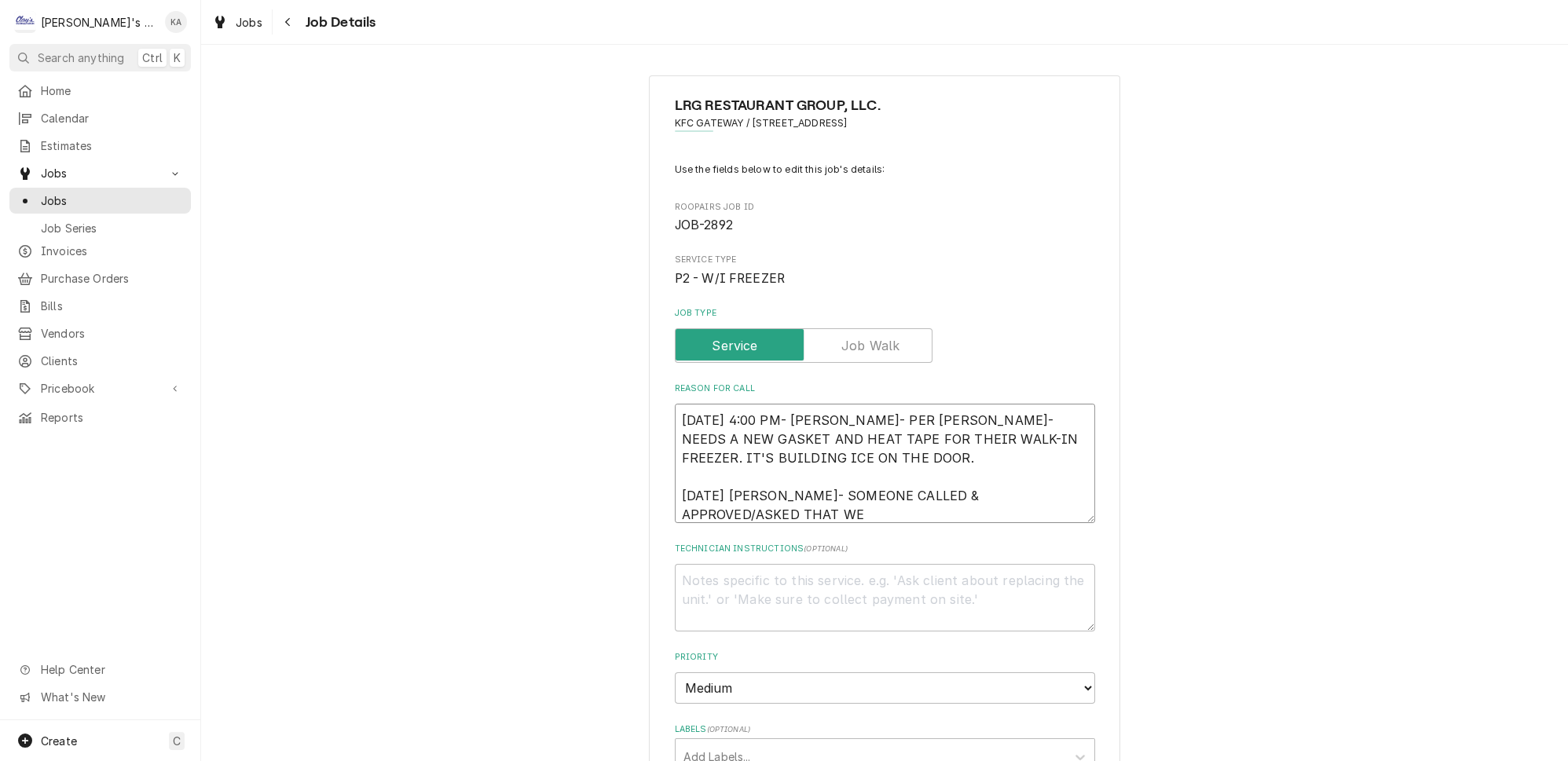
type textarea "9/8/2025 4:00 PM- KASSIE- PER JOSE- NEEDS A NEW GASKET AND HEAT TAPE FOR THEIR …"
type textarea "x"
type textarea "9/8/2025 4:00 PM- KASSIE- PER JOSE- NEEDS A NEW GASKET AND HEAT TAPE FOR THEIR …"
type textarea "x"
type textarea "9/8/2025 4:00 PM- KASSIE- PER JOSE- NEEDS A NEW GASKET AND HEAT TAPE FOR THEIR …"
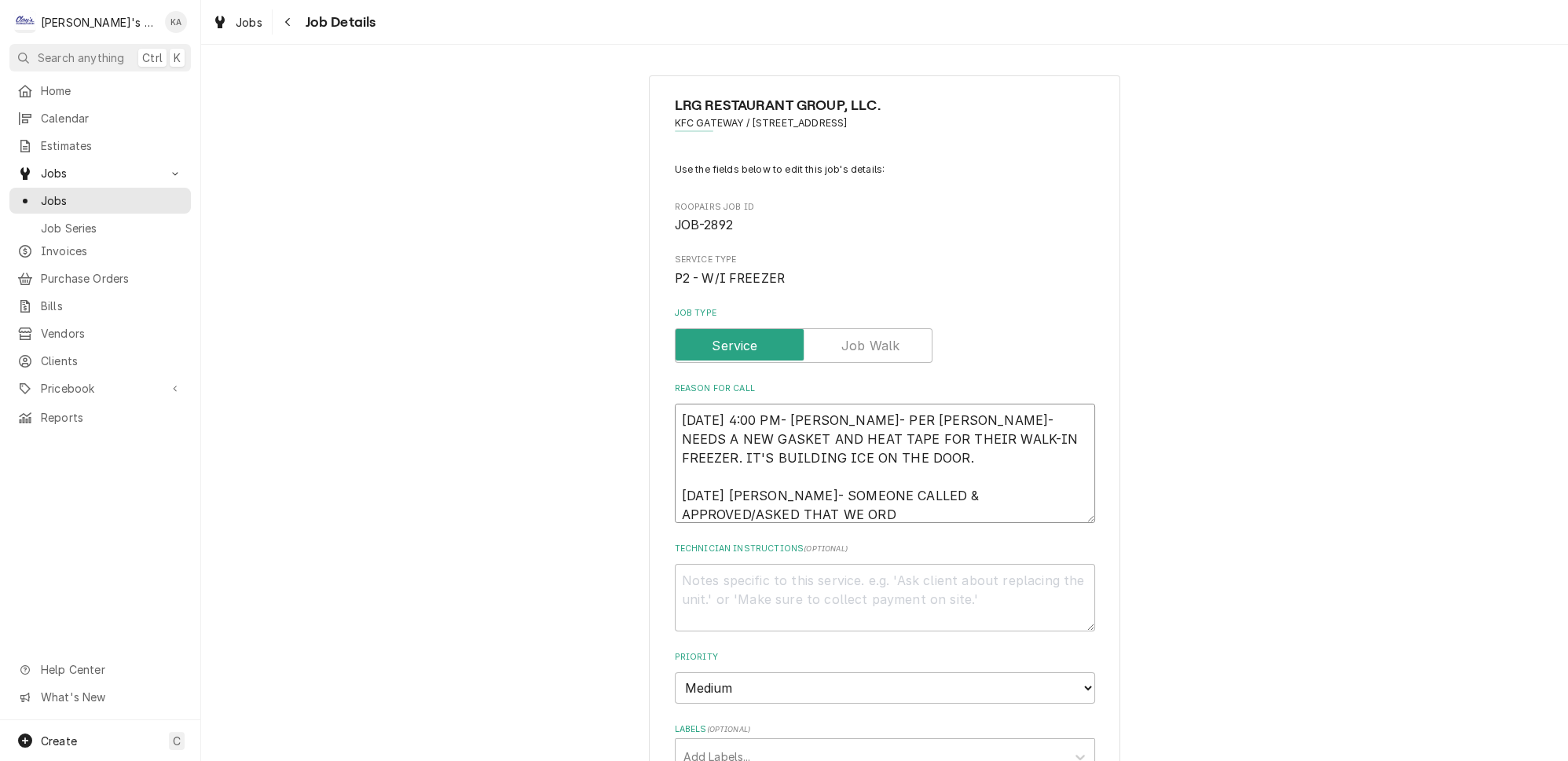
type textarea "x"
type textarea "9/8/2025 4:00 PM- KASSIE- PER JOSE- NEEDS A NEW GASKET AND HEAT TAPE FOR THEIR …"
type textarea "x"
type textarea "9/8/2025 4:00 PM- KASSIE- PER JOSE- NEEDS A NEW GASKET AND HEAT TAPE FOR THEIR …"
type textarea "x"
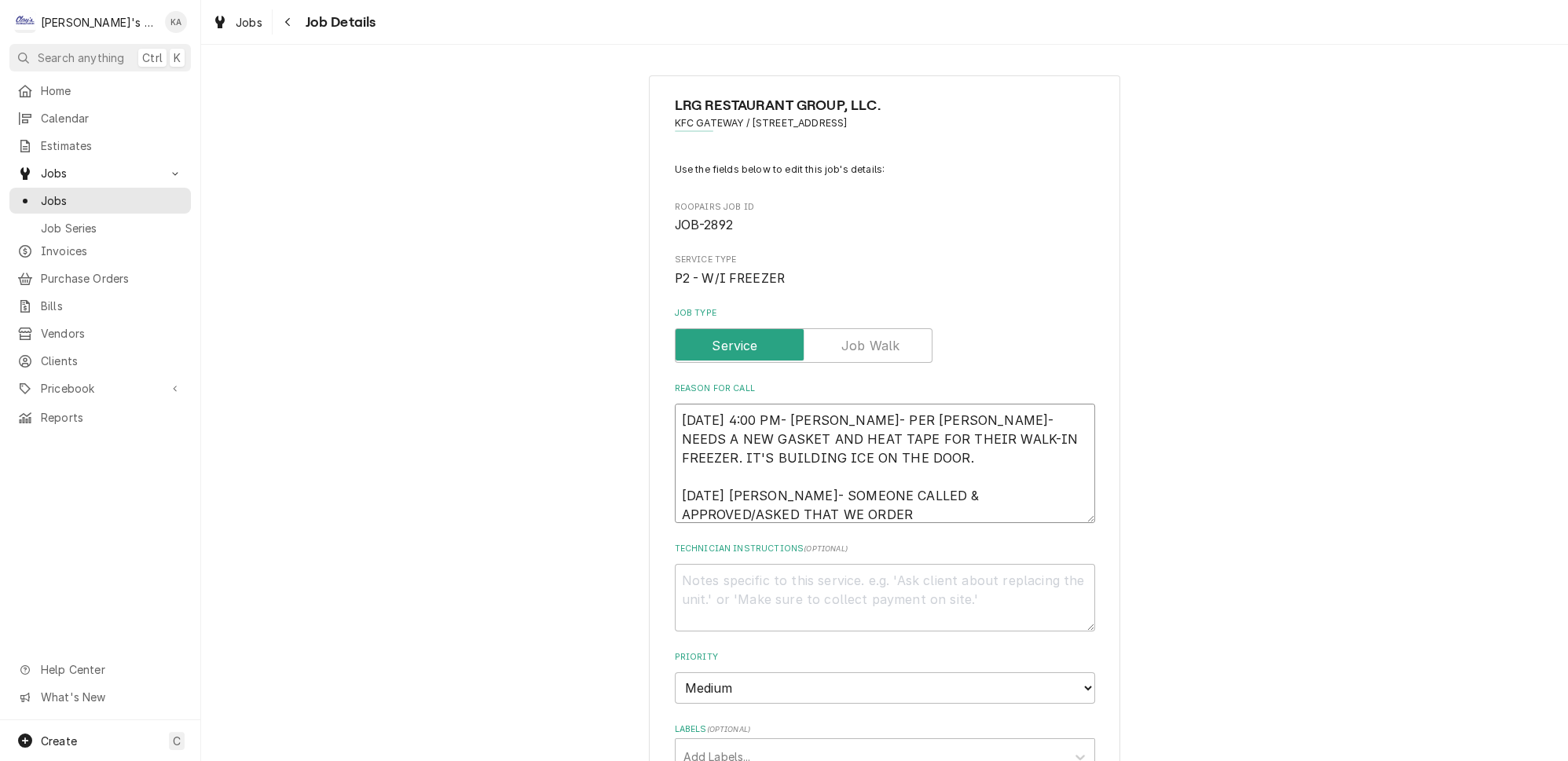
type textarea "9/8/2025 4:00 PM- KASSIE- PER JOSE- NEEDS A NEW GASKET AND HEAT TAPE FOR THEIR …"
type textarea "x"
type textarea "9/8/2025 4:00 PM- KASSIE- PER JOSE- NEEDS A NEW GASKET AND HEAT TAPE FOR THEIR …"
type textarea "x"
type textarea "9/8/2025 4:00 PM- KASSIE- PER JOSE- NEEDS A NEW GASKET AND HEAT TAPE FOR THEIR …"
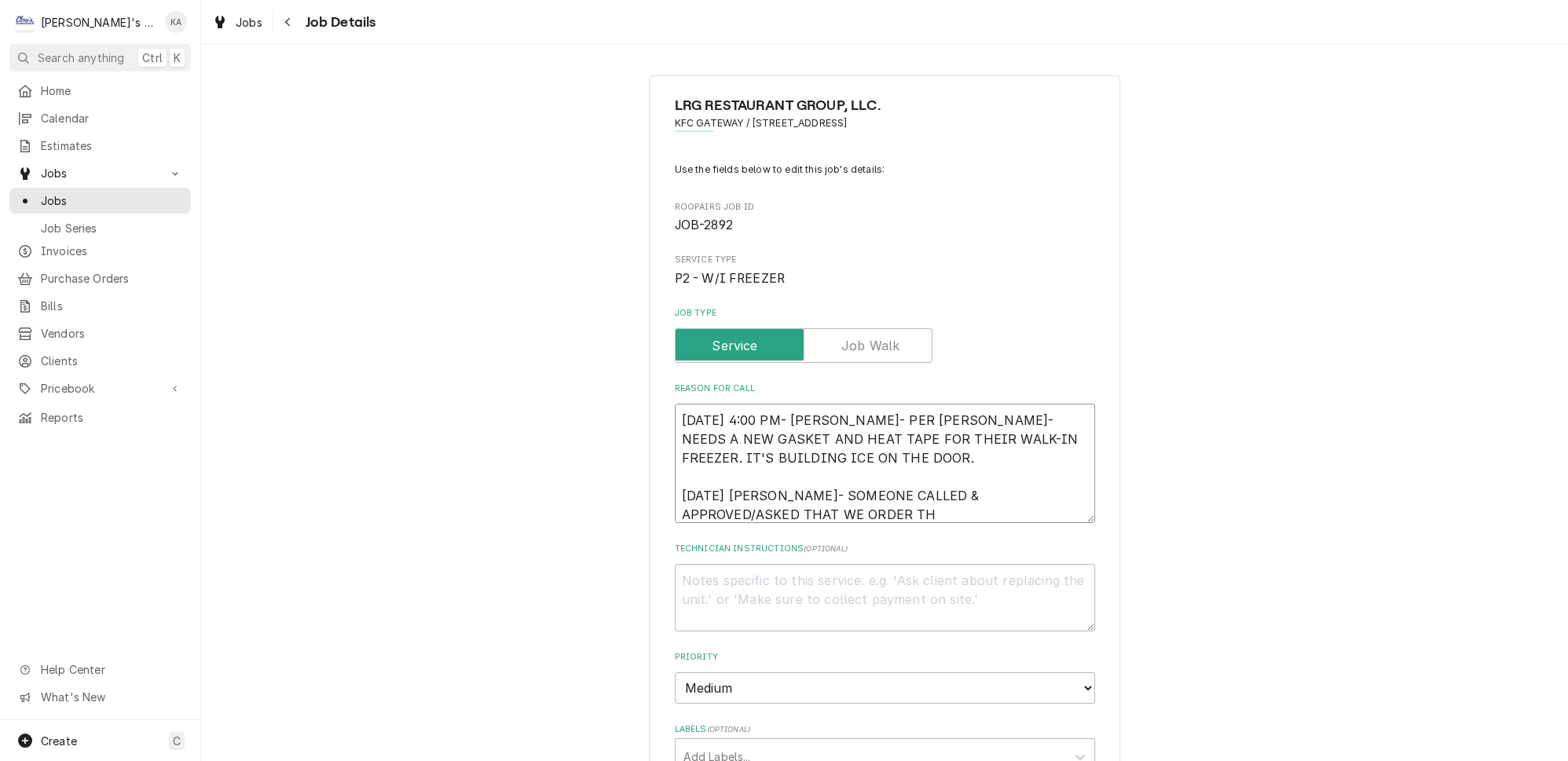
type textarea "x"
type textarea "9/8/2025 4:00 PM- KASSIE- PER JOSE- NEEDS A NEW GASKET AND HEAT TAPE FOR THEIR …"
type textarea "x"
type textarea "9/8/2025 4:00 PM- KASSIE- PER JOSE- NEEDS A NEW GASKET AND HEAT TAPE FOR THEIR …"
type textarea "x"
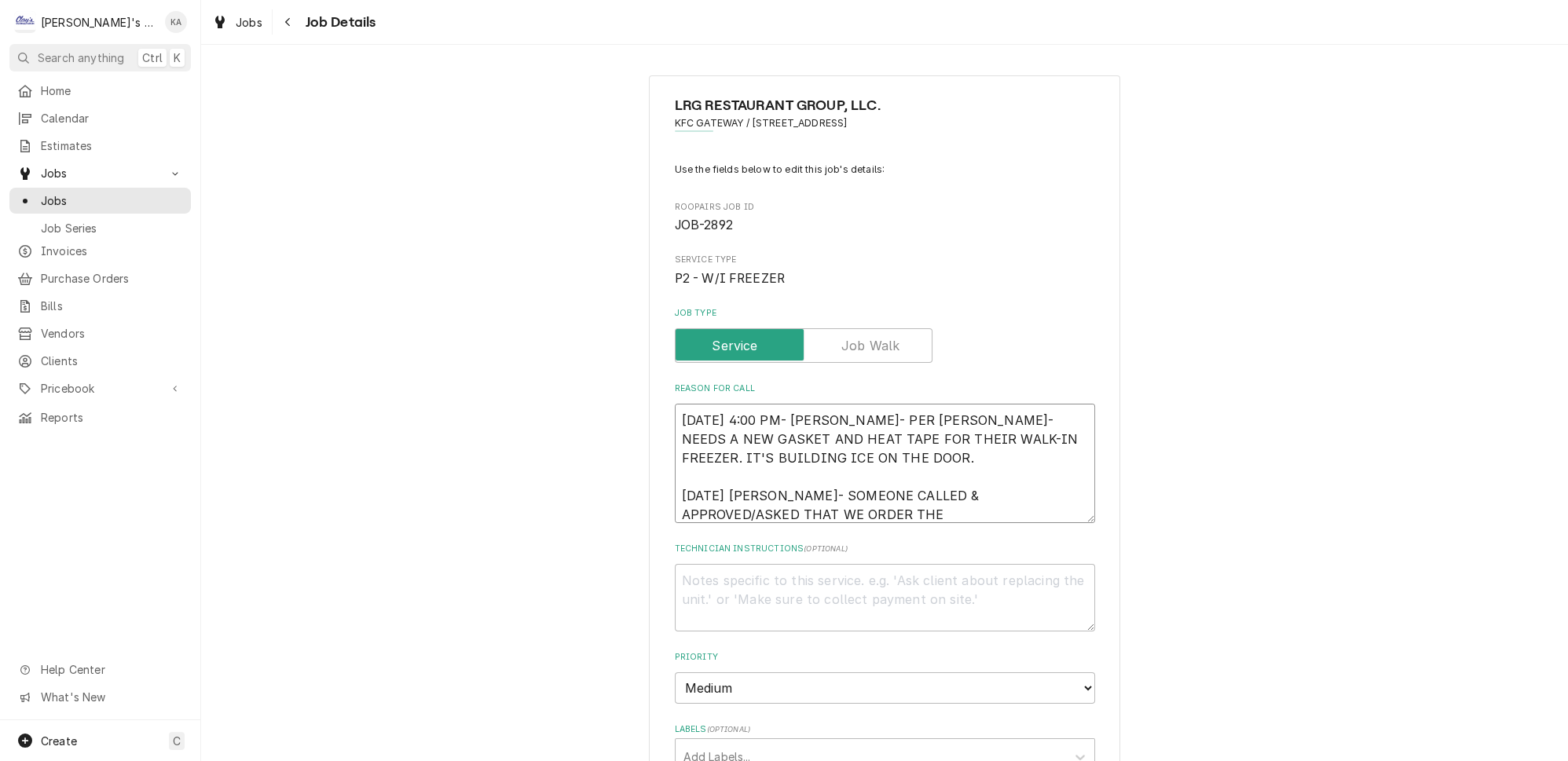
type textarea "9/8/2025 4:00 PM- KASSIE- PER JOSE- NEEDS A NEW GASKET AND HEAT TAPE FOR THEIR …"
type textarea "x"
type textarea "9/8/2025 4:00 PM- KASSIE- PER JOSE- NEEDS A NEW GASKET AND HEAT TAPE FOR THEIR …"
type textarea "x"
type textarea "9/8/2025 4:00 PM- KASSIE- PER JOSE- NEEDS A NEW GASKET AND HEAT TAPE FOR THEIR …"
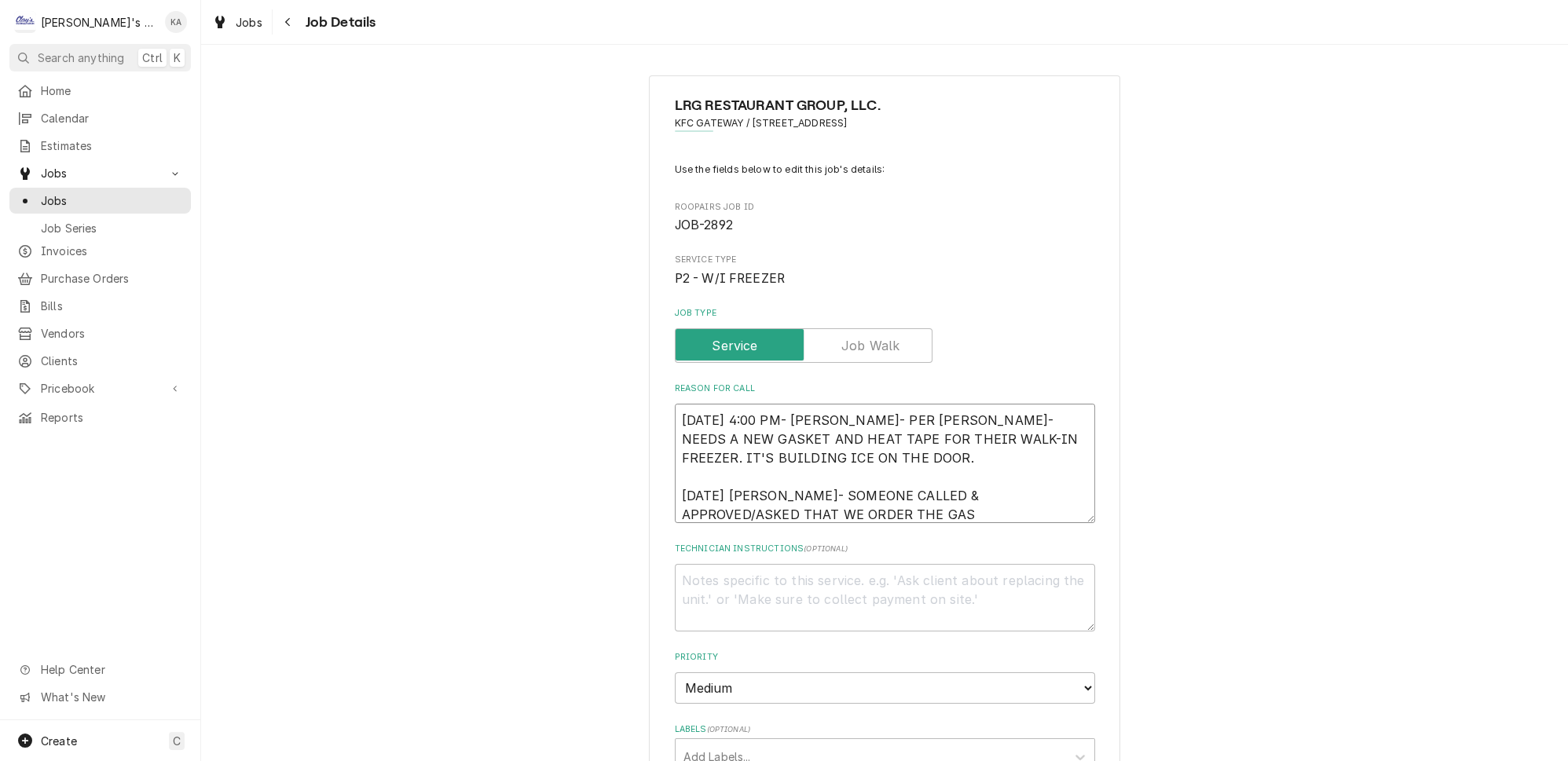
type textarea "x"
type textarea "9/8/2025 4:00 PM- KASSIE- PER JOSE- NEEDS A NEW GASKET AND HEAT TAPE FOR THEIR …"
type textarea "x"
type textarea "9/8/2025 4:00 PM- KASSIE- PER JOSE- NEEDS A NEW GASKET AND HEAT TAPE FOR THEIR …"
type textarea "x"
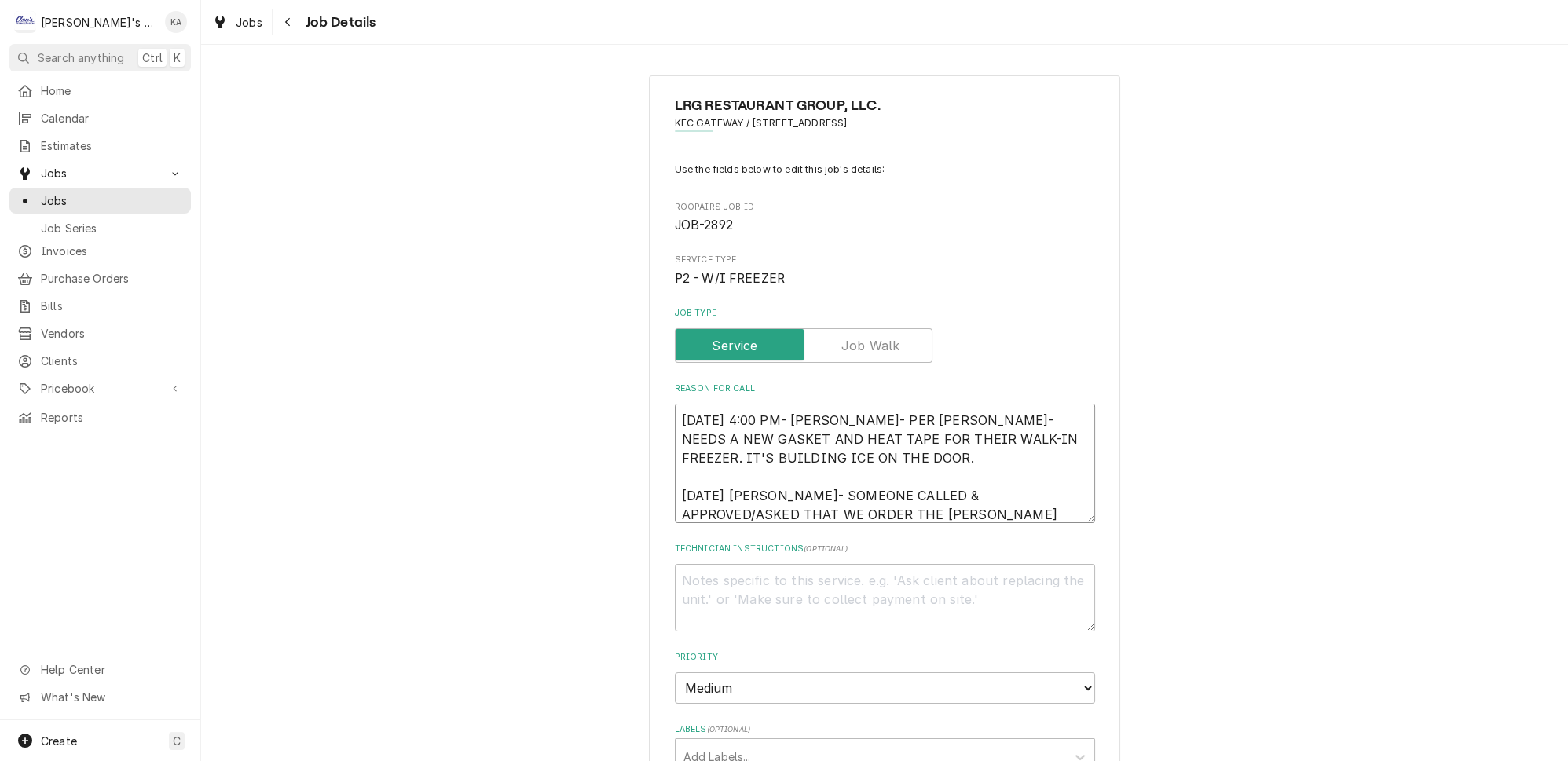
type textarea "9/8/2025 4:00 PM- KASSIE- PER JOSE- NEEDS A NEW GASKET AND HEAT TAPE FOR THEIR …"
type textarea "x"
type textarea "9/8/2025 4:00 PM- KASSIE- PER JOSE- NEEDS A NEW GASKET AND HEAT TAPE FOR THEIR …"
type textarea "x"
type textarea "9/8/2025 4:00 PM- KASSIE- PER JOSE- NEEDS A NEW GASKET AND HEAT TAPE FOR THEIR …"
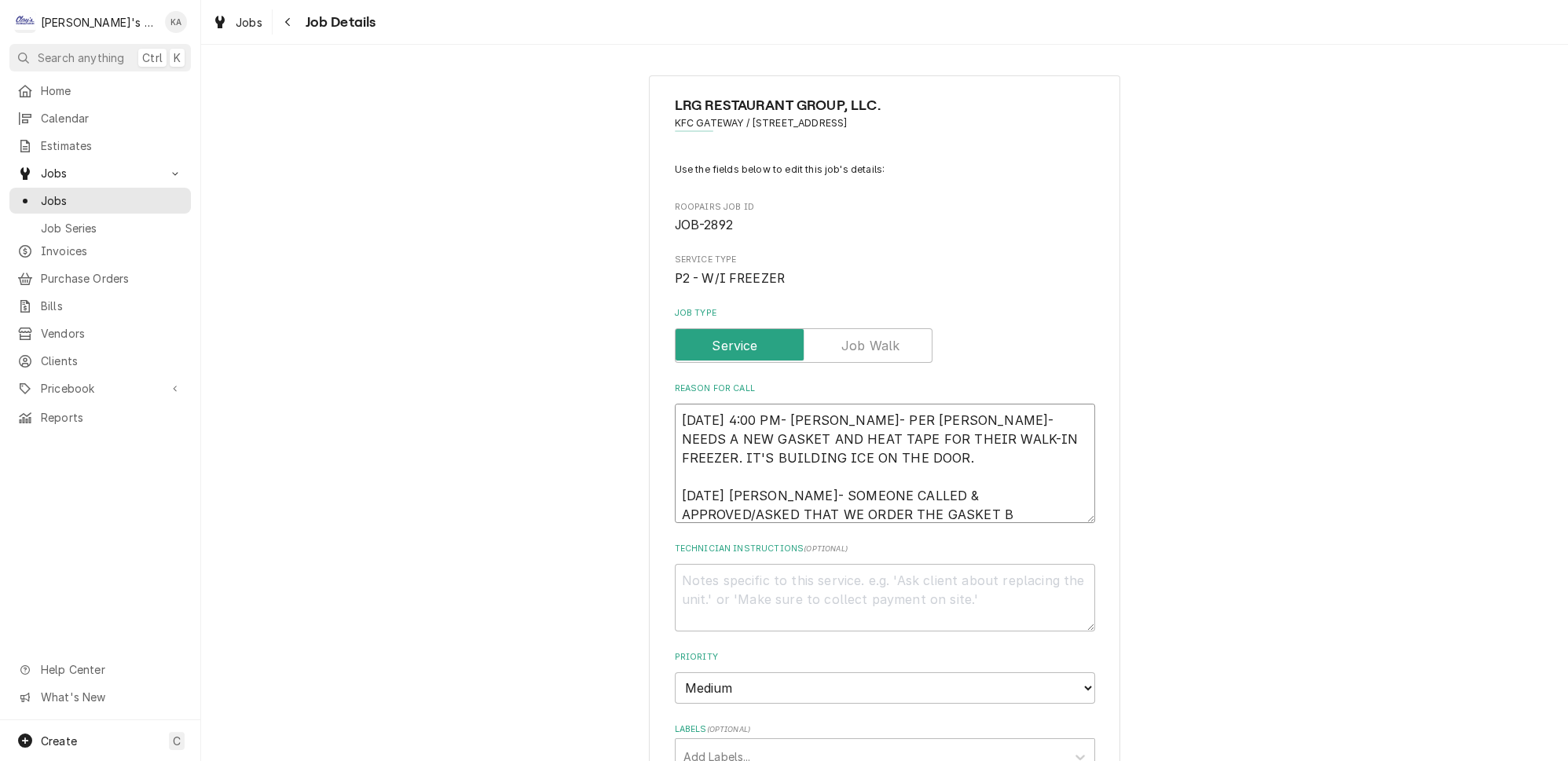
type textarea "x"
type textarea "9/8/2025 4:00 PM- KASSIE- PER JOSE- NEEDS A NEW GASKET AND HEAT TAPE FOR THEIR …"
type textarea "x"
type textarea "9/8/2025 4:00 PM- KASSIE- PER JOSE- NEEDS A NEW GASKET AND HEAT TAPE FOR THEIR …"
type textarea "x"
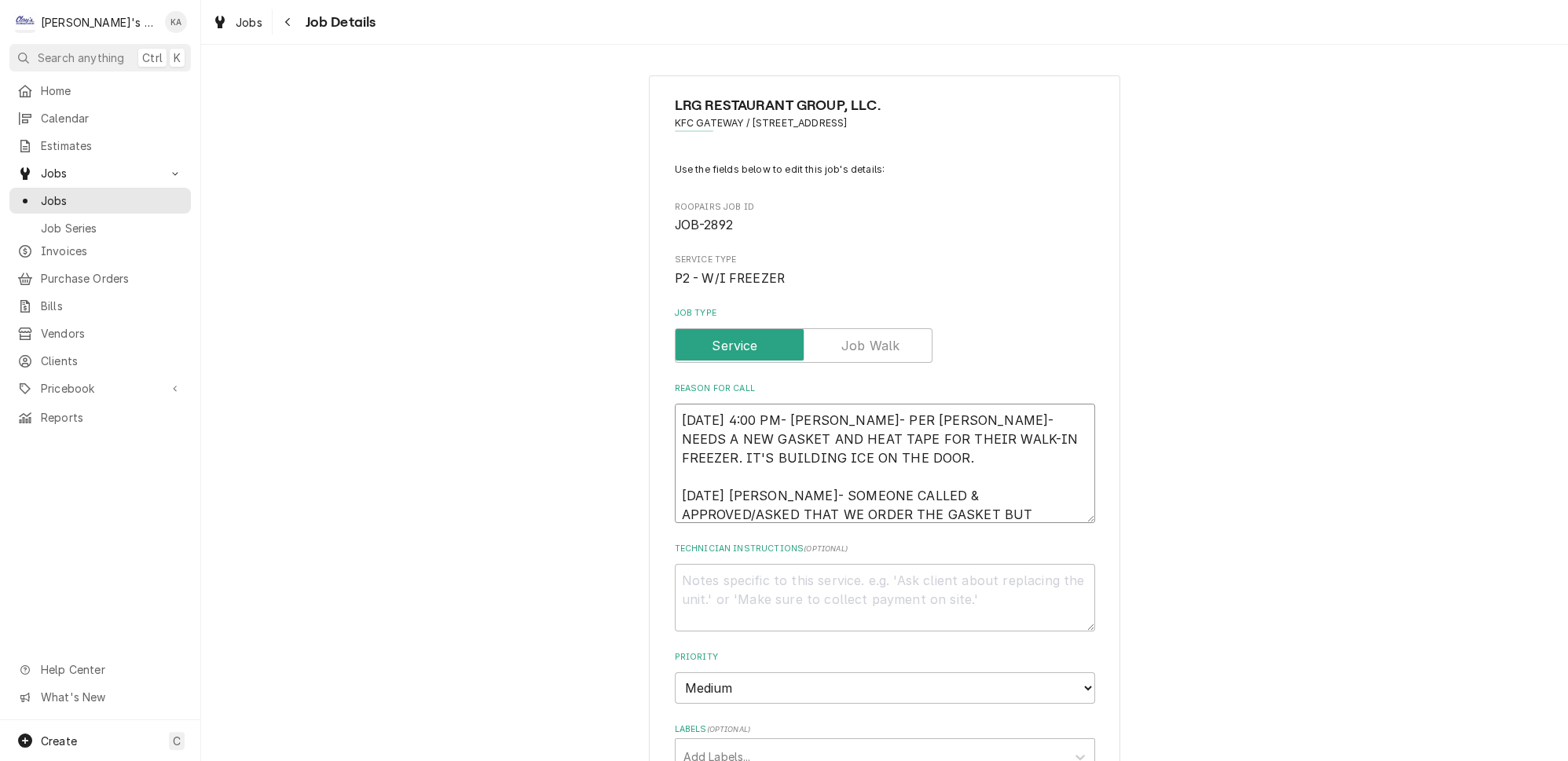
type textarea "9/8/2025 4:00 PM- KASSIE- PER JOSE- NEEDS A NEW GASKET AND HEAT TAPE FOR THEIR …"
type textarea "x"
type textarea "9/8/2025 4:00 PM- KASSIE- PER JOSE- NEEDS A NEW GASKET AND HEAT TAPE FOR THEIR …"
type textarea "x"
type textarea "9/8/2025 4:00 PM- KASSIE- PER JOSE- NEEDS A NEW GASKET AND HEAT TAPE FOR THEIR …"
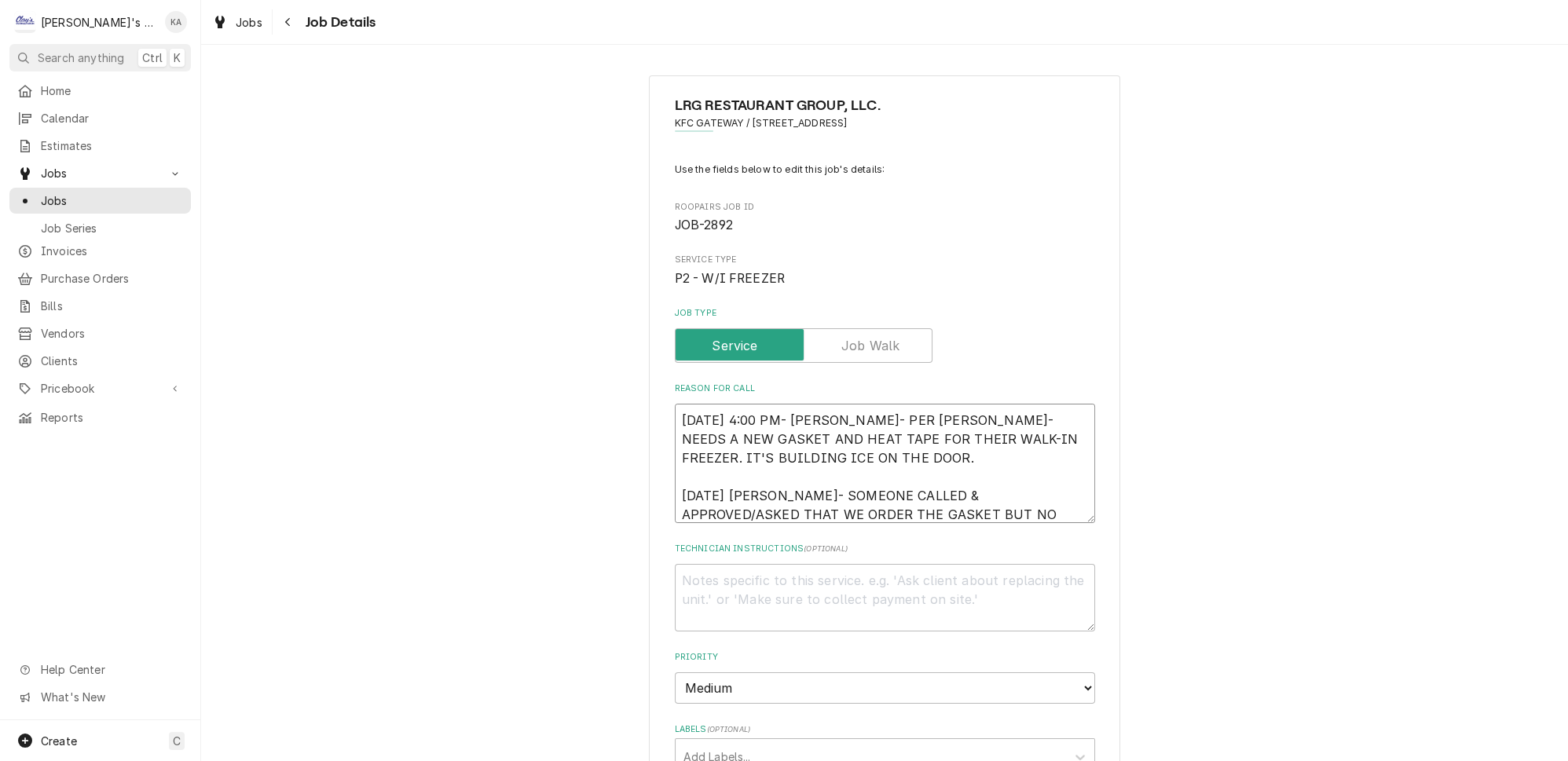
type textarea "x"
type textarea "9/8/2025 4:00 PM- KASSIE- PER JOSE- NEEDS A NEW GASKET AND HEAT TAPE FOR THEIR …"
type textarea "x"
type textarea "9/8/2025 4:00 PM- KASSIE- PER JOSE- NEEDS A NEW GASKET AND HEAT TAPE FOR THEIR …"
type textarea "x"
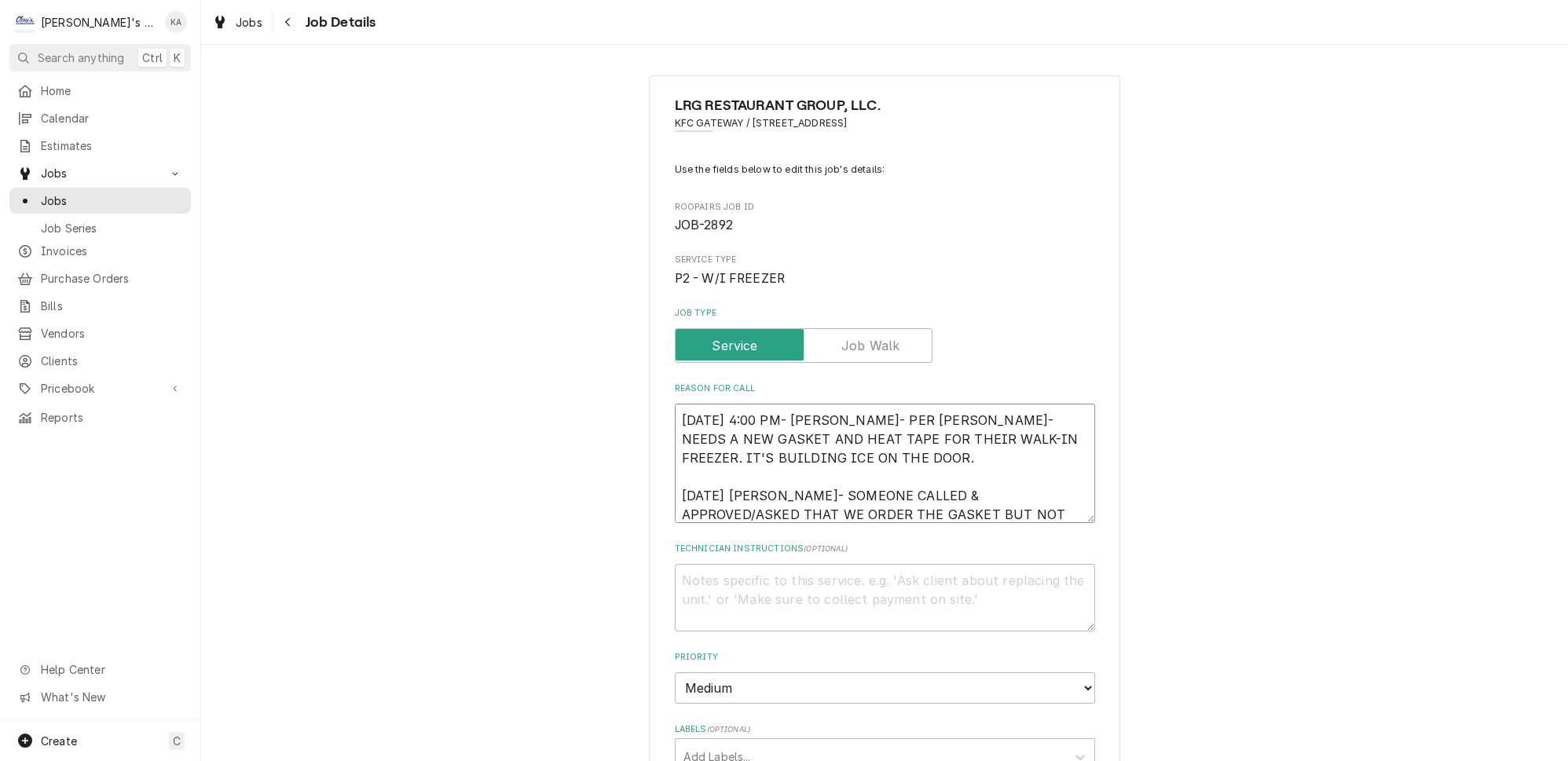
type textarea "9/8/2025 4:00 PM- KASSIE- PER JOSE- NEEDS A NEW GASKET AND HEAT TAPE FOR THEIR …"
type textarea "x"
type textarea "9/8/2025 4:00 PM- KASSIE- PER JOSE- NEEDS A NEW GASKET AND HEAT TAPE FOR THEIR …"
type textarea "x"
type textarea "9/8/2025 4:00 PM- KASSIE- PER JOSE- NEEDS A NEW GASKET AND HEAT TAPE FOR THEIR …"
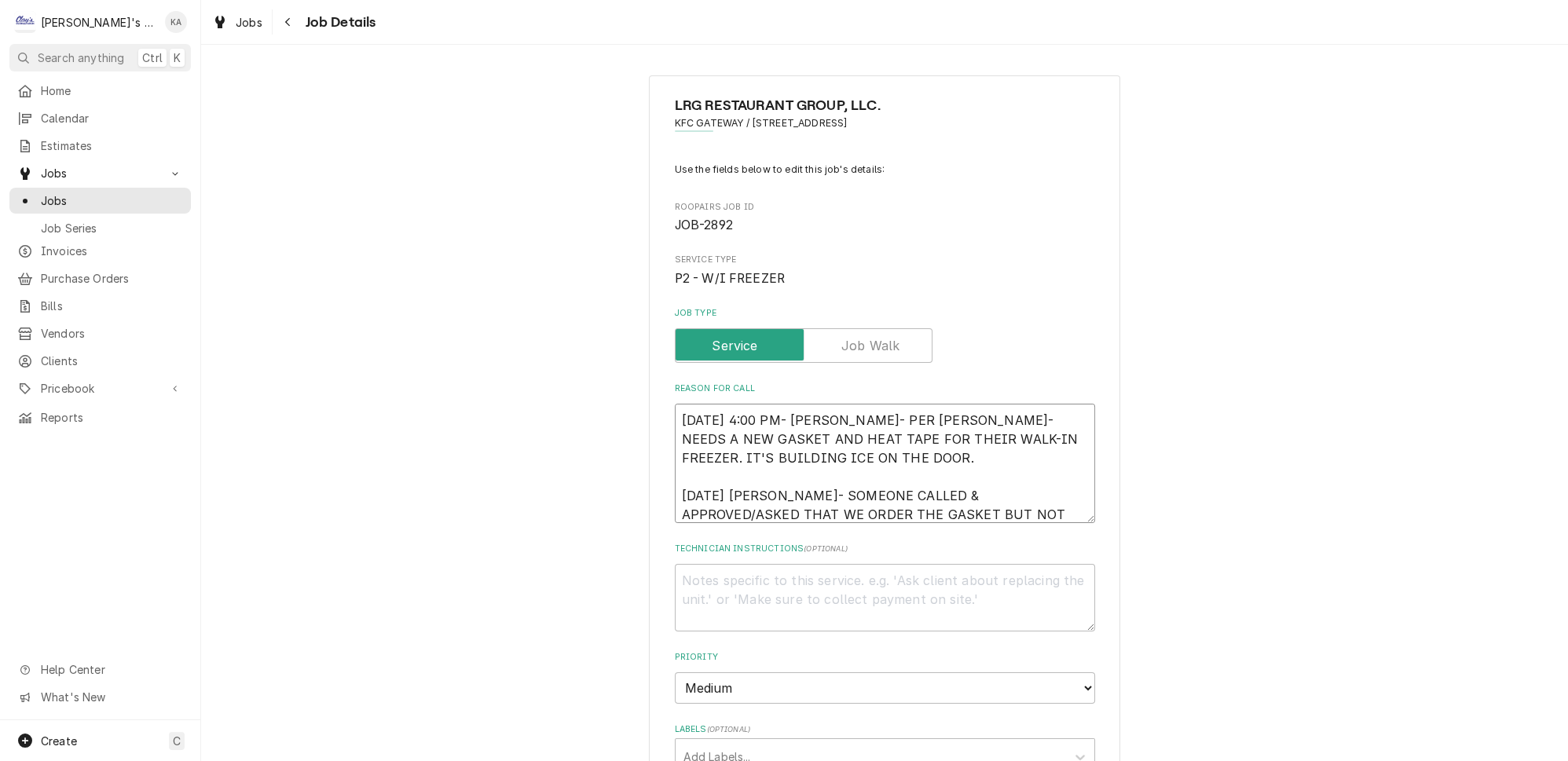
type textarea "x"
type textarea "9/8/2025 4:00 PM- KASSIE- PER JOSE- NEEDS A NEW GASKET AND HEAT TAPE FOR THEIR …"
type textarea "x"
type textarea "9/8/2025 4:00 PM- KASSIE- PER JOSE- NEEDS A NEW GASKET AND HEAT TAPE FOR THEIR …"
type textarea "x"
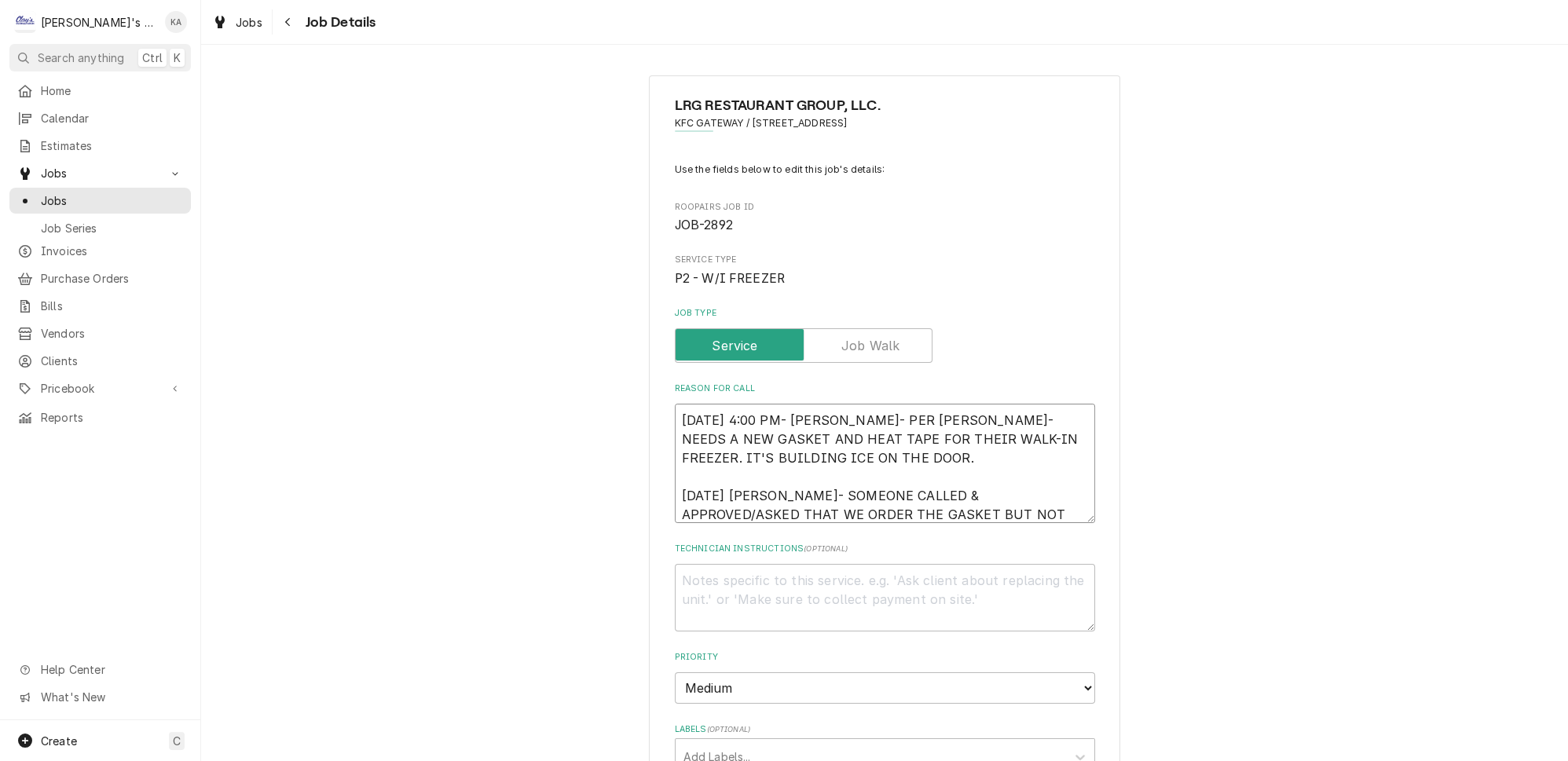
type textarea "9/8/2025 4:00 PM- KASSIE- PER JOSE- NEEDS A NEW GASKET AND HEAT TAPE FOR THEIR …"
type textarea "x"
type textarea "9/8/2025 4:00 PM- KASSIE- PER JOSE- NEEDS A NEW GASKET AND HEAT TAPE FOR THEIR …"
type textarea "x"
type textarea "9/8/2025 4:00 PM- KASSIE- PER JOSE- NEEDS A NEW GASKET AND HEAT TAPE FOR THEIR …"
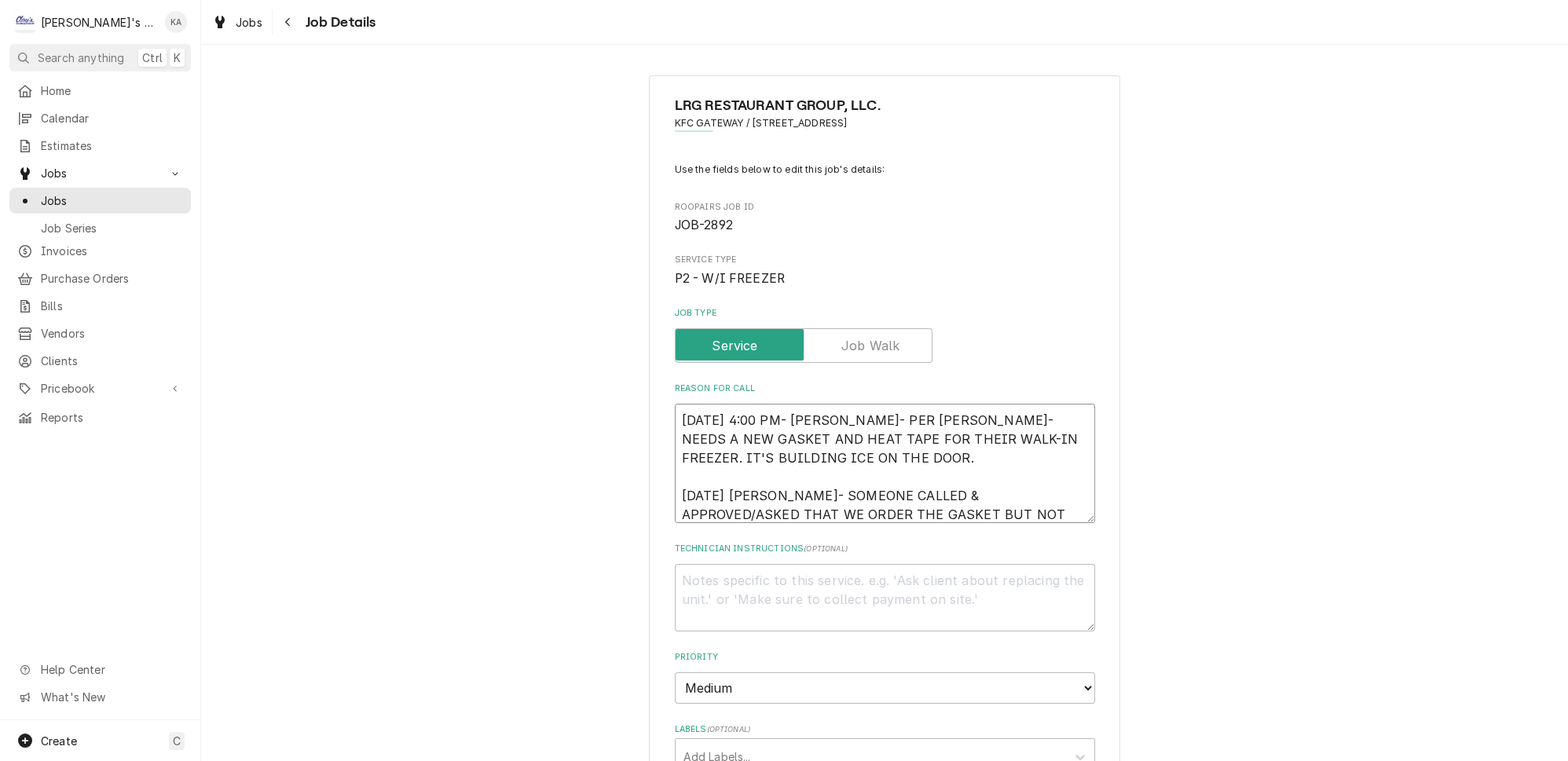
type textarea "x"
type textarea "9/8/2025 4:00 PM- KASSIE- PER JOSE- NEEDS A NEW GASKET AND HEAT TAPE FOR THEIR …"
type textarea "x"
type textarea "9/8/2025 4:00 PM- KASSIE- PER JOSE- NEEDS A NEW GASKET AND HEAT TAPE FOR THEIR …"
type textarea "x"
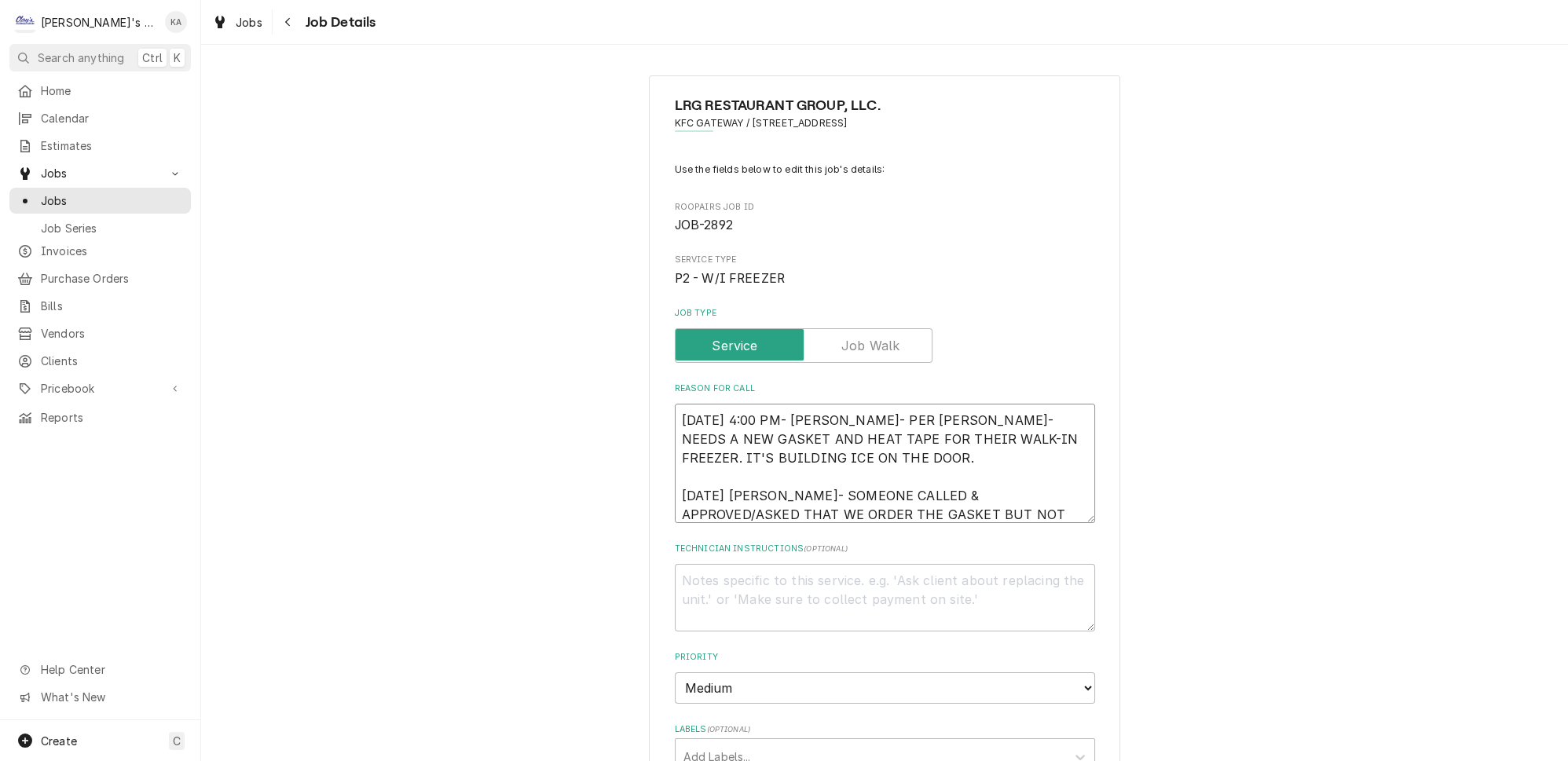
type textarea "9/8/2025 4:00 PM- KASSIE- PER JOSE- NEEDS A NEW GASKET AND HEAT TAPE FOR THEIR …"
type textarea "x"
type textarea "9/8/2025 4:00 PM- KASSIE- PER JOSE- NEEDS A NEW GASKET AND HEAT TAPE FOR THEIR …"
type textarea "x"
type textarea "9/8/2025 4:00 PM- KASSIE- PER JOSE- NEEDS A NEW GASKET AND HEAT TAPE FOR THEIR …"
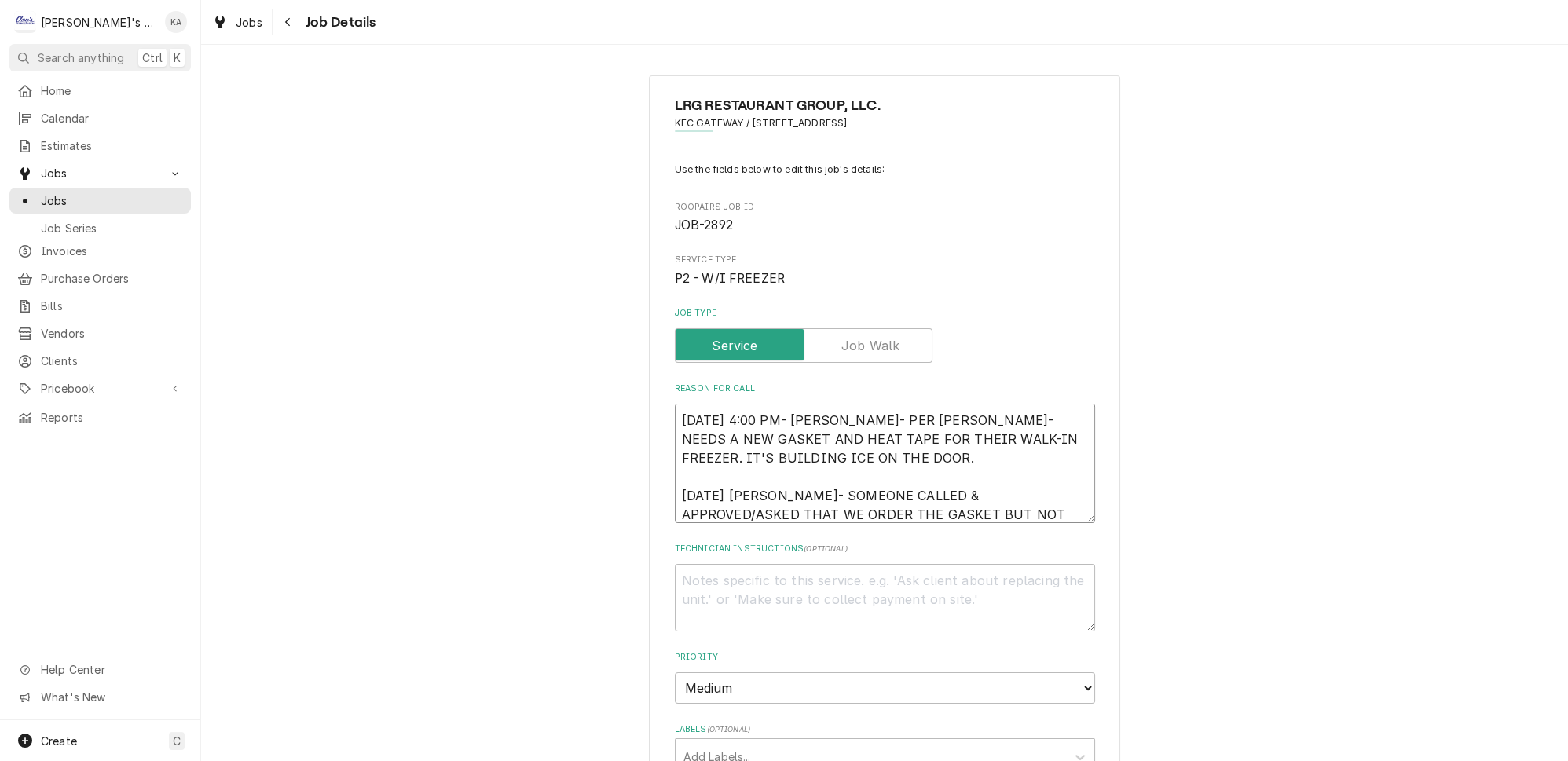
drag, startPoint x: 786, startPoint y: 482, endPoint x: 743, endPoint y: 480, distance: 43.0
click at [743, 480] on textarea "9/8/2025 4:00 PM- KASSIE- PER JOSE- NEEDS A NEW GASKET AND HEAT TAPE FOR THEIR …" at bounding box center [886, 463] width 421 height 119
click at [790, 518] on textarea "9/8/2025 4:00 PM- KASSIE- PER JOSE- NEEDS A NEW GASKET AND HEAT TAPE FOR THEIR …" at bounding box center [886, 472] width 421 height 138
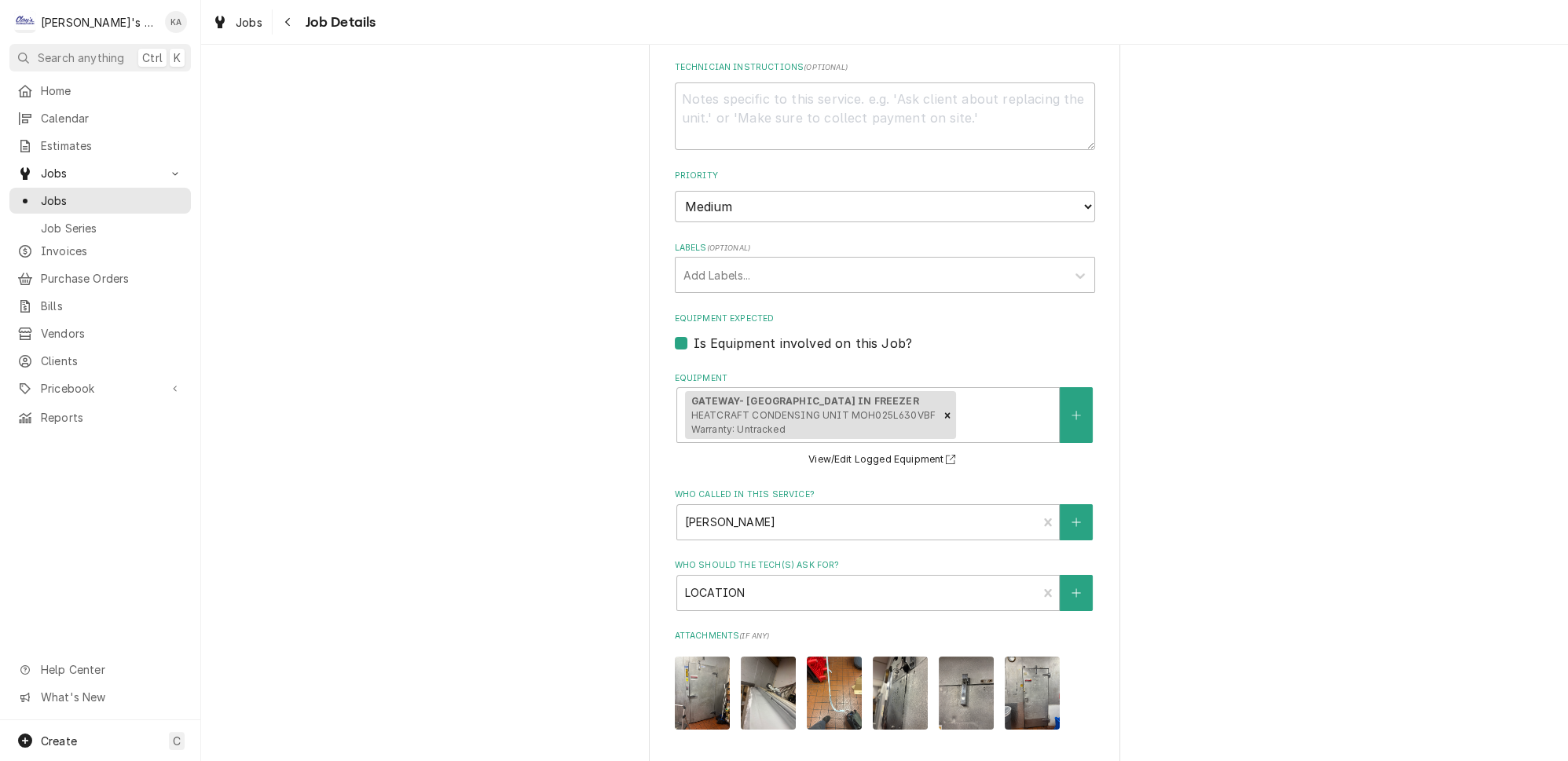
scroll to position [814, 0]
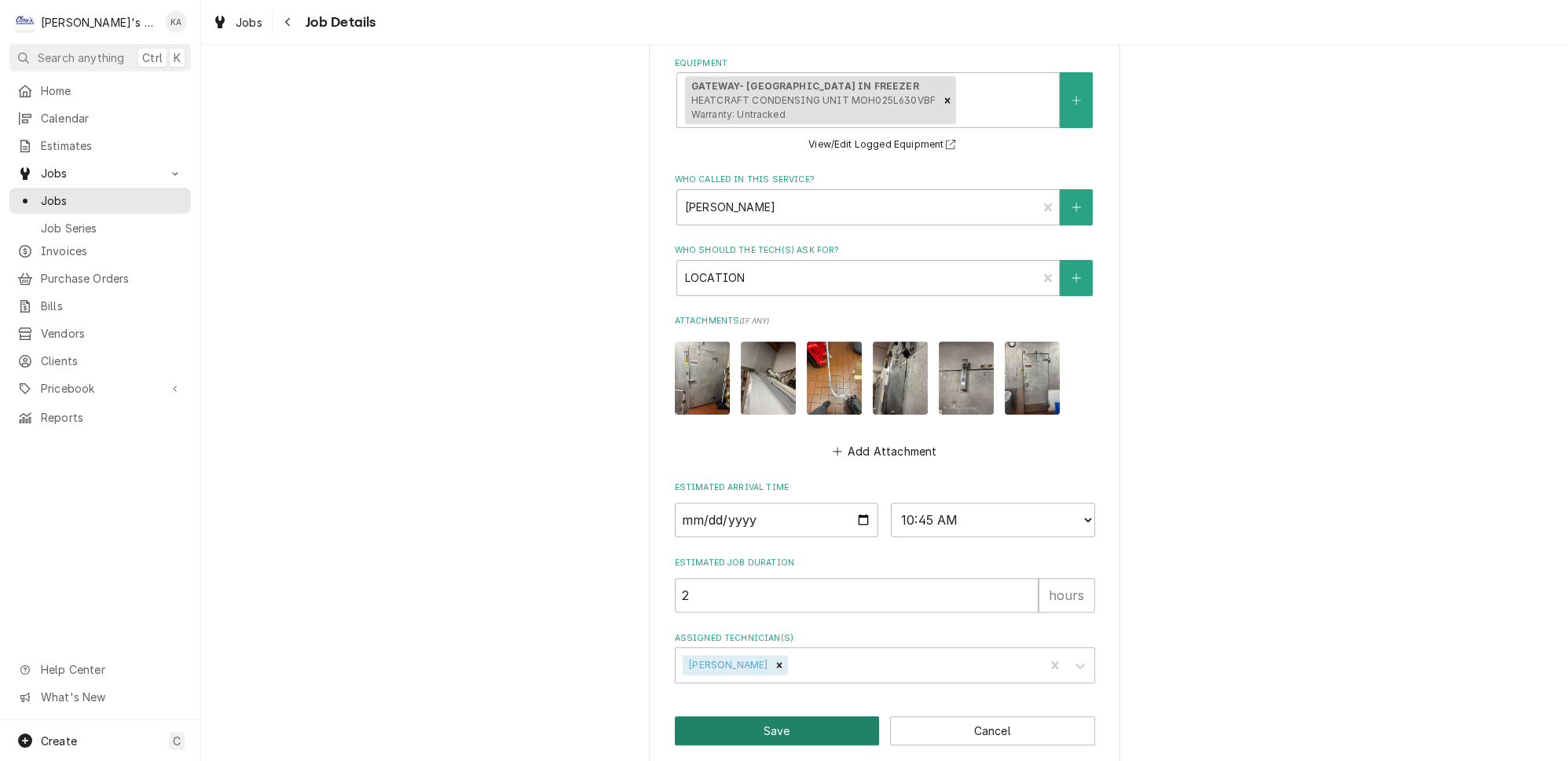
click at [775, 720] on button "Save" at bounding box center [778, 730] width 205 height 29
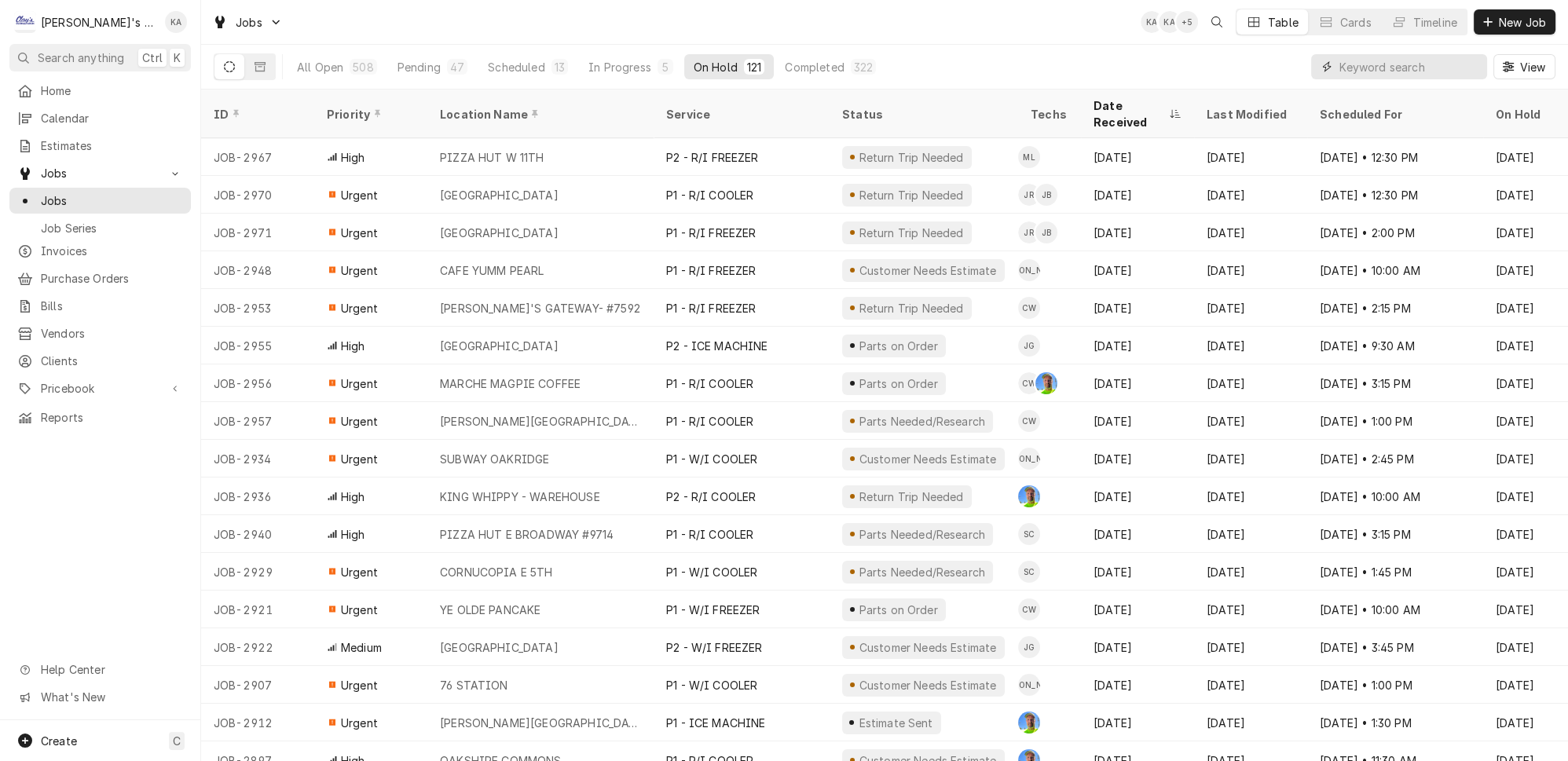
click at [1383, 64] on input "Dynamic Content Wrapper" at bounding box center [1409, 66] width 140 height 25
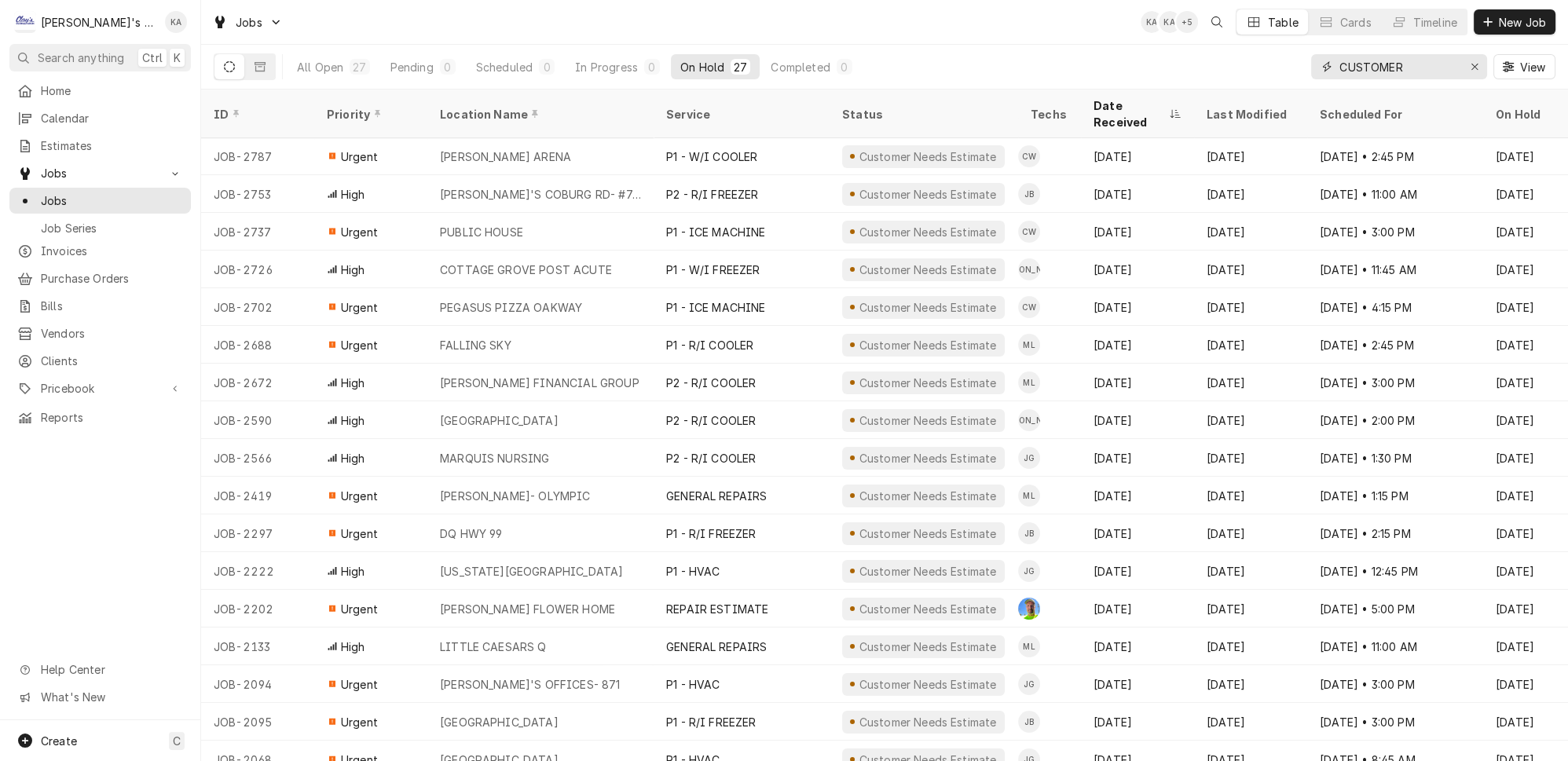
scroll to position [378, 0]
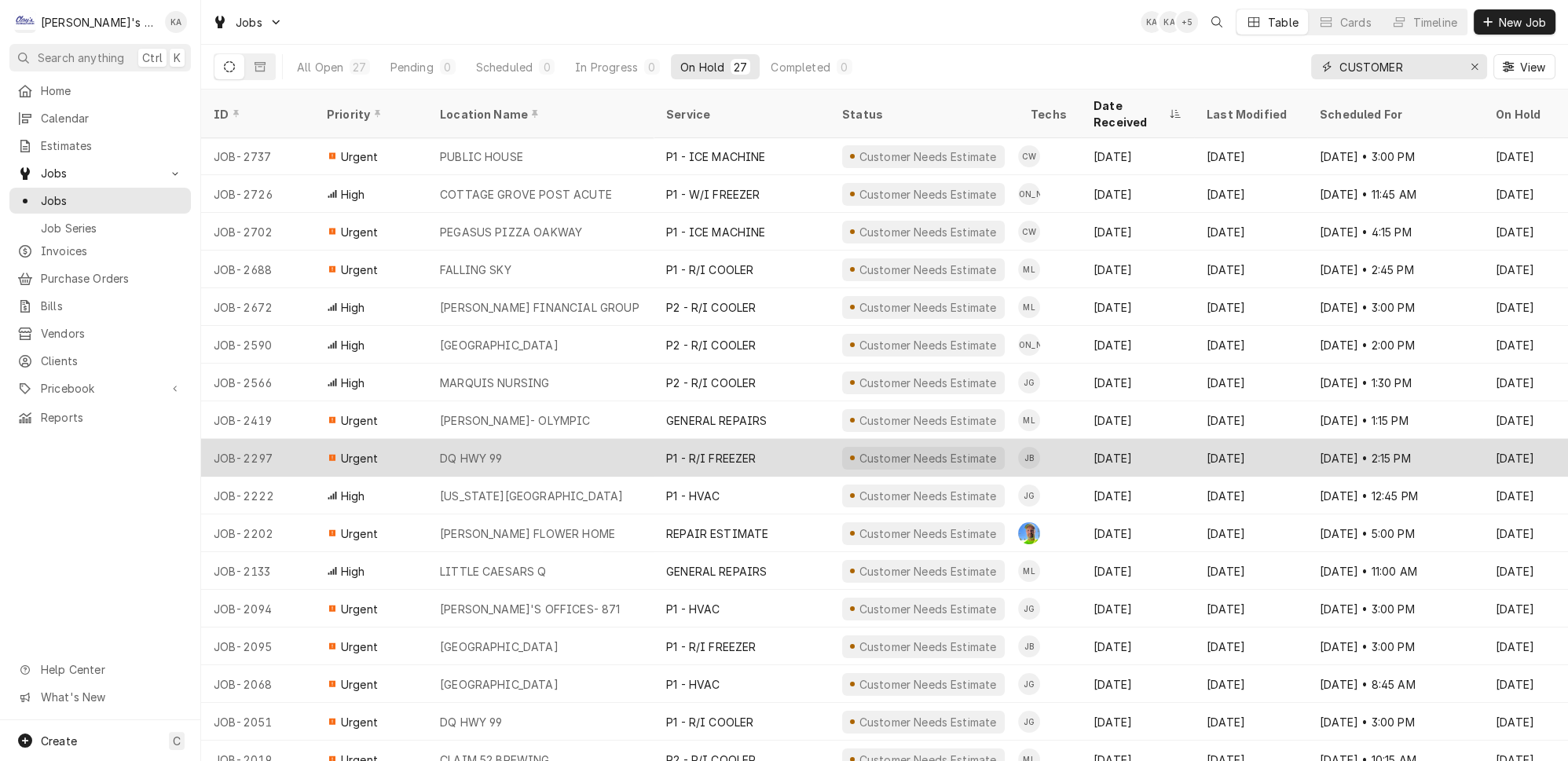
type input "CUSTOMER"
click at [504, 439] on div "DQ HWY 99" at bounding box center [540, 457] width 226 height 38
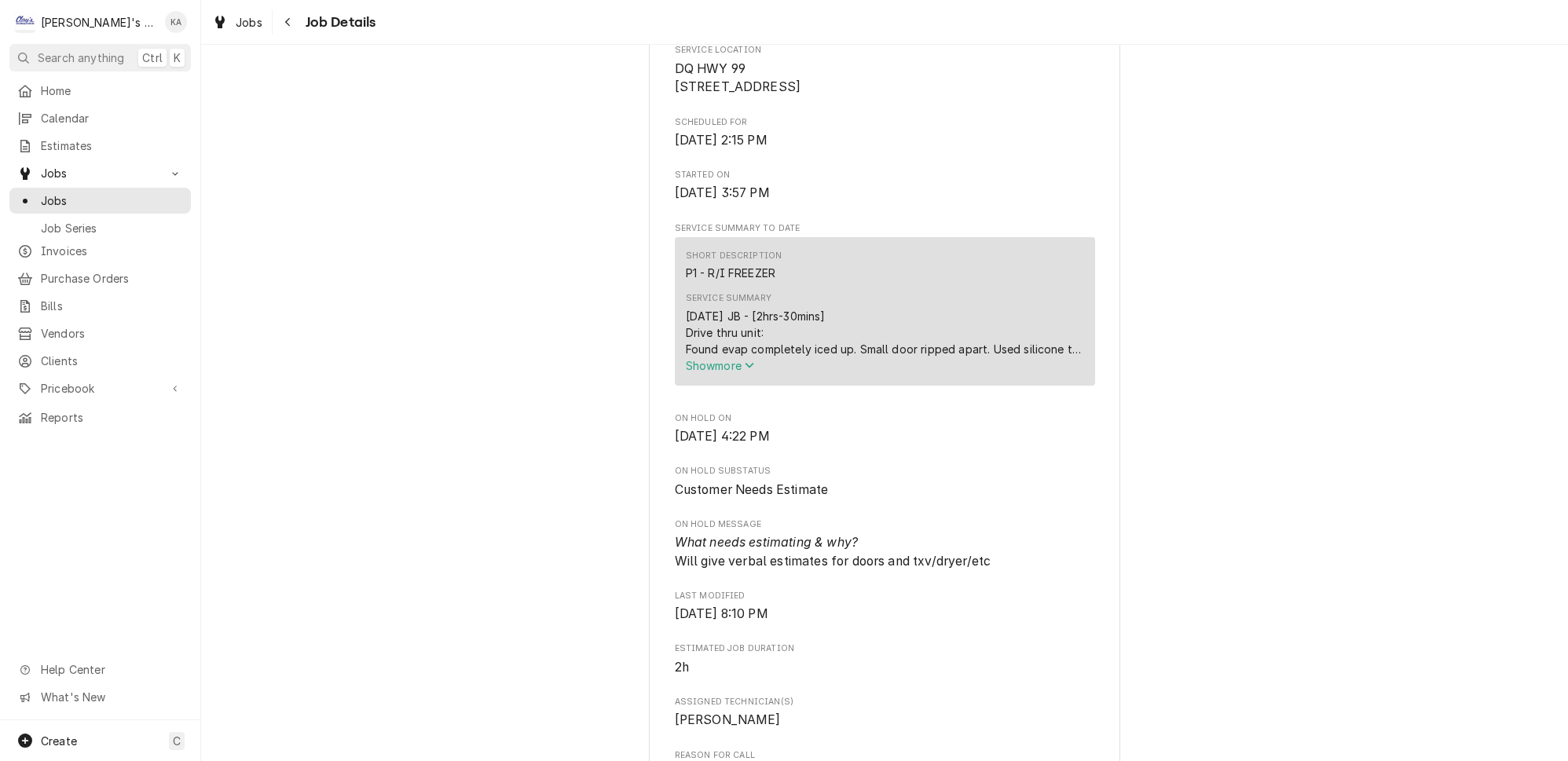
scroll to position [428, 0]
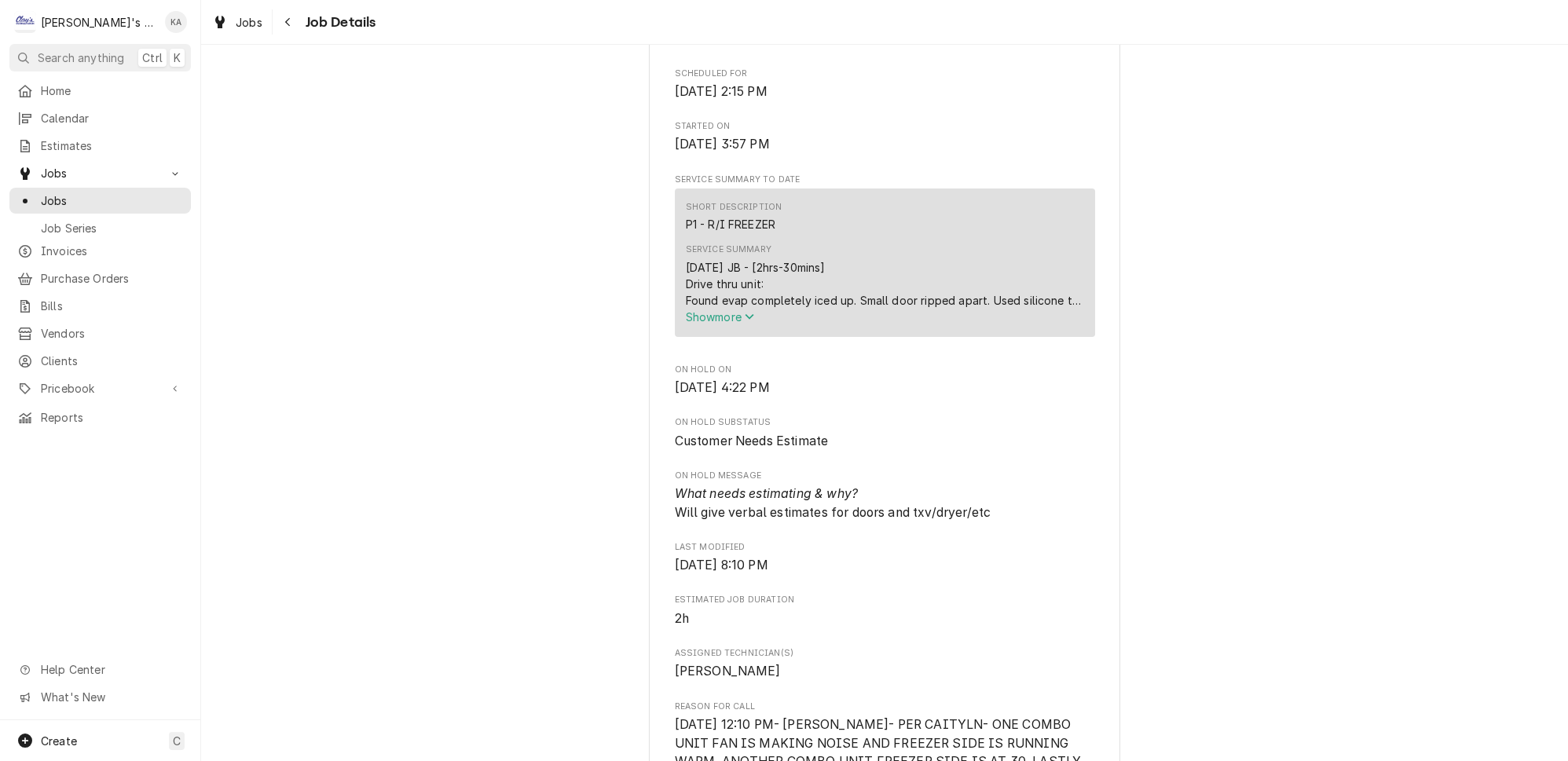
click at [752, 322] on icon "Service Summary" at bounding box center [749, 316] width 10 height 11
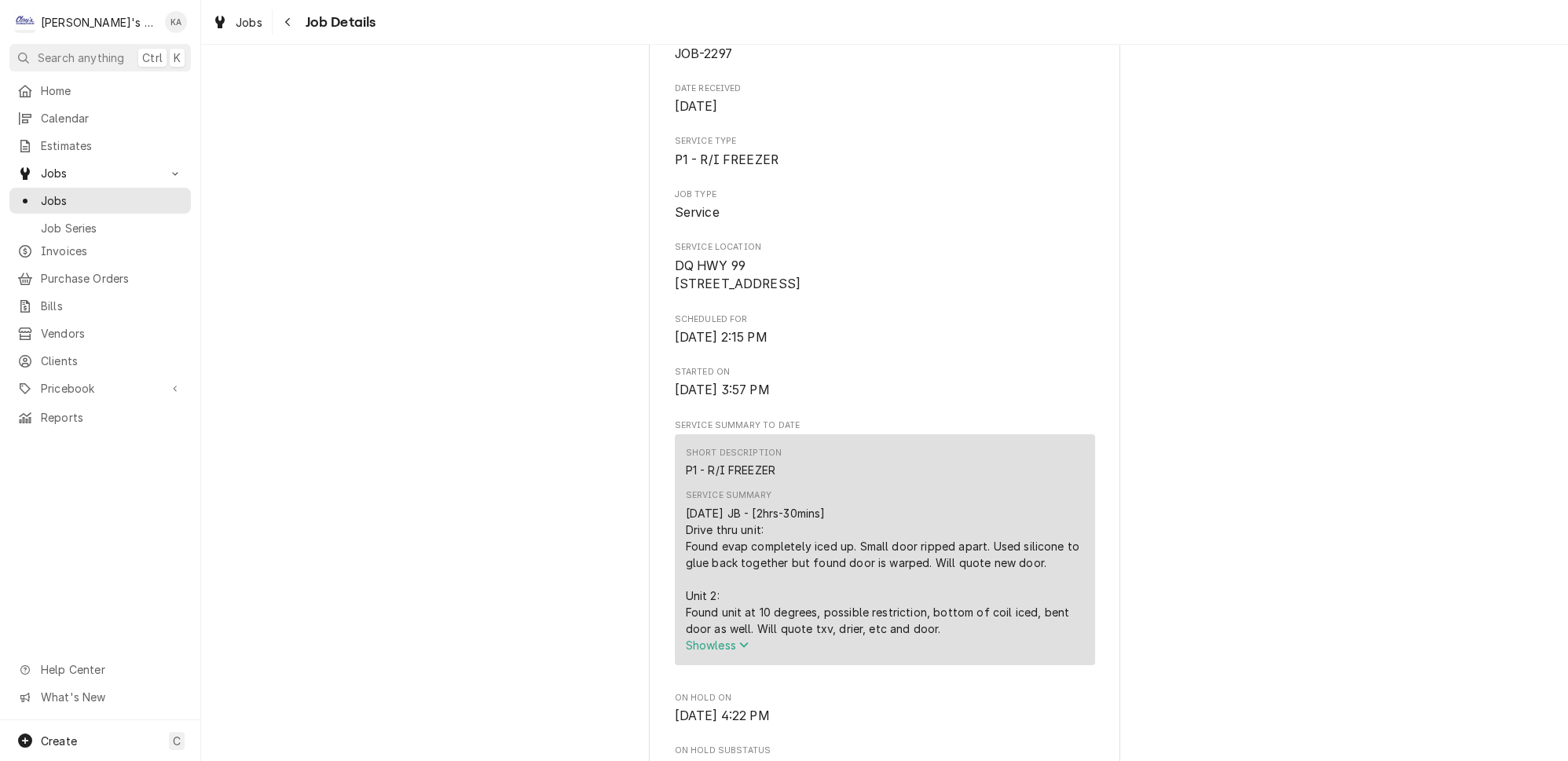
scroll to position [0, 0]
